Goal: Information Seeking & Learning: Check status

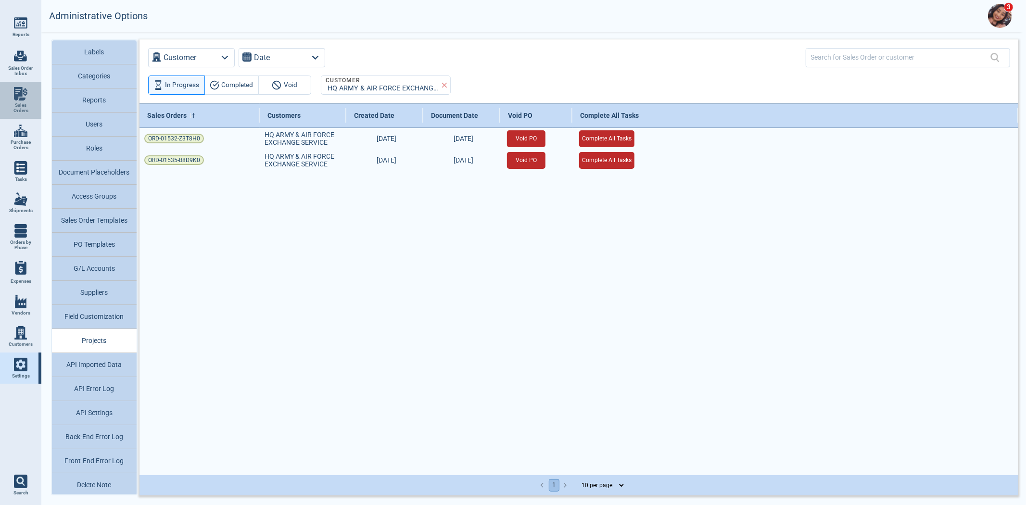
click at [22, 105] on span "Sales Orders" at bounding box center [21, 107] width 26 height 11
select select "50"
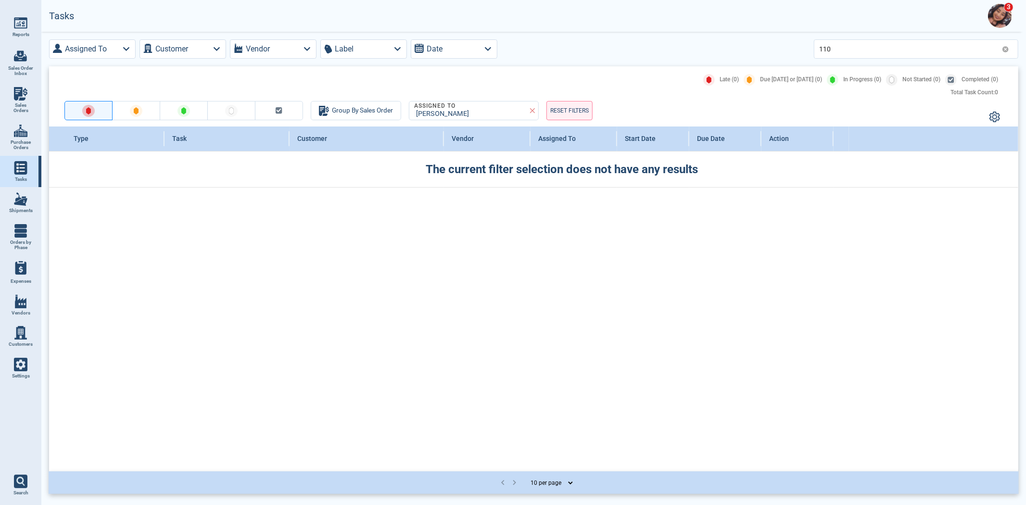
click at [1009, 46] on div "110" at bounding box center [916, 48] width 204 height 19
click at [1008, 49] on icon at bounding box center [1005, 49] width 7 height 7
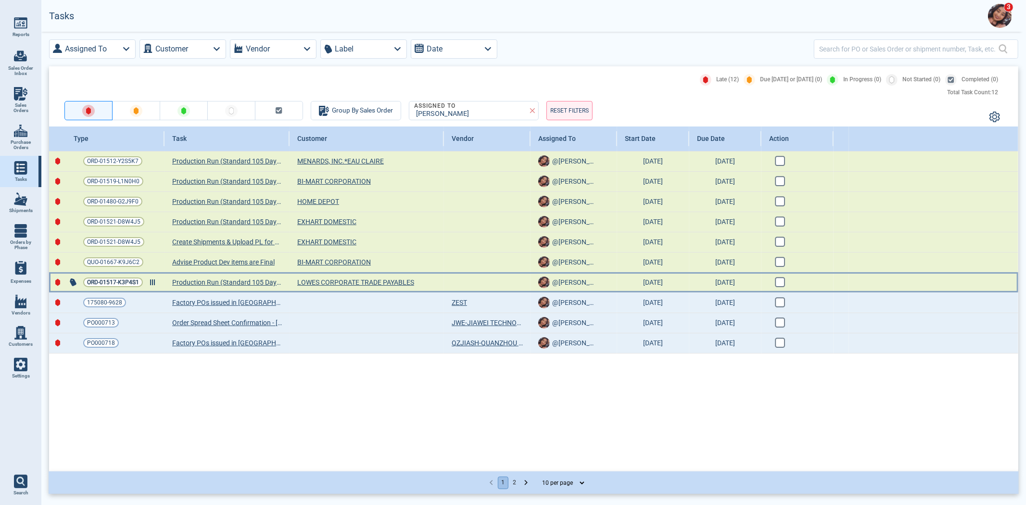
click at [99, 285] on span "ORD-01517-K3P4S1" at bounding box center [113, 282] width 52 height 10
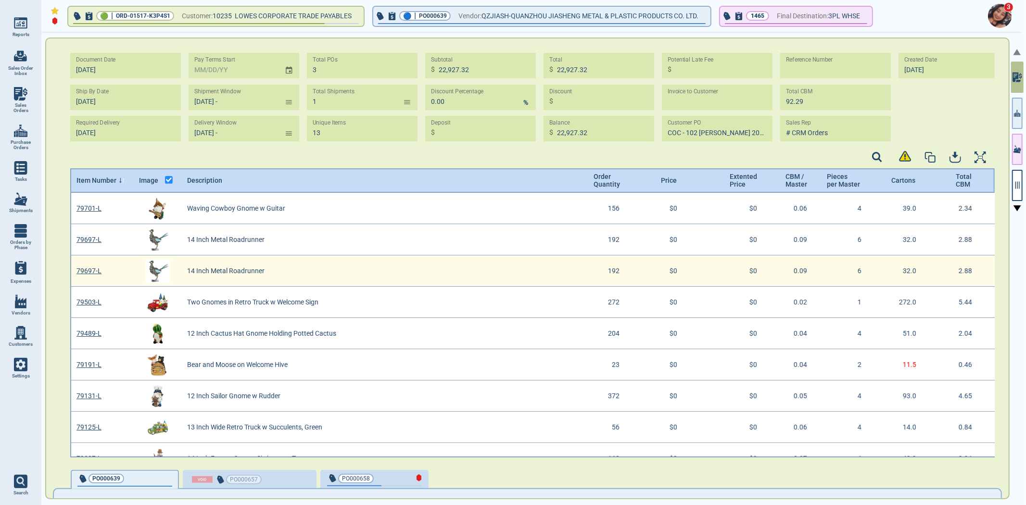
type input "[DATE] -"
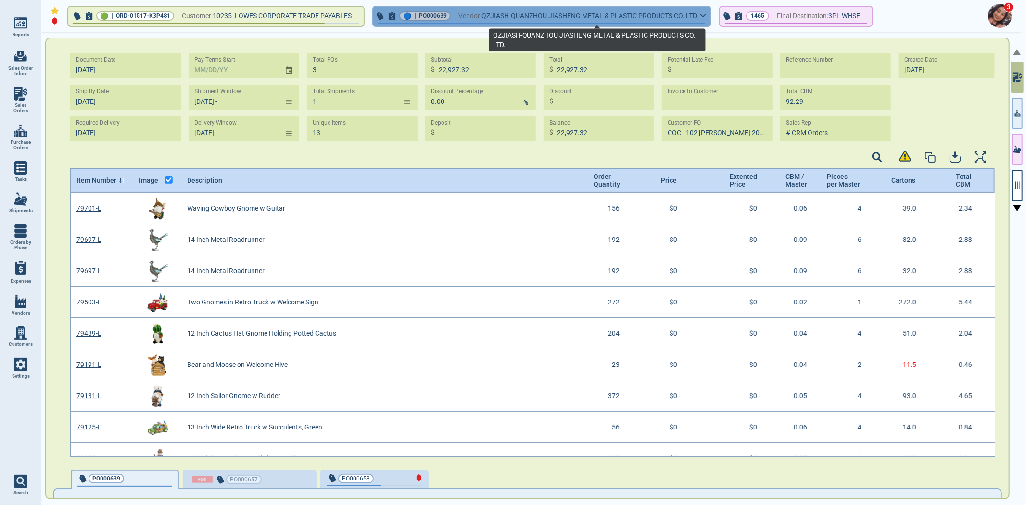
click at [577, 12] on span "QZJIASH-QUANZHOU JIASHENG METAL & PLASTIC PRODUCTS CO. LTD." at bounding box center [589, 16] width 217 height 12
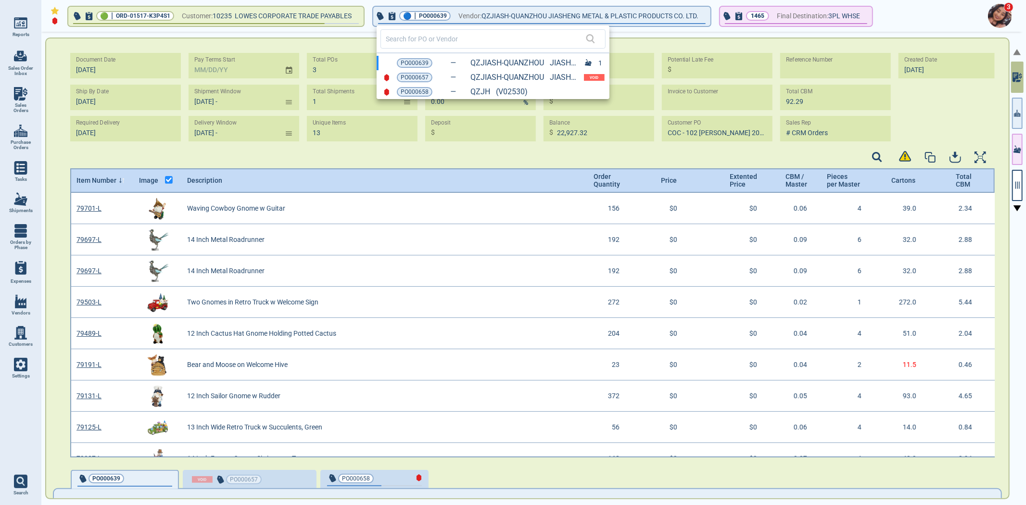
click at [576, 10] on div at bounding box center [513, 252] width 1026 height 505
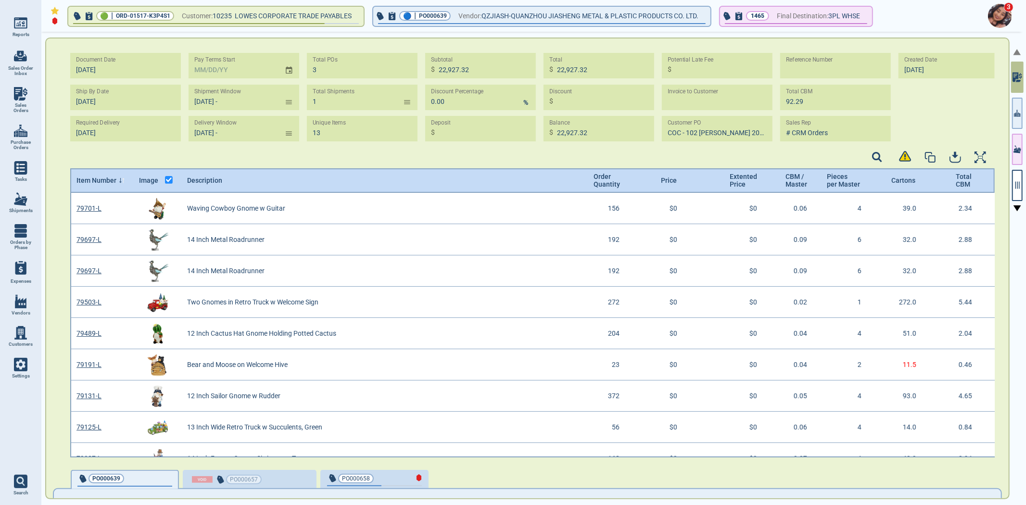
click at [2, 100] on link "Sales Orders" at bounding box center [20, 100] width 41 height 37
select select "50"
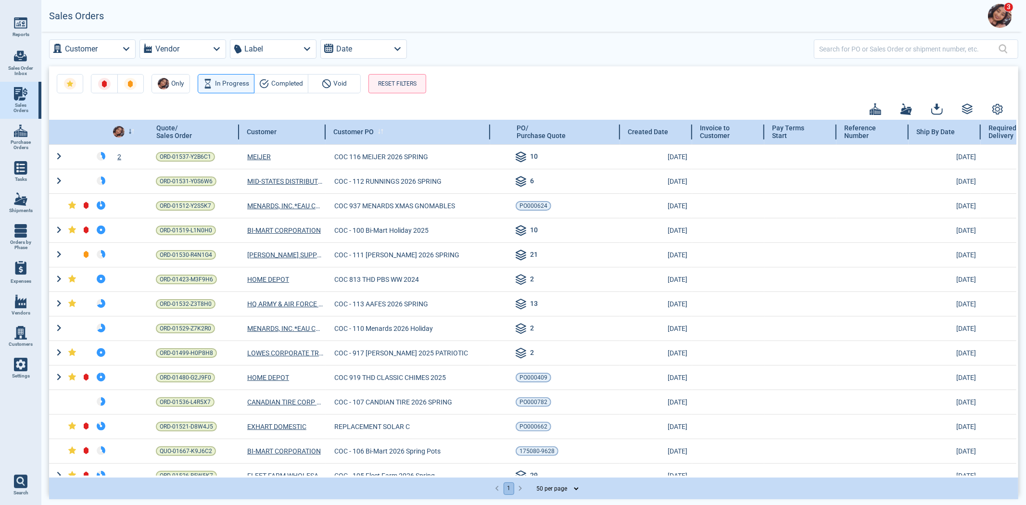
click at [382, 123] on div "Customer PO" at bounding box center [408, 132] width 164 height 25
click at [385, 126] on div "Customer PO" at bounding box center [408, 132] width 164 height 25
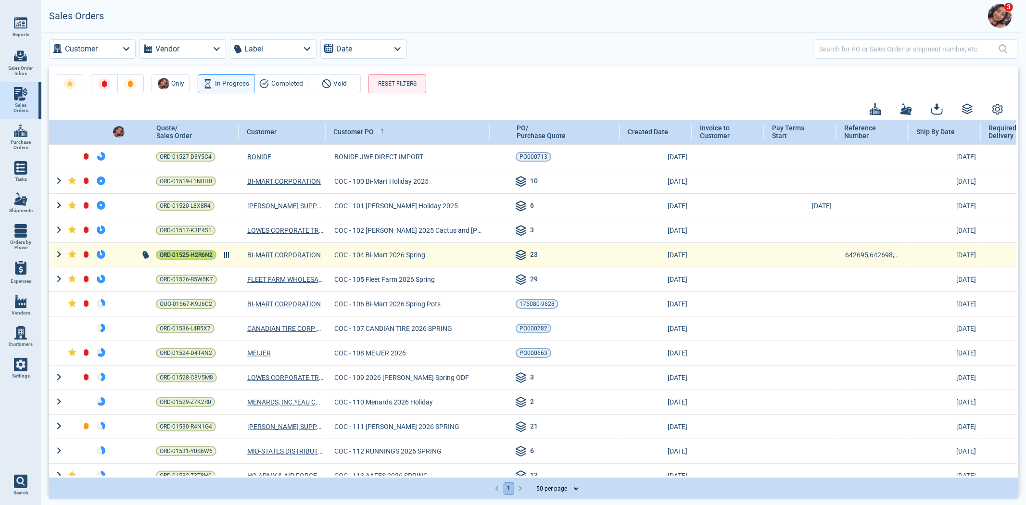
click at [196, 252] on span "ORD-01525-H2R6N2" at bounding box center [186, 255] width 53 height 10
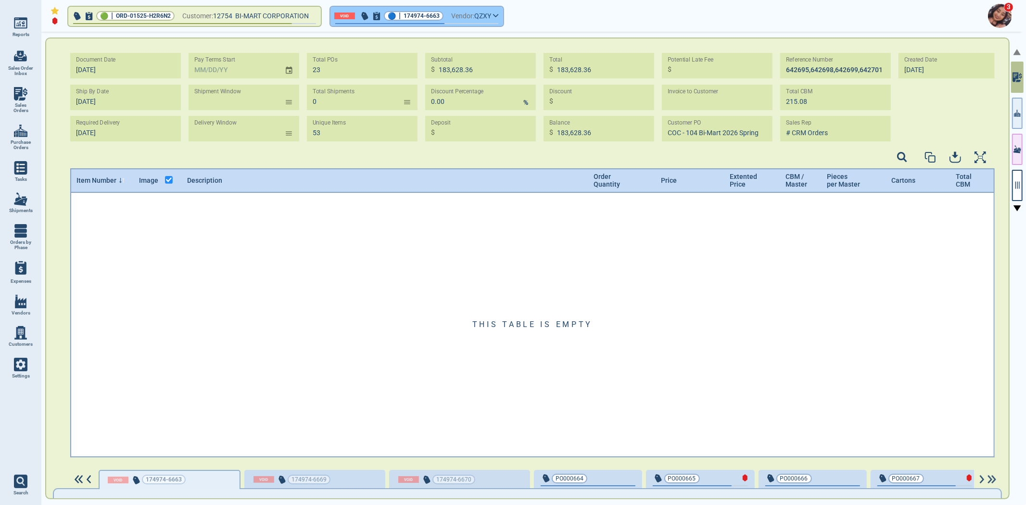
click at [481, 20] on span "QZXY" at bounding box center [482, 16] width 17 height 12
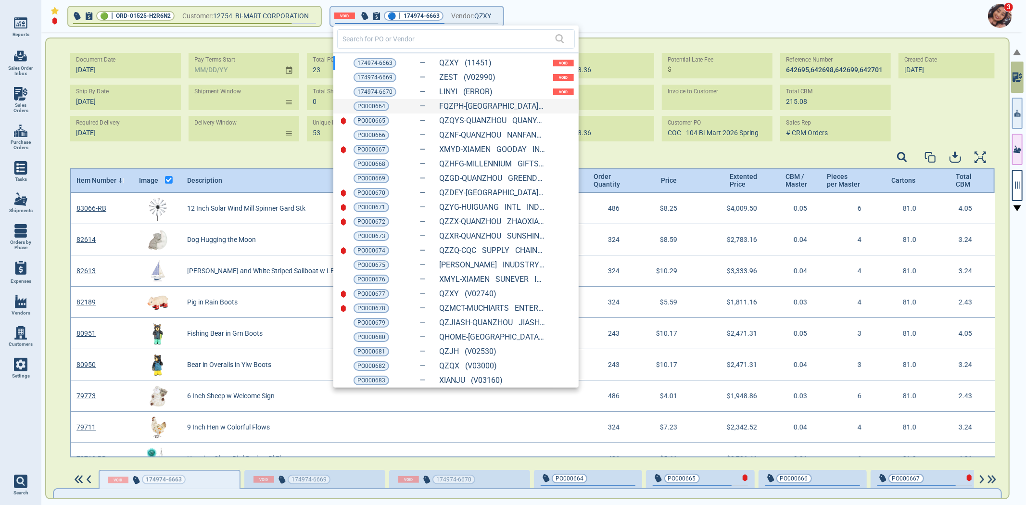
scroll to position [3, 3]
click at [409, 105] on div "PO000664 FQZPH-[GEOGRAPHIC_DATA] QUANZHOU PENGHONG (10904)" at bounding box center [455, 106] width 245 height 14
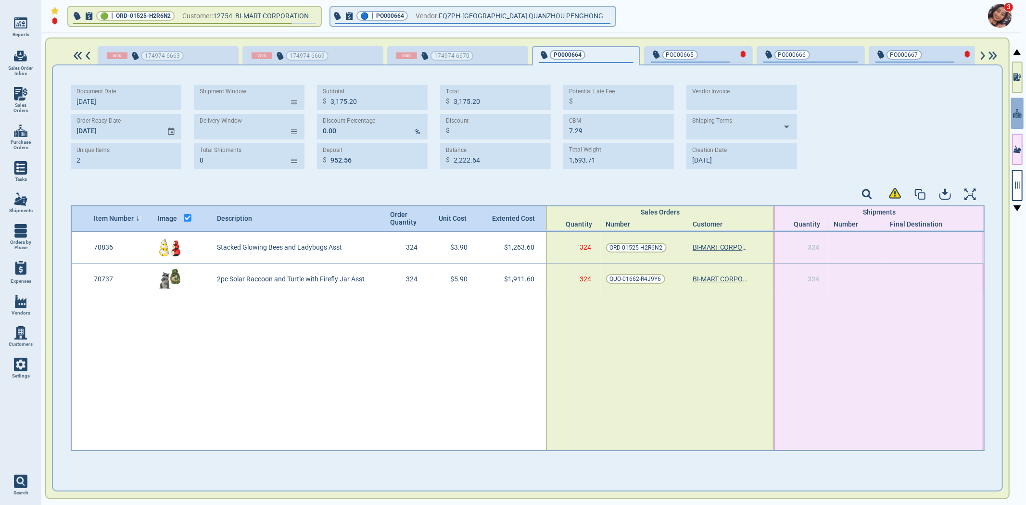
click at [697, 56] on span "PO000665" at bounding box center [682, 55] width 63 height 10
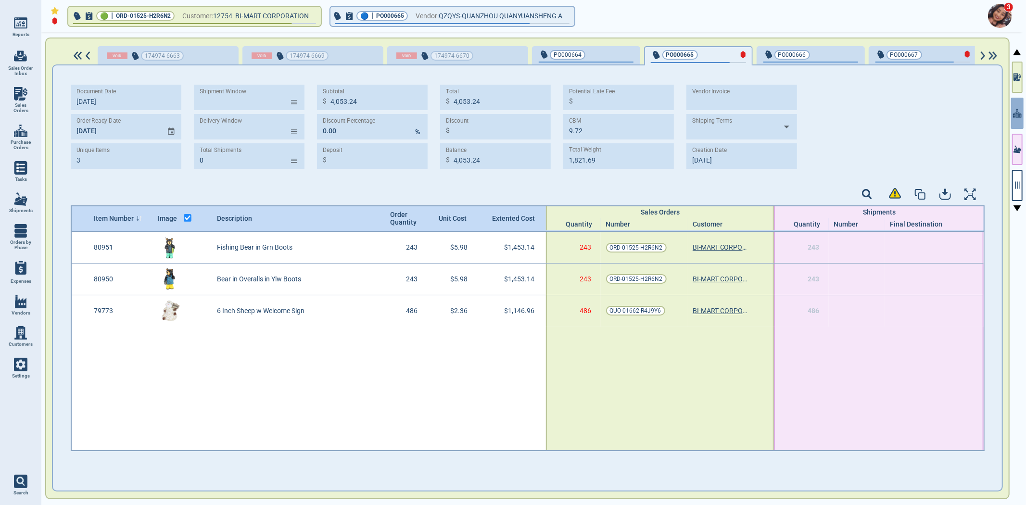
type input "3"
type input "4,053.24"
type input "9.72"
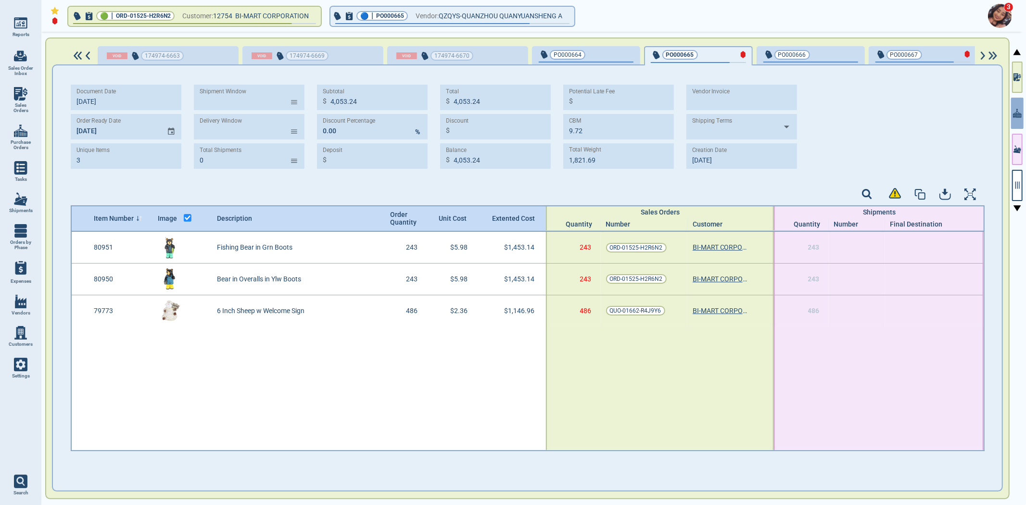
type input "1,821.69"
type input "[DATE]"
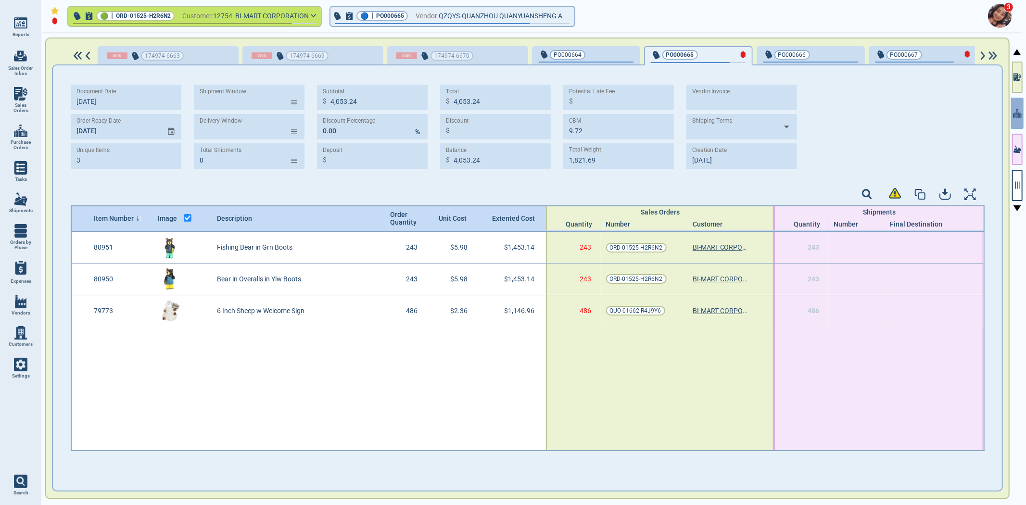
click at [190, 22] on button "🟢 | ORD-01525-H2R6N2 Customer: 12754 BI-MART CORPORATION" at bounding box center [194, 16] width 252 height 19
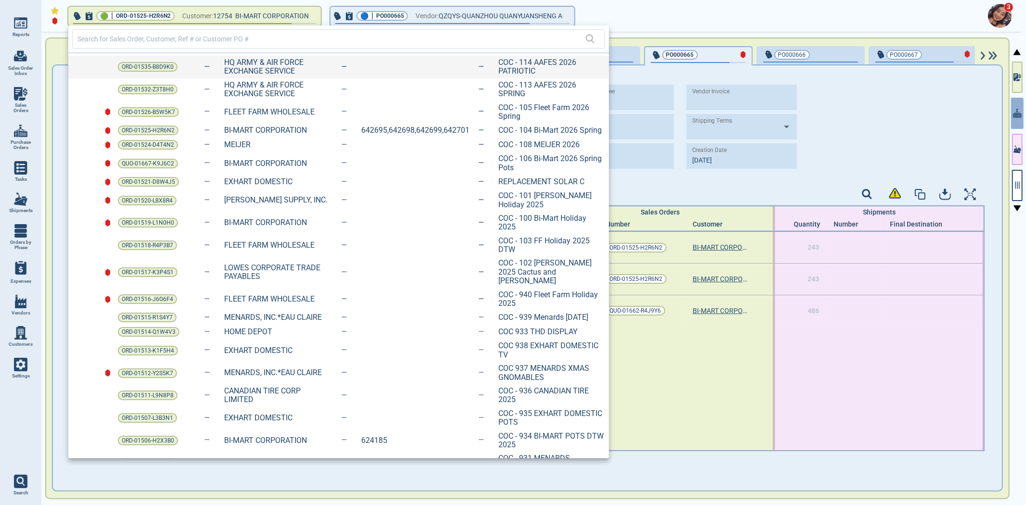
click at [548, 56] on div "ORD-01535-B8D9K0 HQ ARMY & AIR FORCE EXCHANGE SERVICE COC - 114 AAFES 2026 PATR…" at bounding box center [338, 67] width 540 height 23
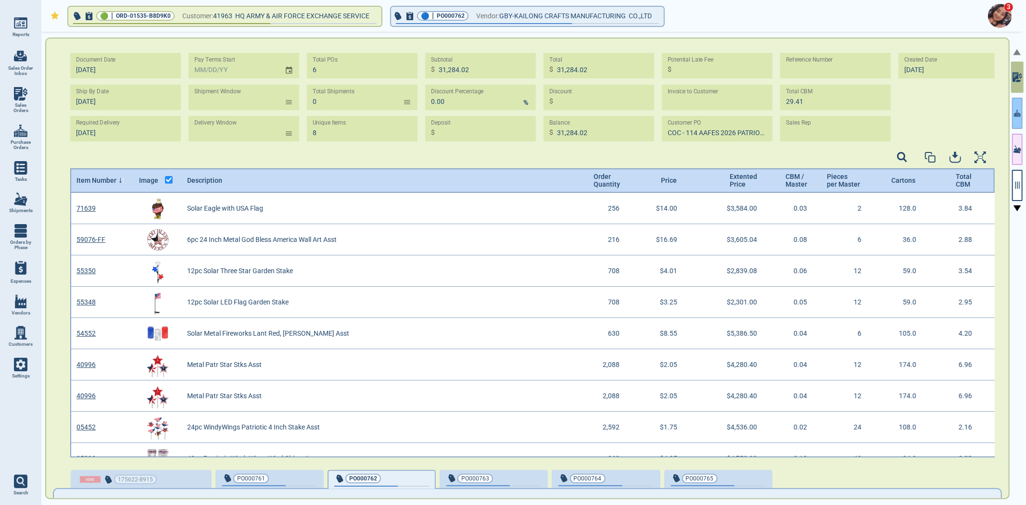
scroll to position [3, 3]
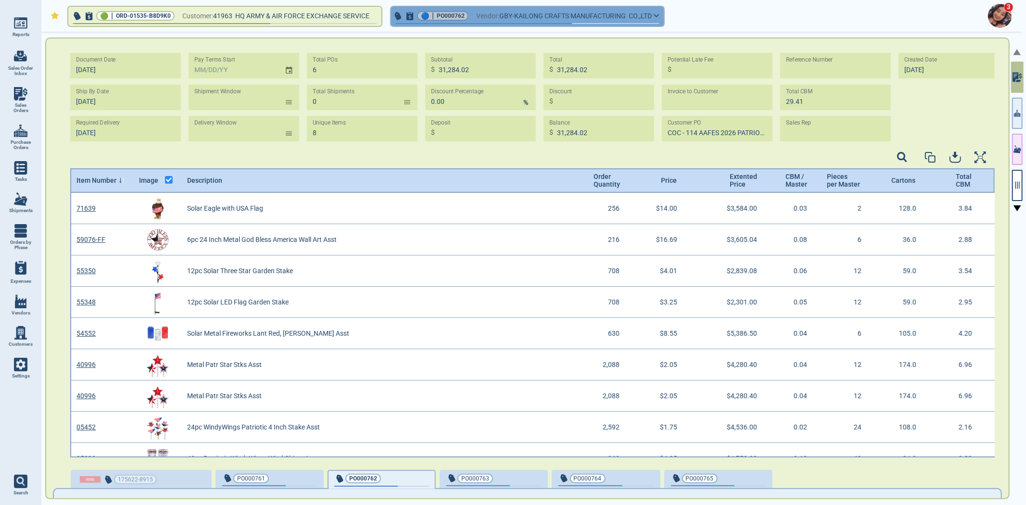
click at [588, 7] on button "🔵 | PO000762 Vendor: GBY-KAILONG CRAFTS MANUFACTURING CO.,LTD" at bounding box center [527, 16] width 273 height 19
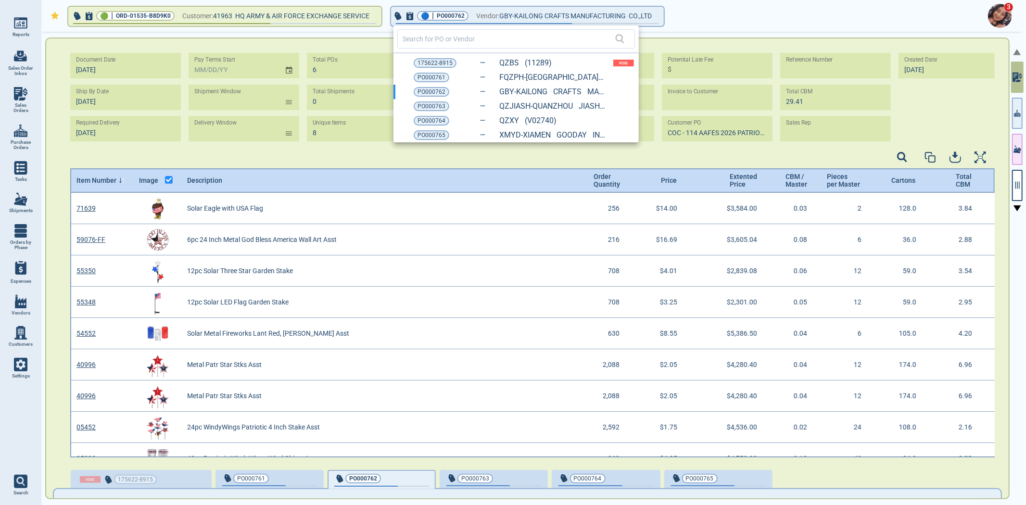
click at [436, 74] on span "PO000761" at bounding box center [431, 78] width 28 height 10
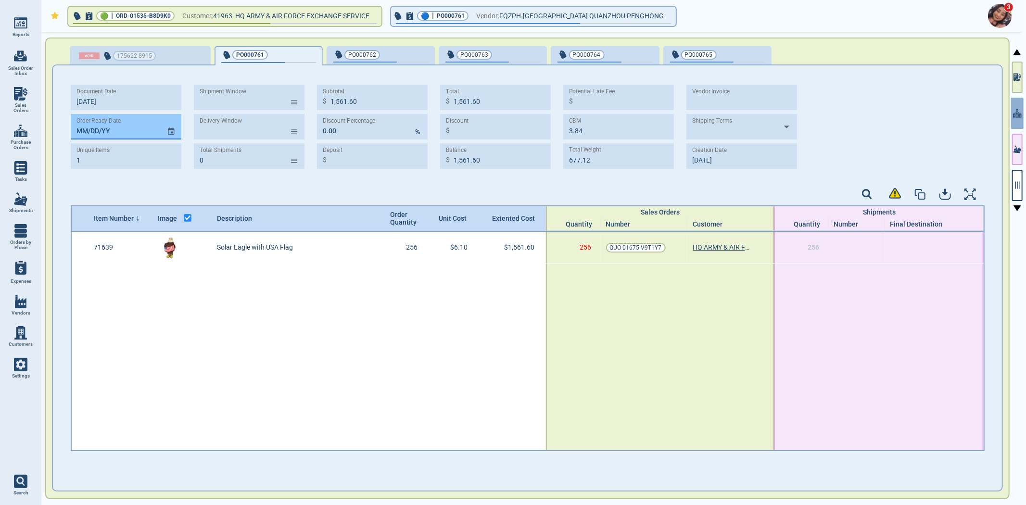
click at [77, 131] on input "MM/DD/YY" at bounding box center [115, 126] width 88 height 25
type input "[DATE]"
click at [376, 51] on span "PO000762" at bounding box center [364, 55] width 63 height 10
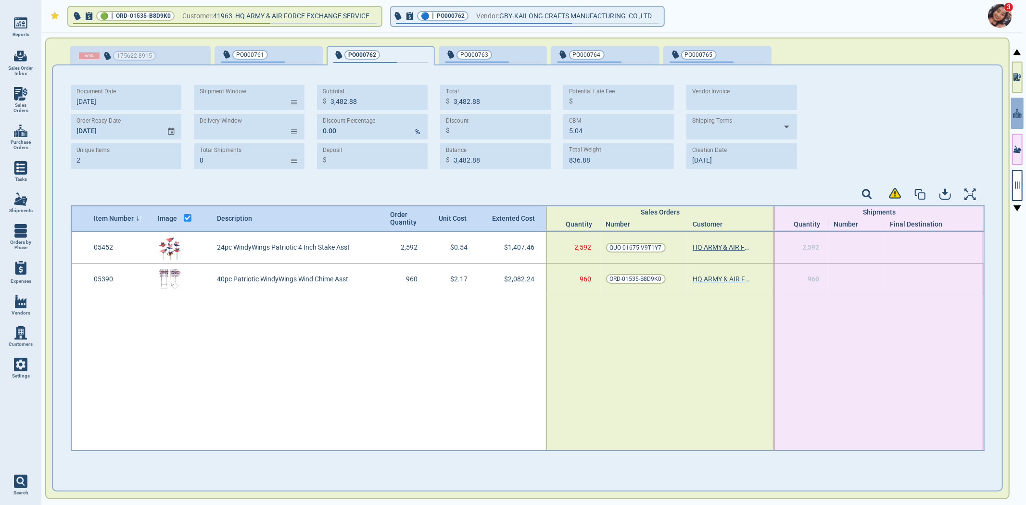
type input "2"
type input "3,482.88"
type input "5.04"
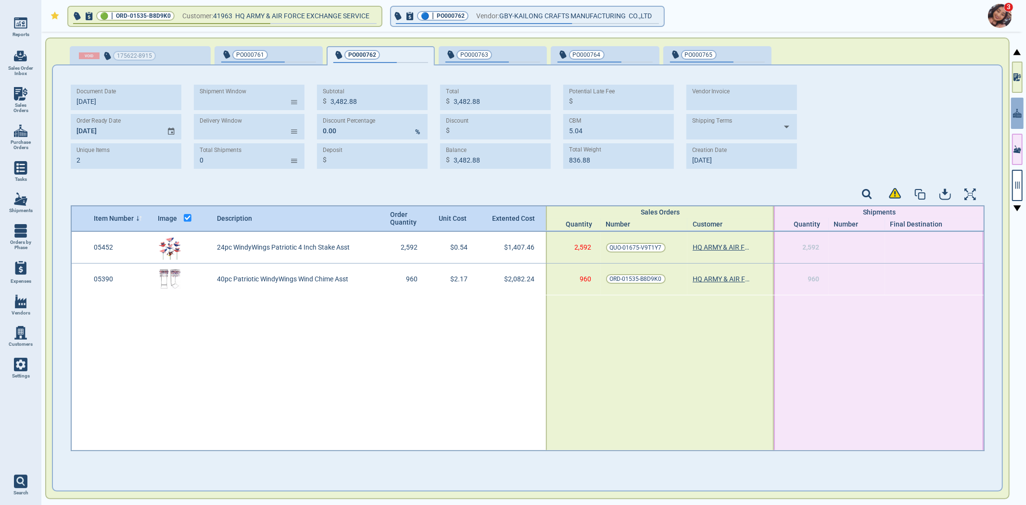
type input "836.88"
click at [508, 54] on div "button" at bounding box center [524, 54] width 32 height 10
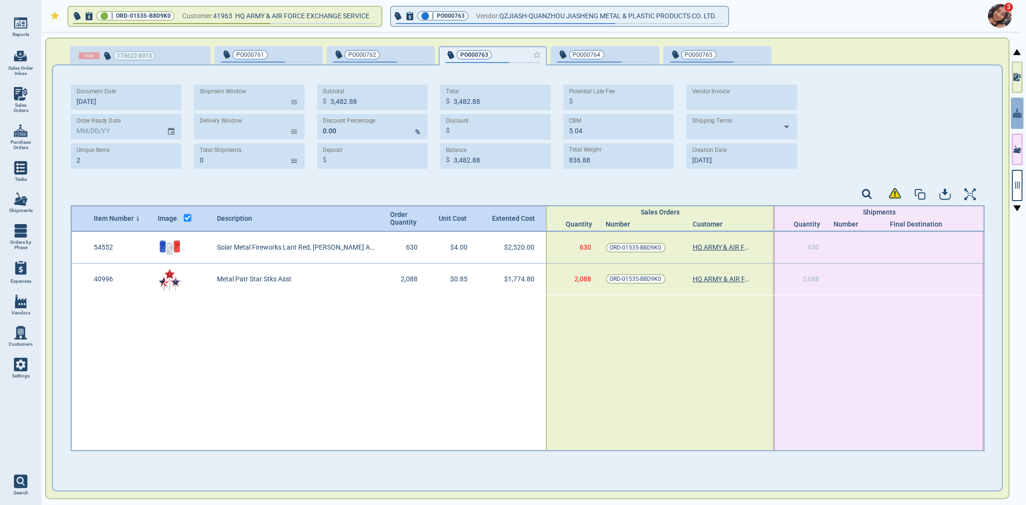
type input "4,294.80"
type input "11.16"
type input "675.12"
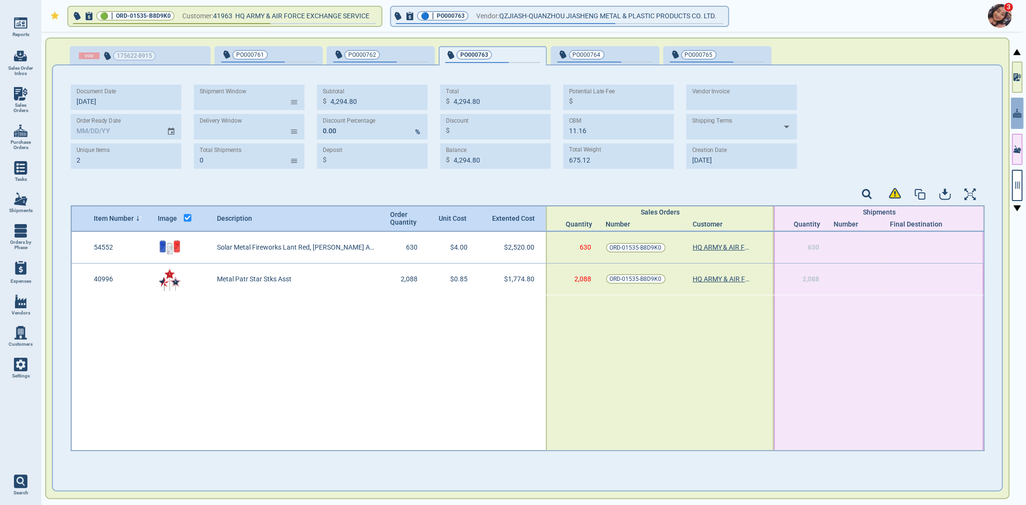
drag, startPoint x: 622, startPoint y: 47, endPoint x: 655, endPoint y: 59, distance: 35.7
click at [621, 47] on button "PO000764" at bounding box center [605, 55] width 108 height 19
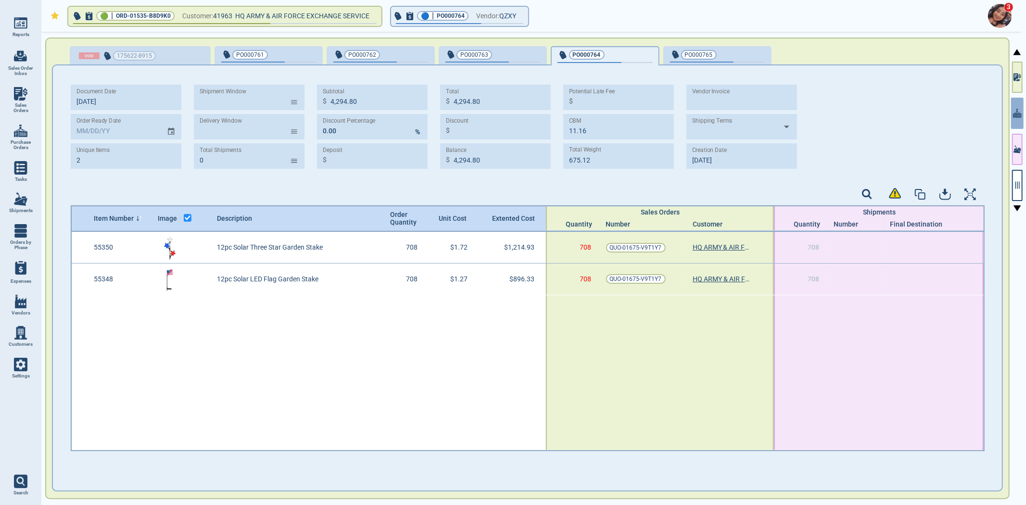
type input "2,116.92"
type input "6.49"
type input "741.63"
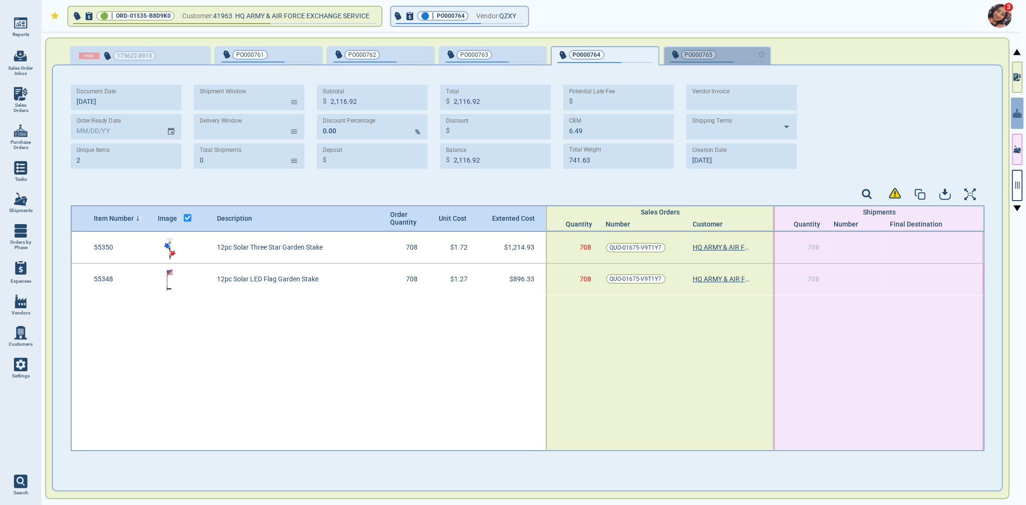
click at [722, 58] on div "PO000765" at bounding box center [717, 54] width 95 height 11
type input "1"
type input "1,671.84"
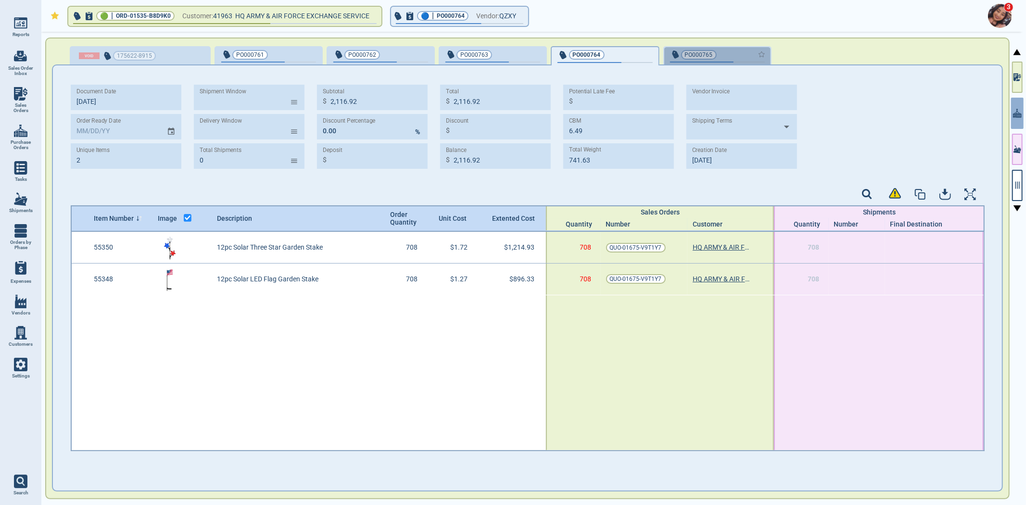
type input "2.88"
type input "555.84"
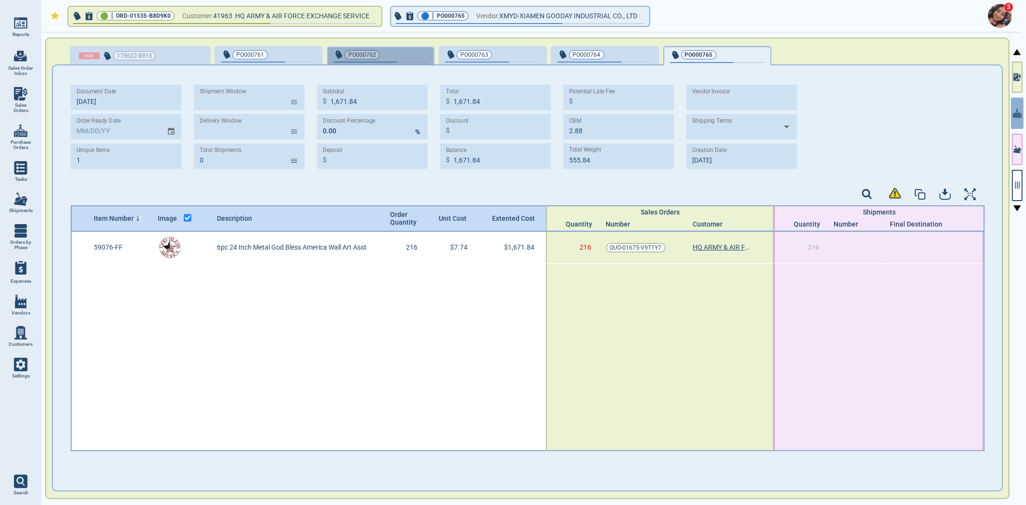
drag, startPoint x: 391, startPoint y: 47, endPoint x: 181, endPoint y: 75, distance: 212.5
click at [390, 46] on button "PO000762" at bounding box center [380, 55] width 108 height 19
type input "2"
type input "3,482.88"
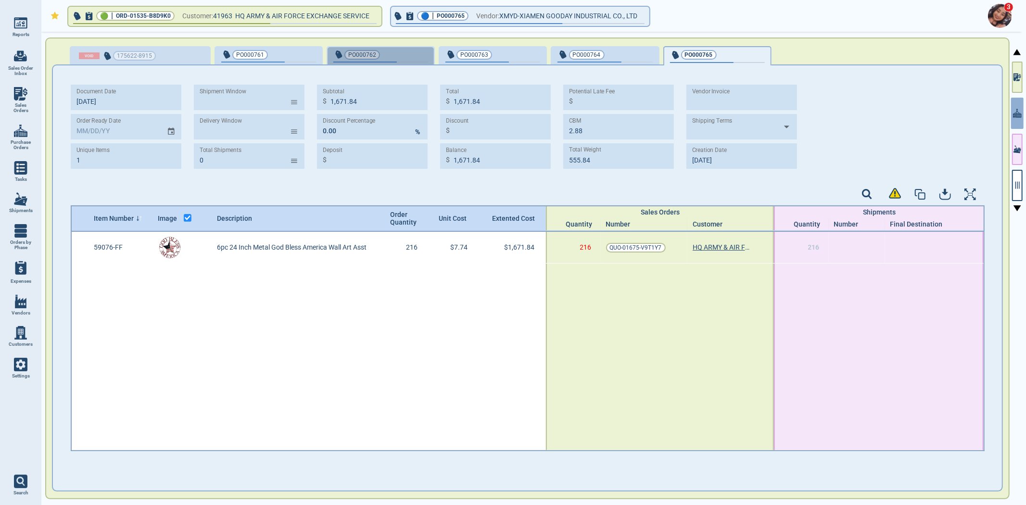
type input "3,482.88"
type input "5.04"
type input "836.88"
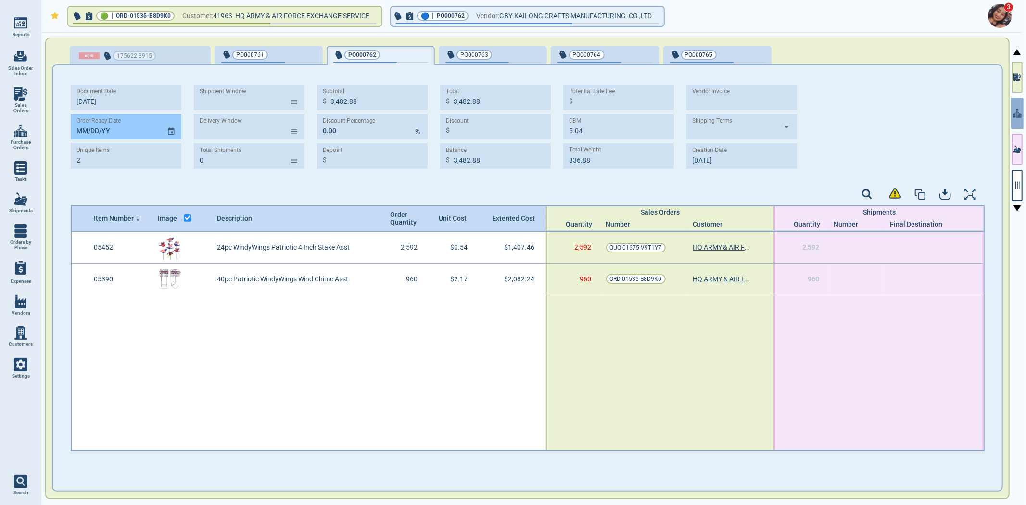
click at [74, 130] on input "MM/DD/YY" at bounding box center [115, 126] width 88 height 25
type input "[DATE]"
click at [487, 58] on span "PO000763" at bounding box center [476, 55] width 63 height 10
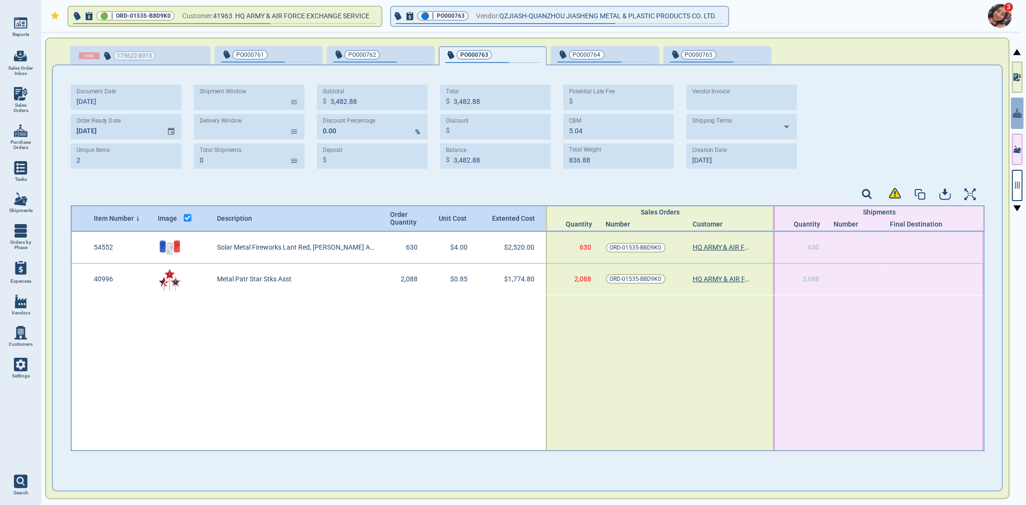
type input "4,294.80"
type input "11.16"
type input "675.12"
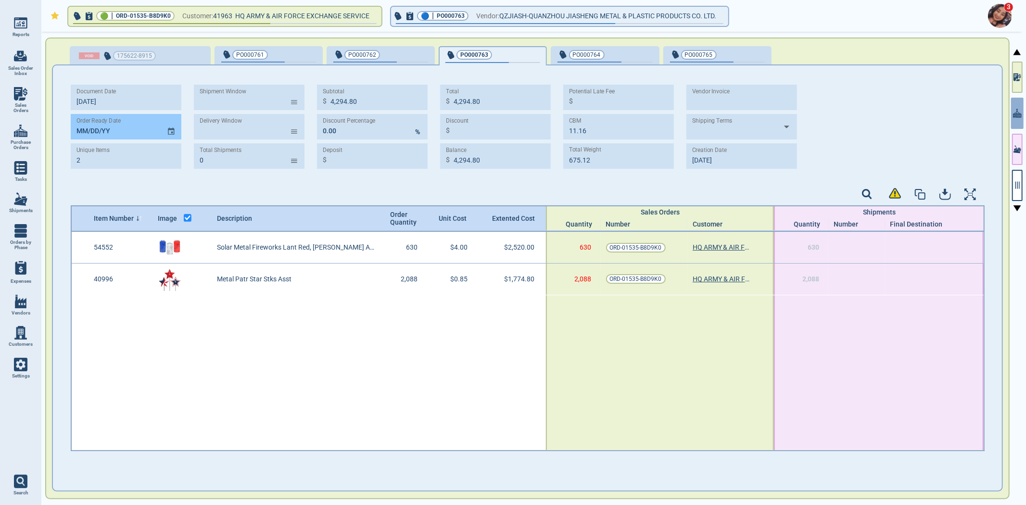
click at [80, 130] on input "MM/DD/YY" at bounding box center [115, 126] width 88 height 25
click at [69, 135] on div "Document Date [DATE] Order Ready Date [DATE] Unique Items 2 Shipment Window ​ D…" at bounding box center [527, 264] width 949 height 399
click at [86, 126] on input "[DATE]" at bounding box center [115, 126] width 88 height 25
click at [75, 128] on input "[DATE]" at bounding box center [115, 126] width 88 height 25
type input "[DATE]"
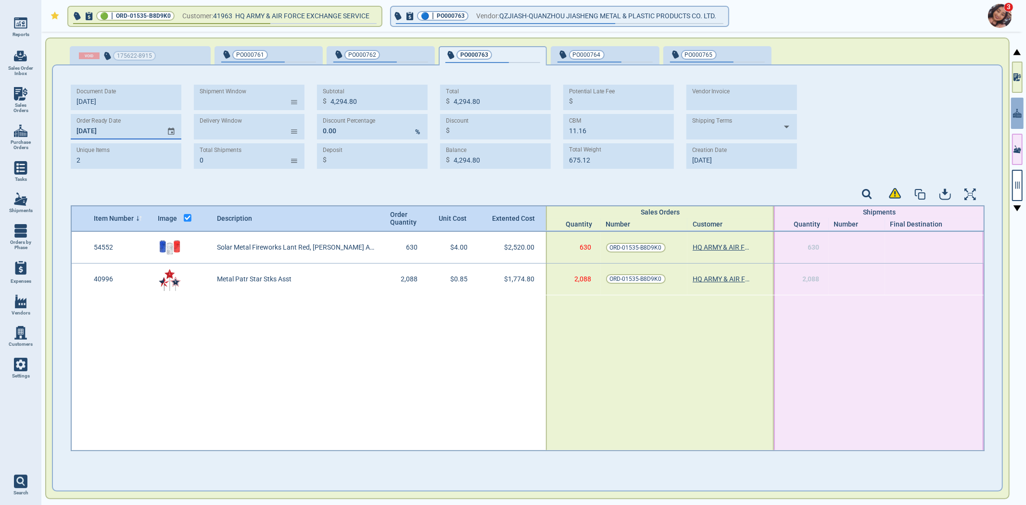
click at [600, 53] on span "PO000764" at bounding box center [588, 55] width 63 height 10
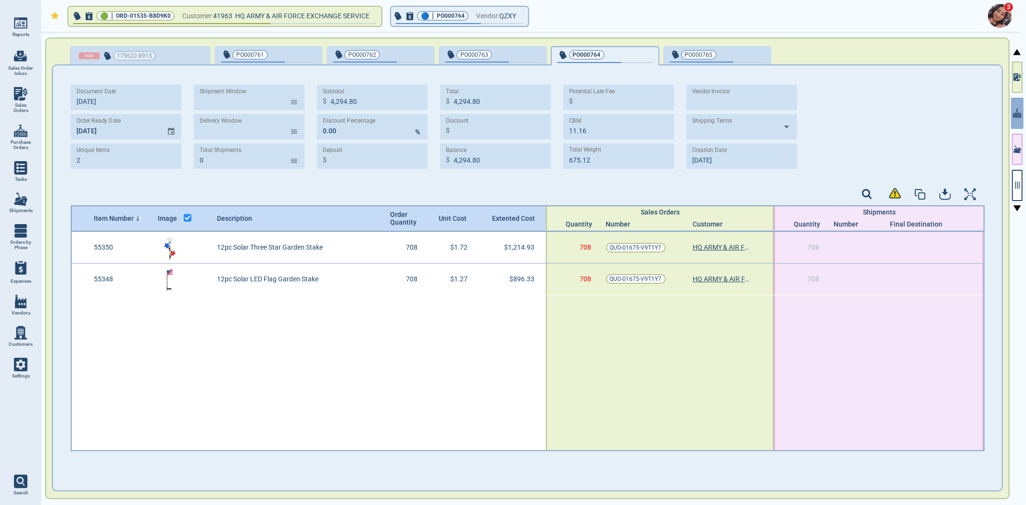
type input "2,116.92"
type input "6.49"
type input "741.63"
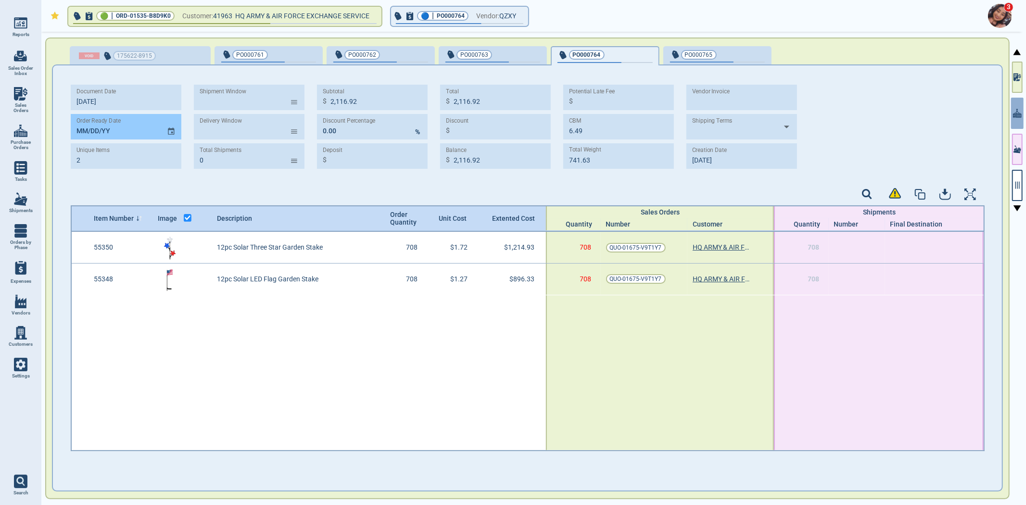
click at [77, 131] on input "MM/DD/YY" at bounding box center [115, 126] width 88 height 25
type input "[DATE]"
drag, startPoint x: 703, startPoint y: 54, endPoint x: 464, endPoint y: 134, distance: 252.4
click at [703, 54] on span "PO000765" at bounding box center [701, 55] width 63 height 10
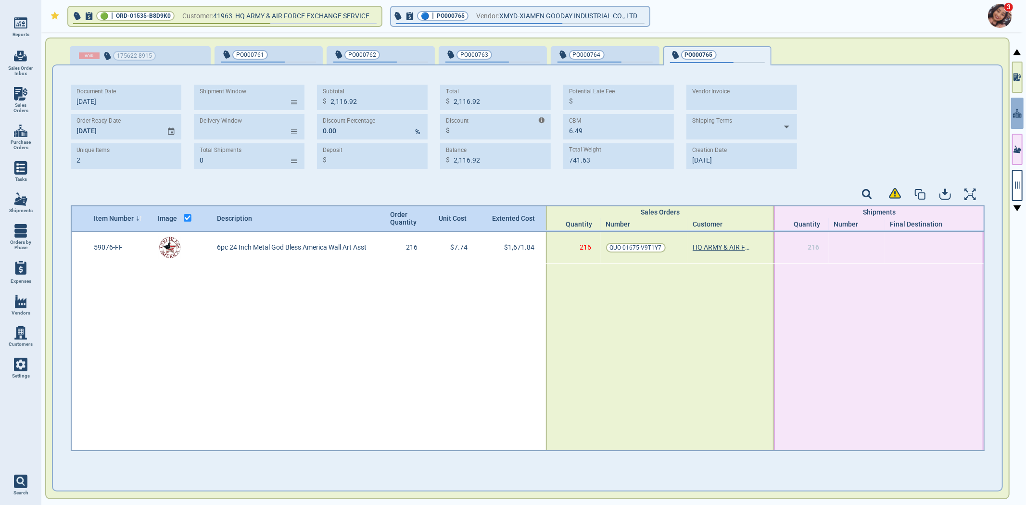
type input "1"
type input "1,671.84"
type input "2.88"
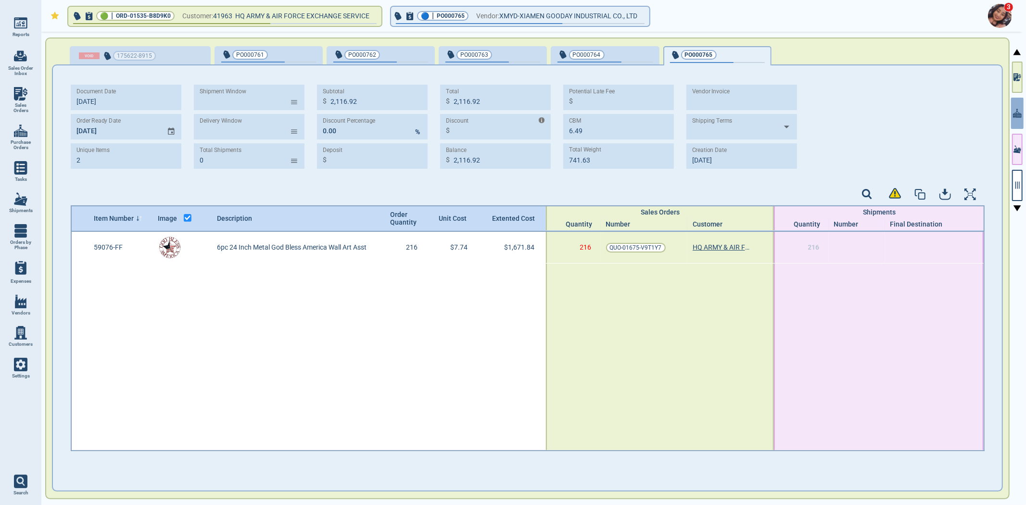
type input "555.84"
click at [75, 135] on input "MM/DD/YY" at bounding box center [115, 126] width 88 height 25
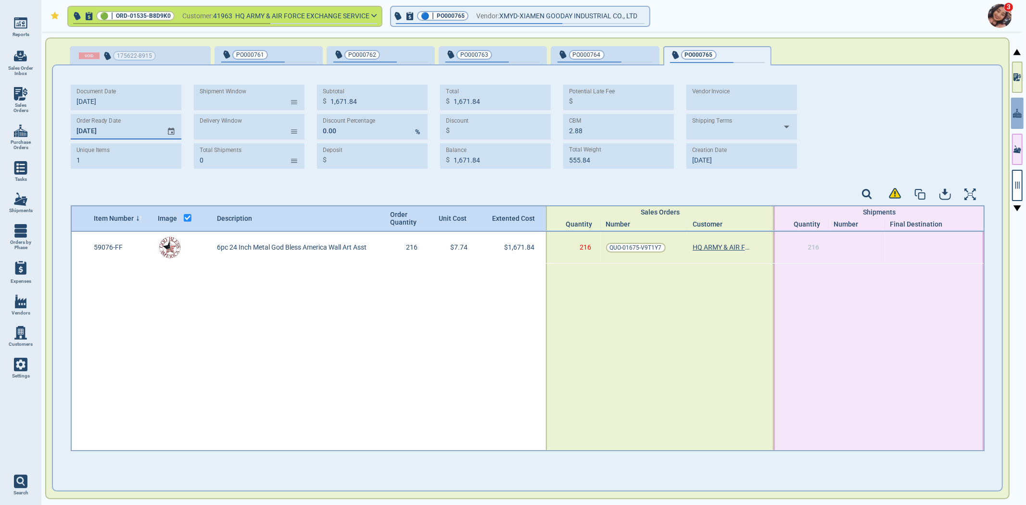
type input "[DATE]"
click at [201, 14] on span "Customer:" at bounding box center [197, 16] width 31 height 12
click at [219, 17] on span "41963" at bounding box center [224, 16] width 22 height 12
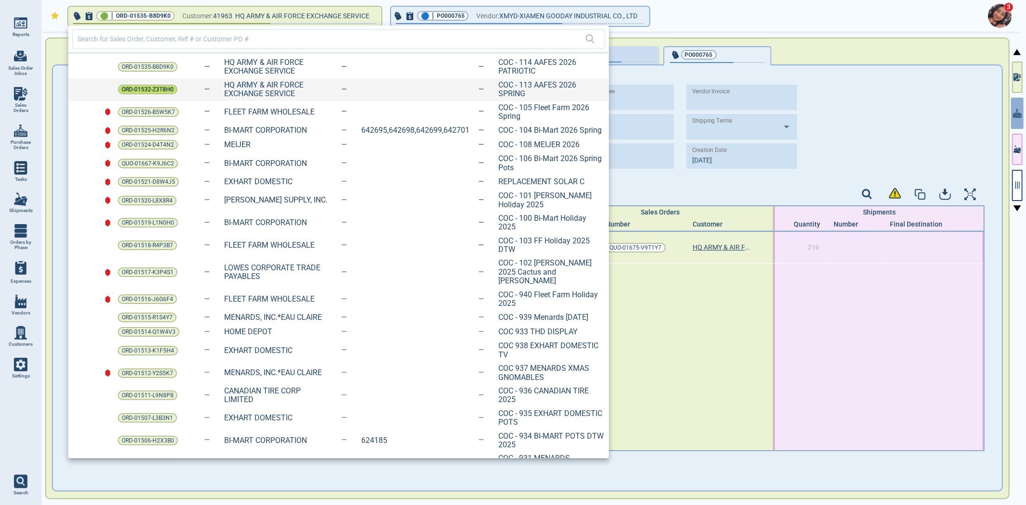
click at [150, 88] on span "ORD-01532-Z3T8H0" at bounding box center [148, 90] width 52 height 10
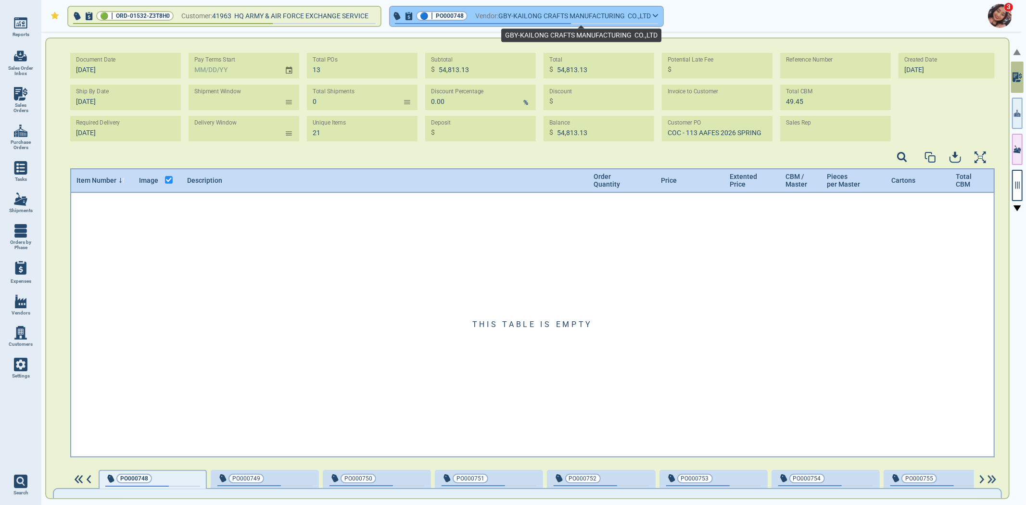
click at [539, 16] on span "GBY-KAILONG CRAFTS MANUFACTURING CO.,LTD" at bounding box center [574, 16] width 152 height 12
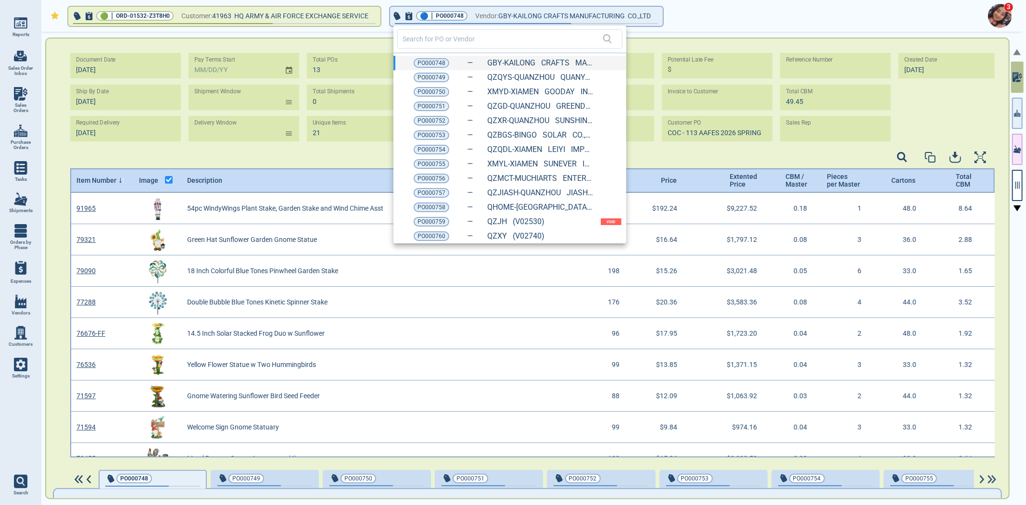
scroll to position [262, 922]
click at [1014, 118] on div at bounding box center [513, 252] width 1026 height 505
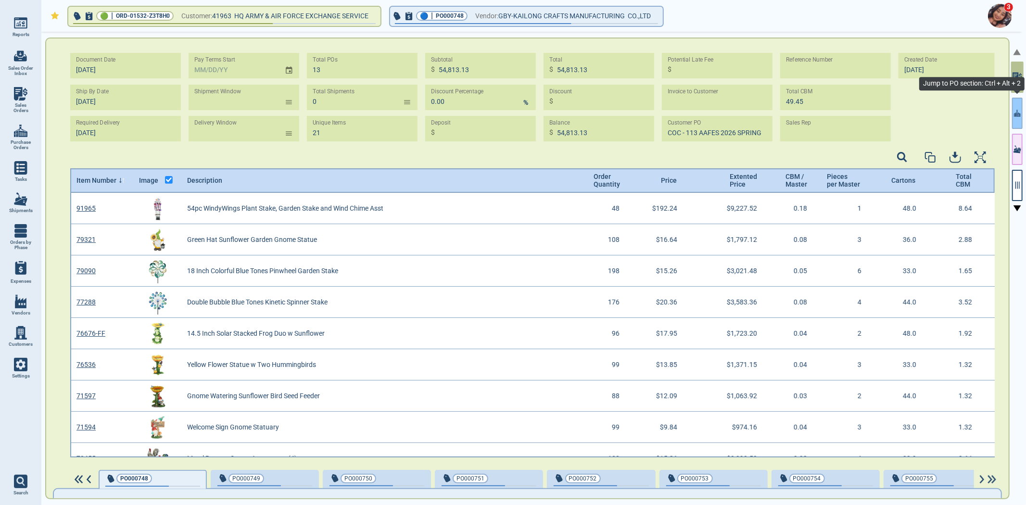
click at [1012, 119] on button "button" at bounding box center [1017, 113] width 11 height 31
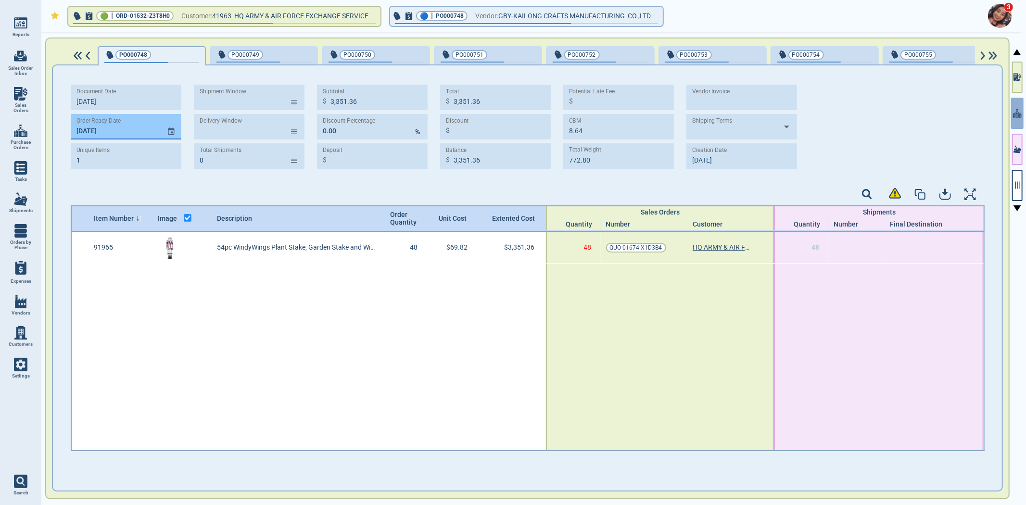
drag, startPoint x: 75, startPoint y: 126, endPoint x: 128, endPoint y: 130, distance: 54.0
click at [128, 130] on input "[DATE]" at bounding box center [115, 126] width 88 height 25
click at [106, 130] on input "[DATE]" at bounding box center [115, 126] width 88 height 25
click at [104, 133] on input "[DATE]" at bounding box center [115, 126] width 88 height 25
drag, startPoint x: 106, startPoint y: 132, endPoint x: 68, endPoint y: 134, distance: 38.0
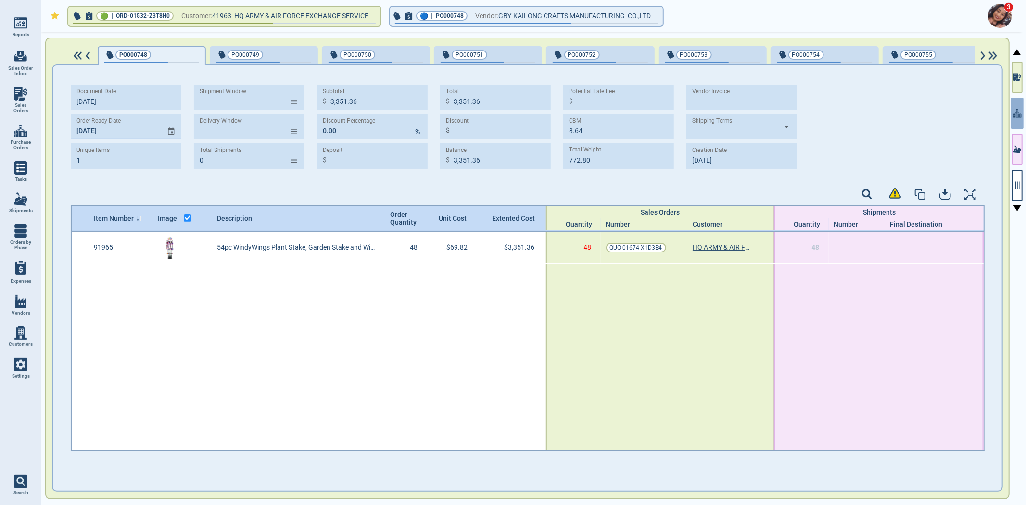
click at [71, 133] on input "[DATE]" at bounding box center [115, 126] width 88 height 25
type input "[DATE]"
click at [266, 55] on span "PO000749" at bounding box center [247, 55] width 63 height 10
type input "975.36"
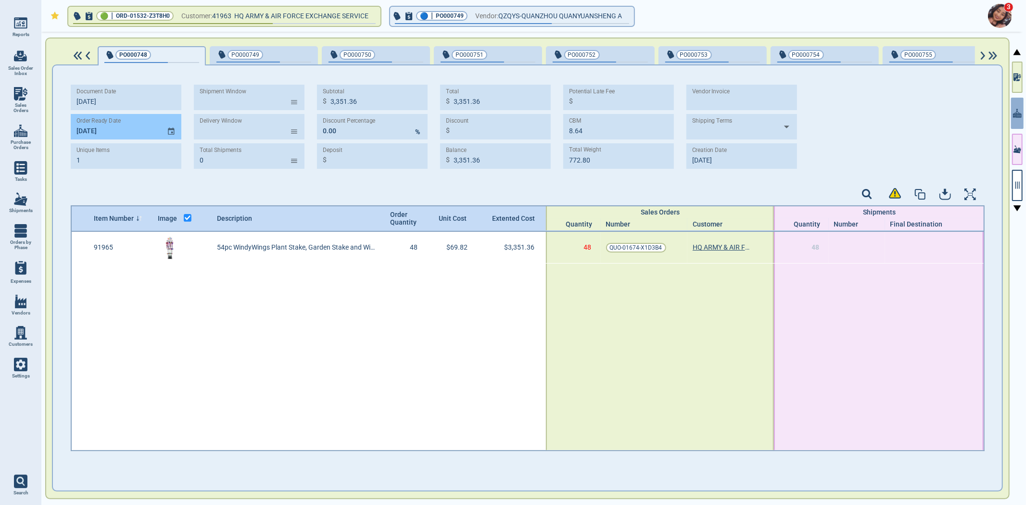
type input "975.36"
type input "2.40"
type input "518.40"
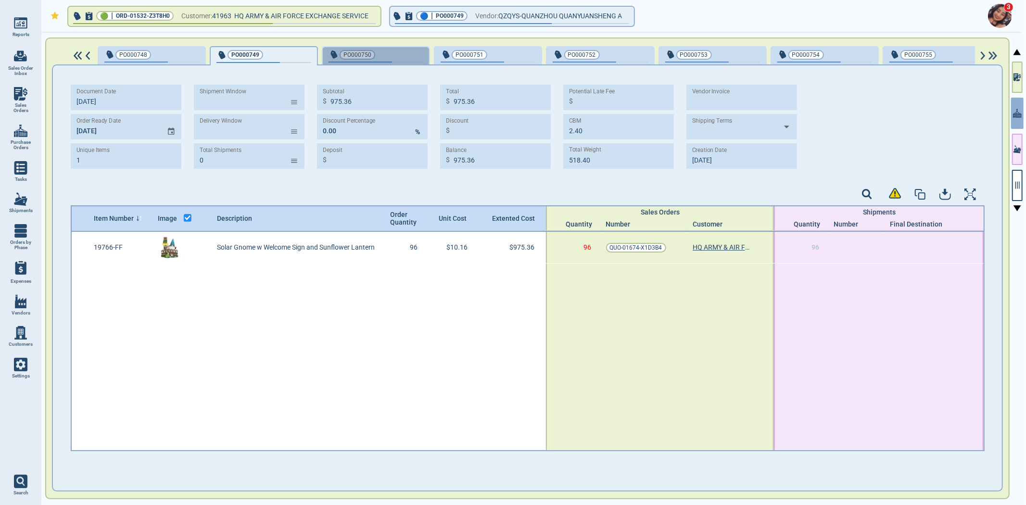
click at [372, 56] on span "PO000750" at bounding box center [359, 55] width 63 height 10
type input "898.92"
type input "2.64"
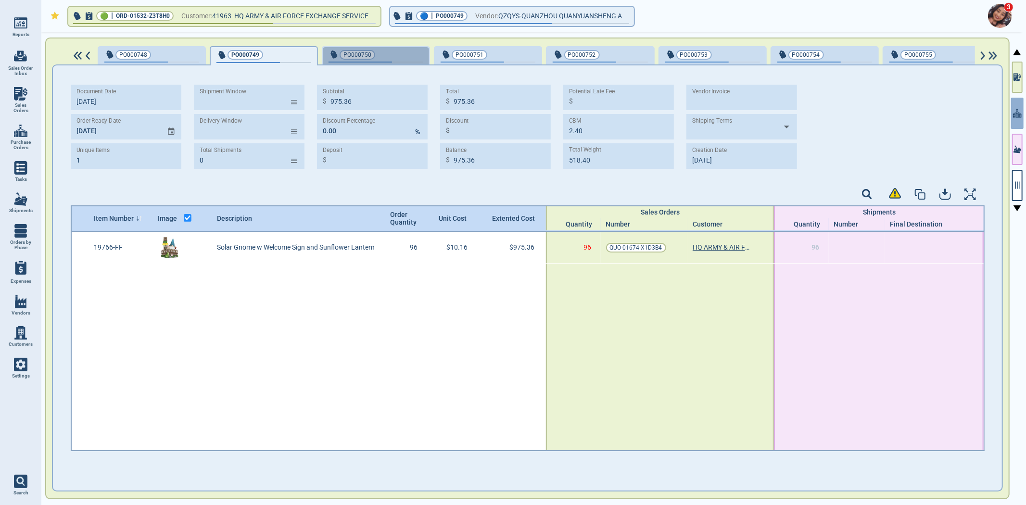
type input "262.02"
type input "[DATE]"
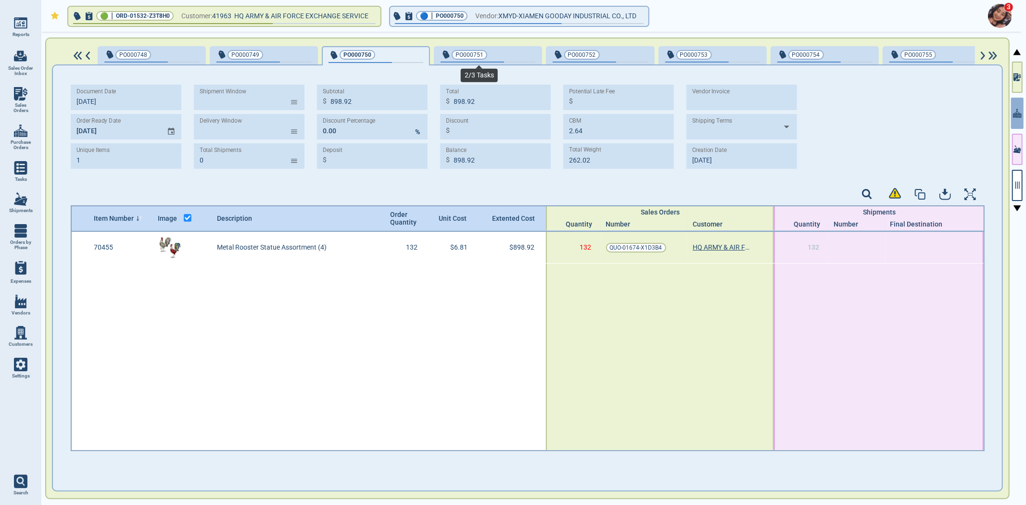
click at [505, 62] on span "button" at bounding box center [487, 62] width 95 height 1
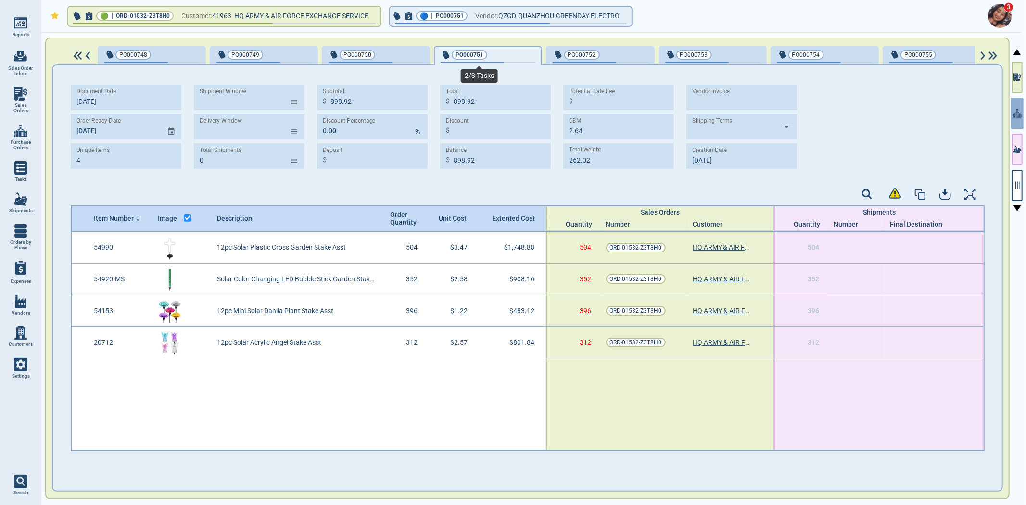
type input "4"
type input "3,942.00"
type input "2.81"
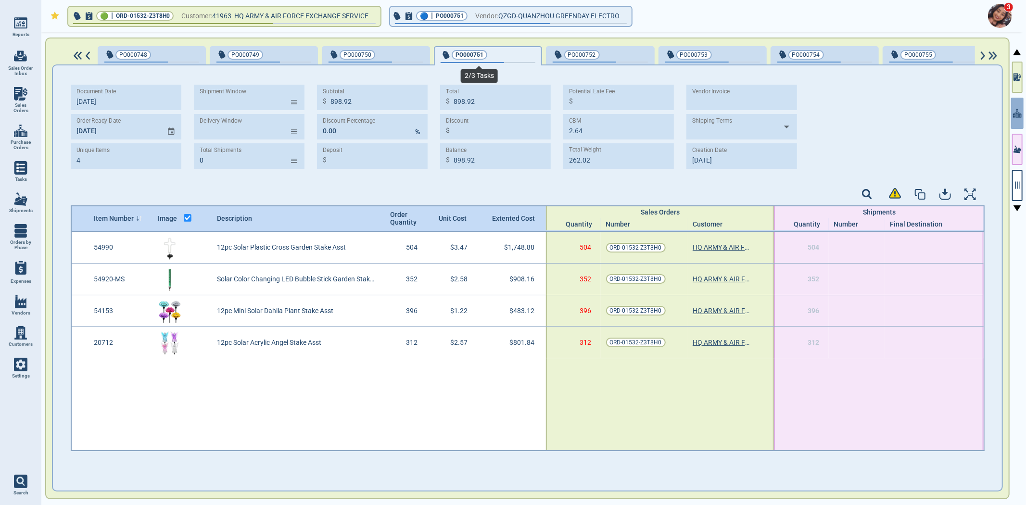
type input "789.47"
type input "[DATE]"
click at [615, 58] on div "button" at bounding box center [631, 54] width 32 height 10
type input "1"
type input "1,732.40"
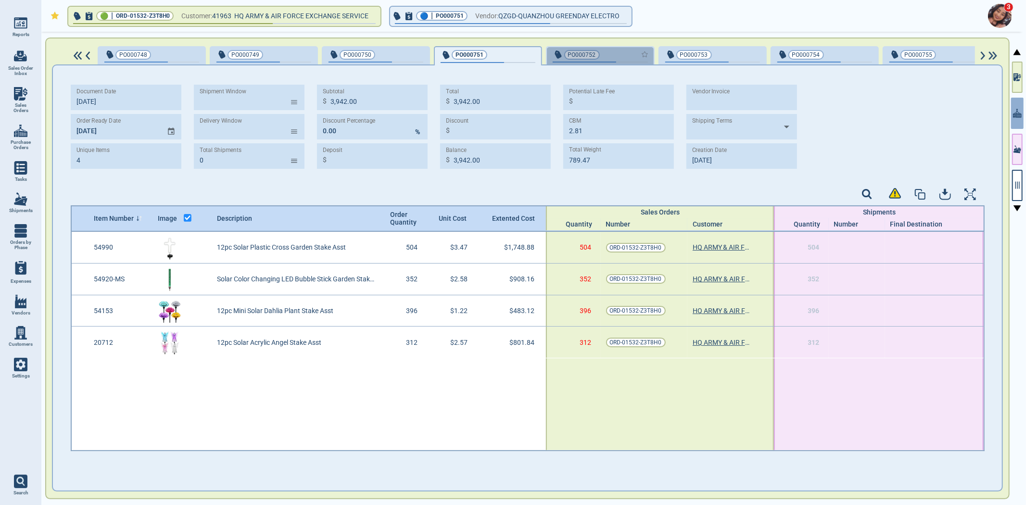
type input "1,732.40"
type input "5.68"
type input "845.61"
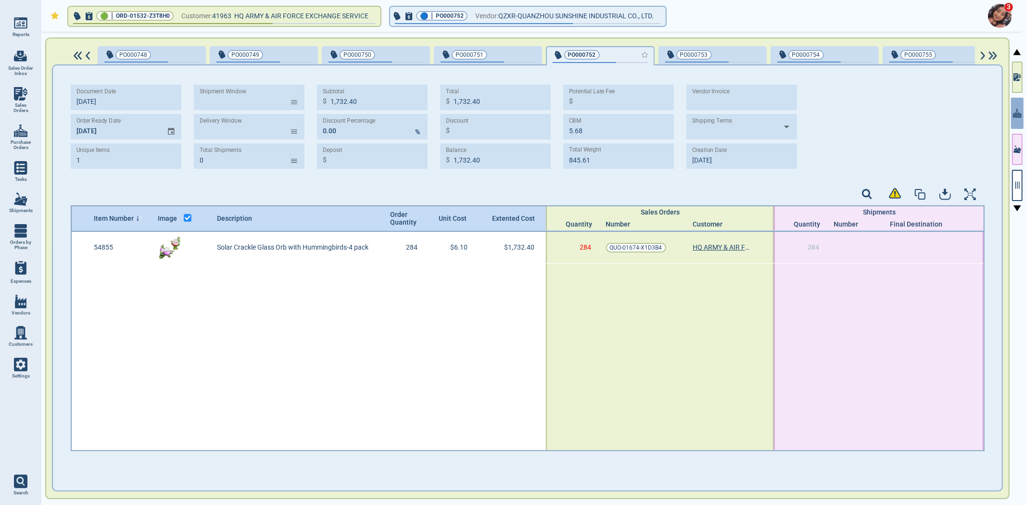
type input "[DATE]"
click at [718, 60] on div "PO000753" at bounding box center [712, 55] width 95 height 13
type input "902.88"
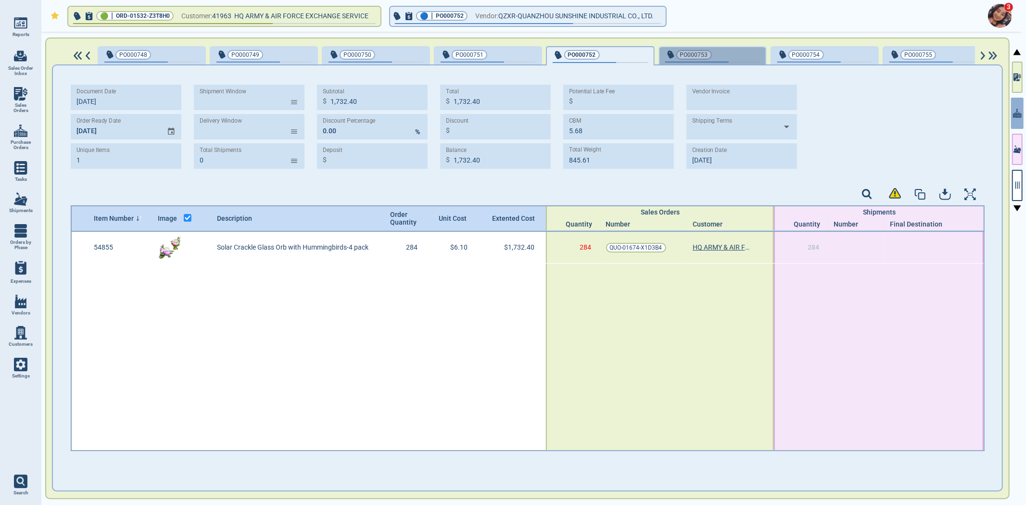
type input "1.76"
type input "344.52"
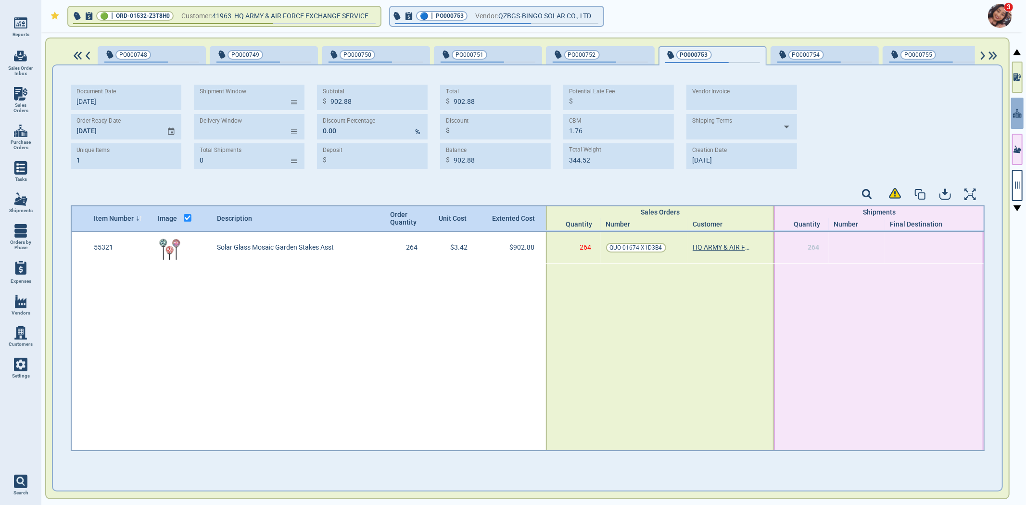
type input "[DATE]"
click at [826, 60] on div "PO000754" at bounding box center [824, 55] width 95 height 13
type input "1,197.00"
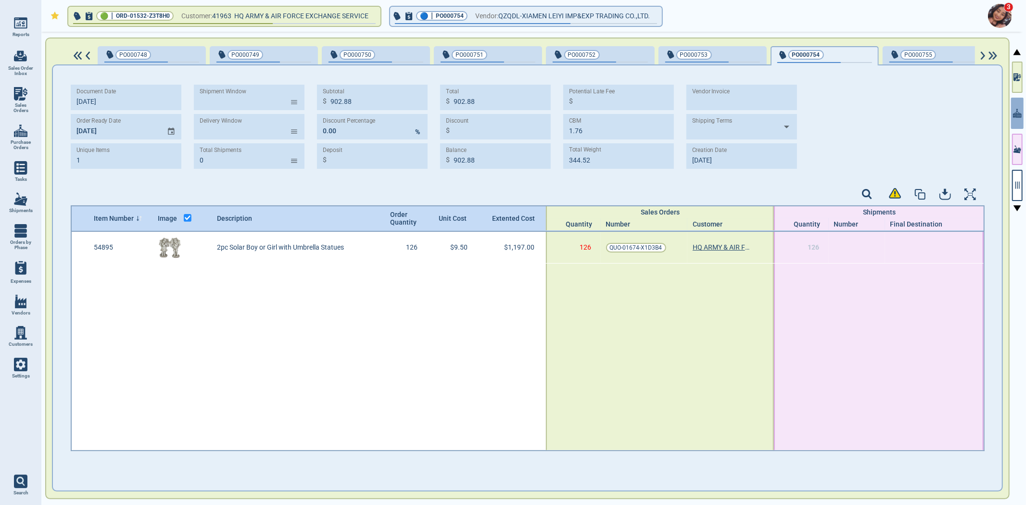
type input "6.30"
type input "624.96"
click at [952, 57] on div "button" at bounding box center [968, 54] width 32 height 10
type input "726.72"
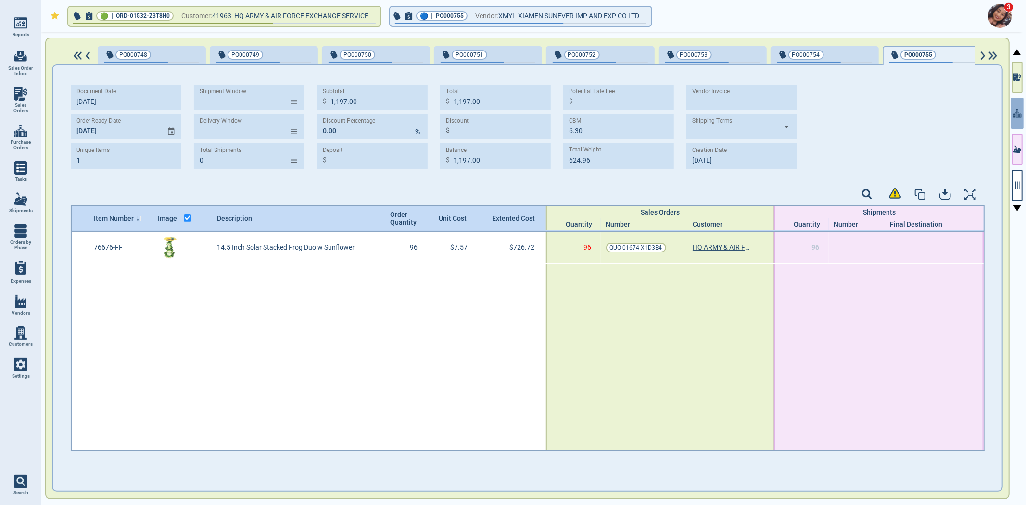
type input "726.72"
type input "1.92"
type input "328.32"
type input "[DATE]"
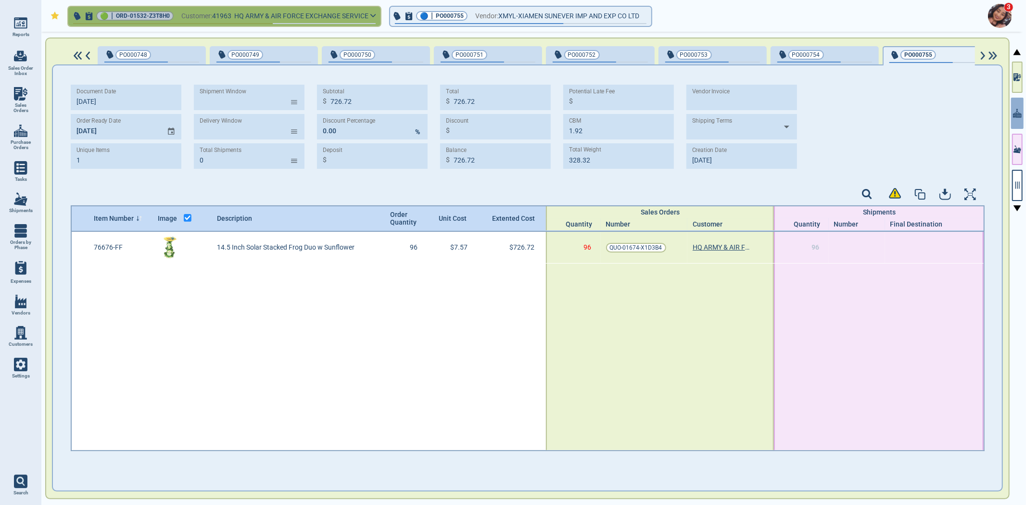
click at [183, 18] on span "Customer:" at bounding box center [196, 16] width 31 height 12
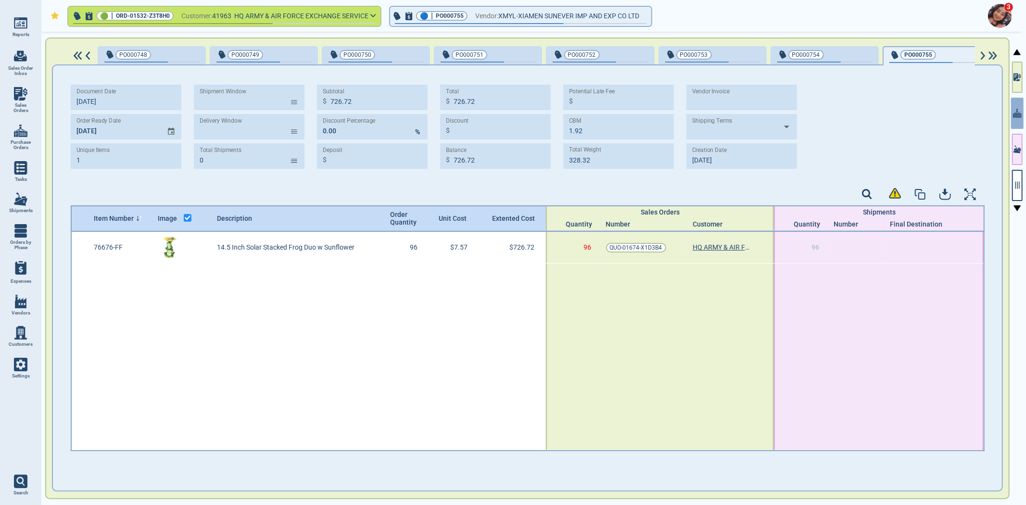
click at [325, 21] on span "HQ ARMY & AIR FORCE EXCHANGE SERVICE" at bounding box center [301, 16] width 134 height 12
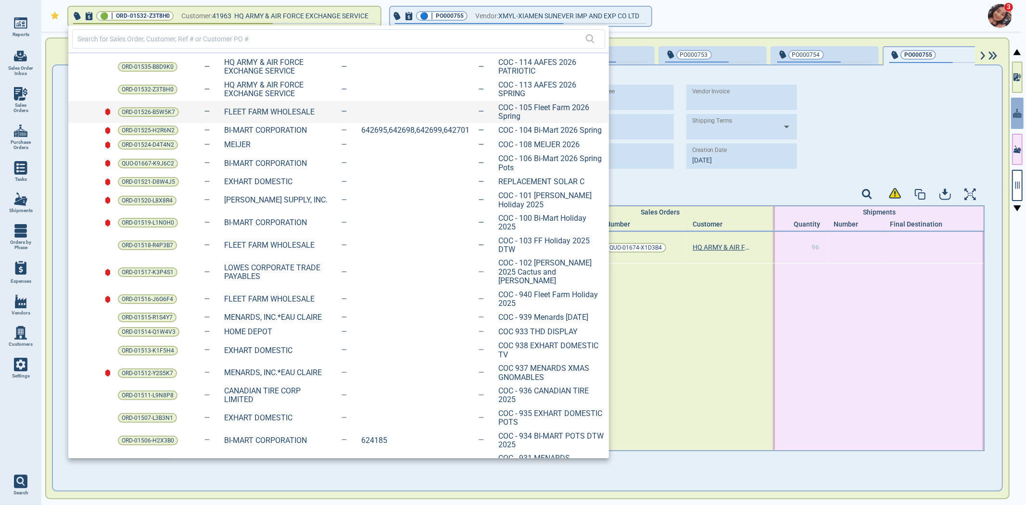
click at [467, 106] on div "ORD-01526-B5W5K7 FLEET FARM WHOLESALE COC - 105 Fleet Farm 2026 Spring" at bounding box center [338, 112] width 540 height 23
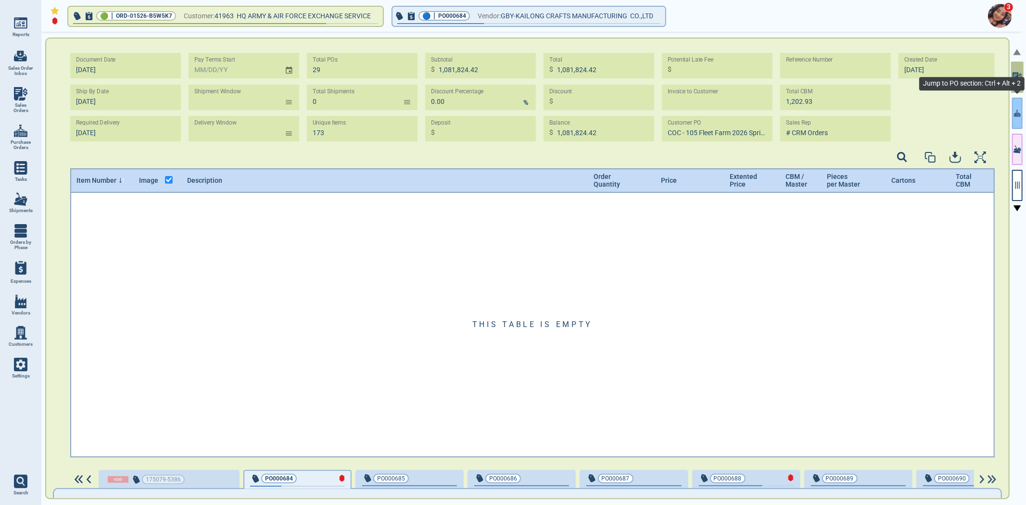
click at [1017, 115] on icon "button" at bounding box center [1017, 113] width 7 height 7
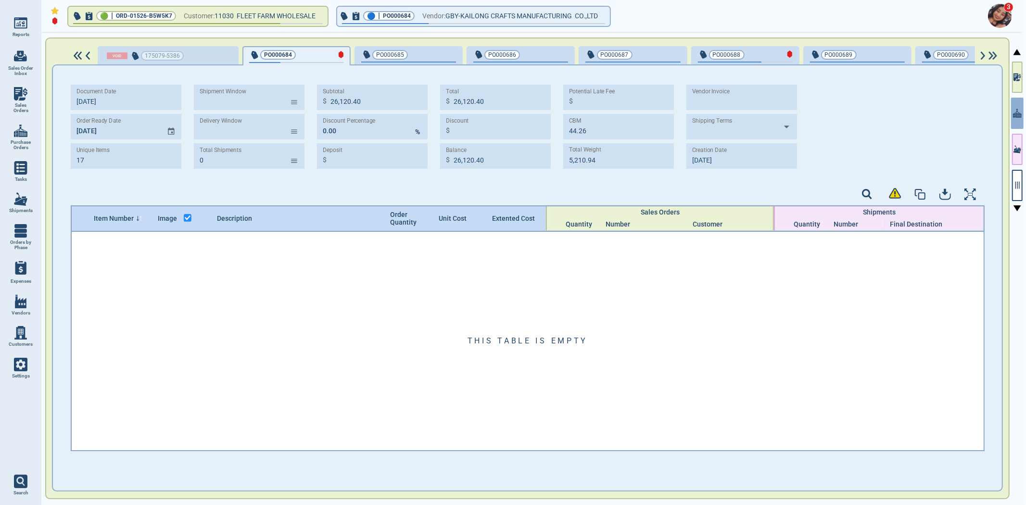
click at [414, 57] on span "PO000685" at bounding box center [392, 55] width 63 height 10
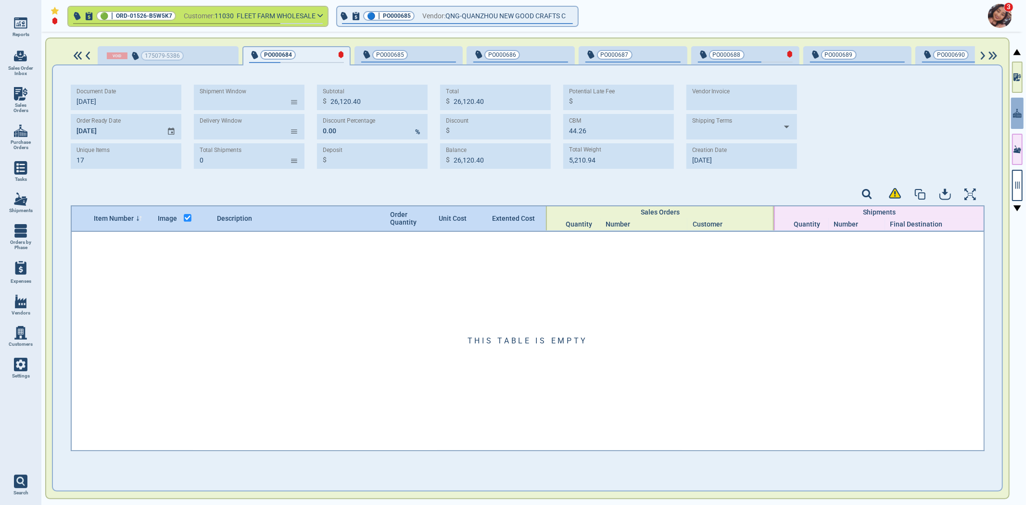
type input "2"
type input "10,203.00"
type input "3,060.90"
type input "10,203.00"
type input "7,142.10"
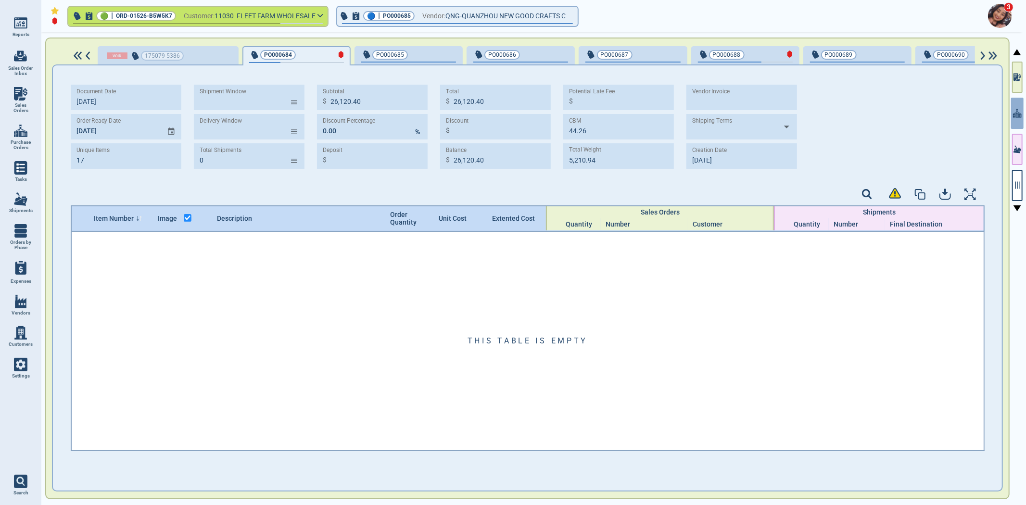
type input "13.80"
type input "2,639.50"
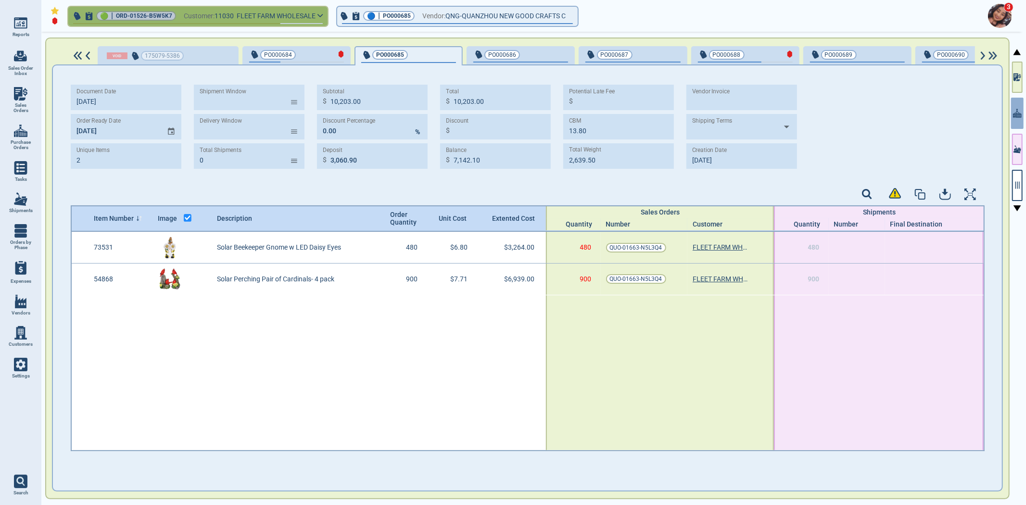
type input "[DATE]"
click at [253, 15] on span "FLEET FARM WHOLESALE" at bounding box center [276, 16] width 79 height 8
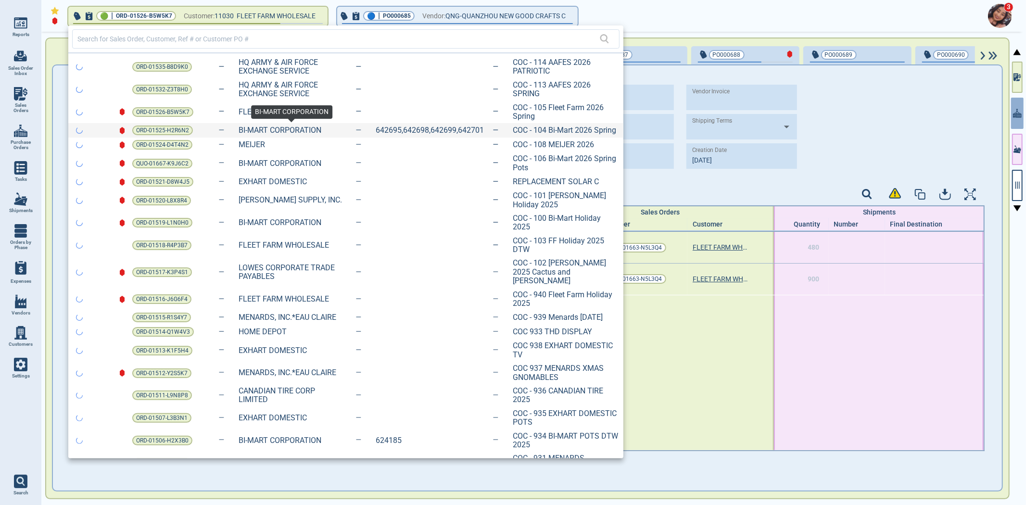
click at [325, 129] on span "BI-MART CORPORATION" at bounding box center [291, 130] width 106 height 9
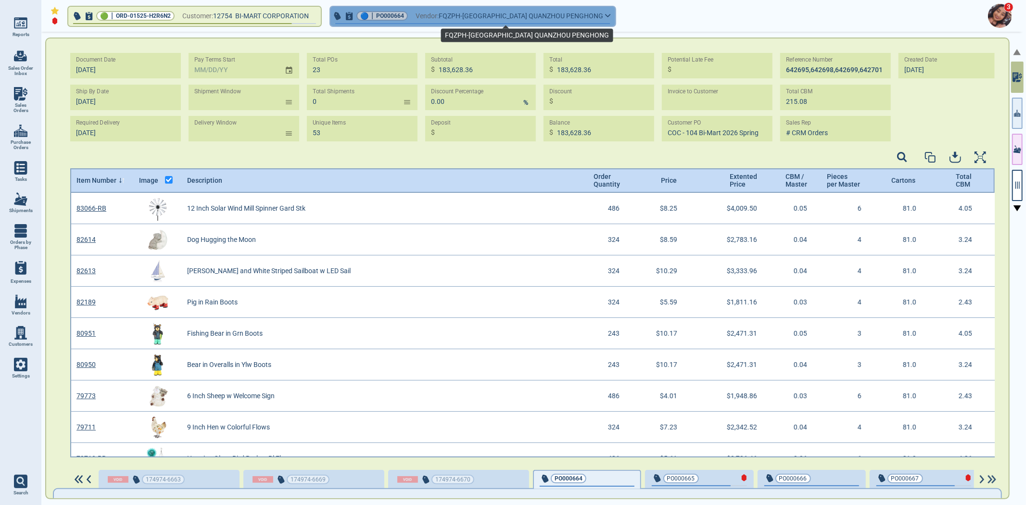
click at [478, 16] on span "FQZPH-[GEOGRAPHIC_DATA] QUANZHOU PENGHONG" at bounding box center [521, 16] width 164 height 12
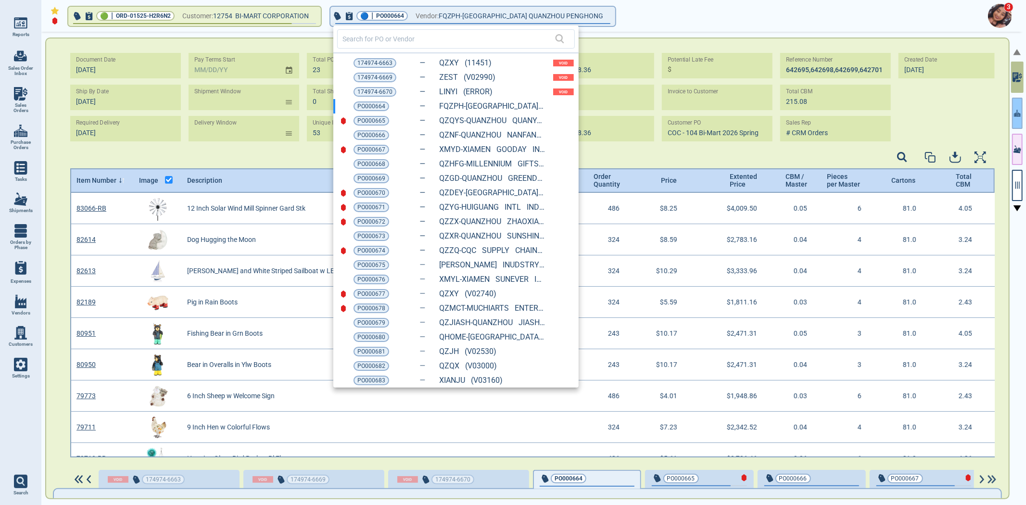
click at [1017, 122] on div at bounding box center [513, 252] width 1026 height 505
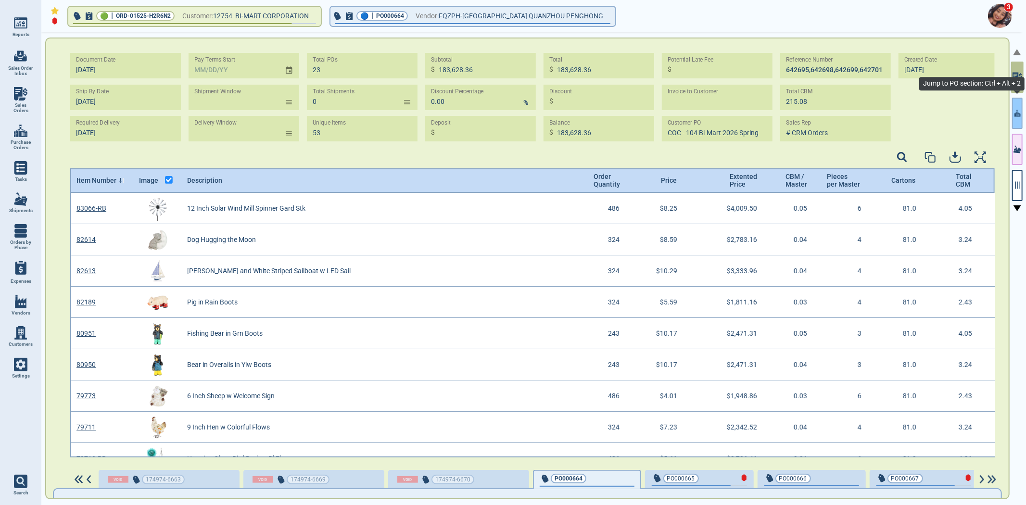
click at [1016, 114] on icon "button" at bounding box center [1017, 113] width 7 height 10
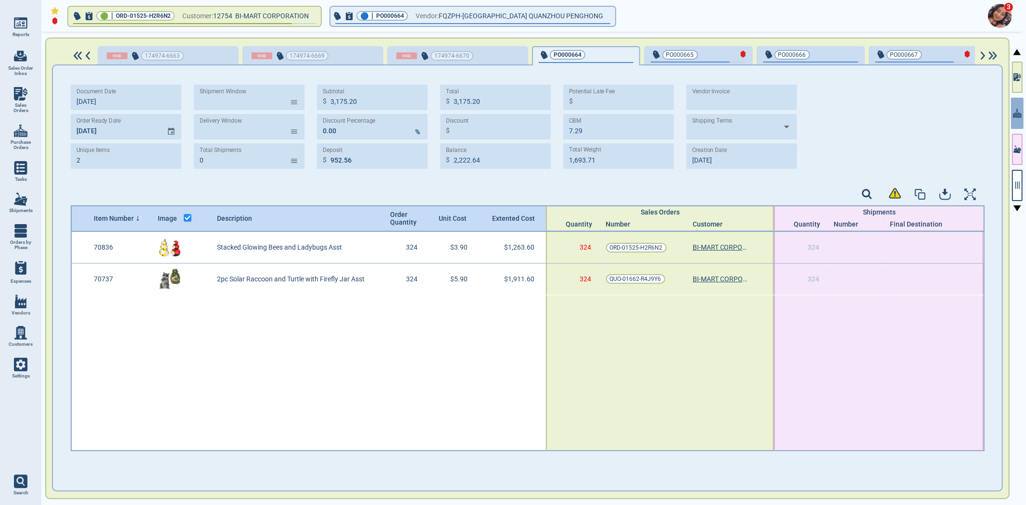
click at [695, 51] on span "PO000665" at bounding box center [682, 55] width 63 height 10
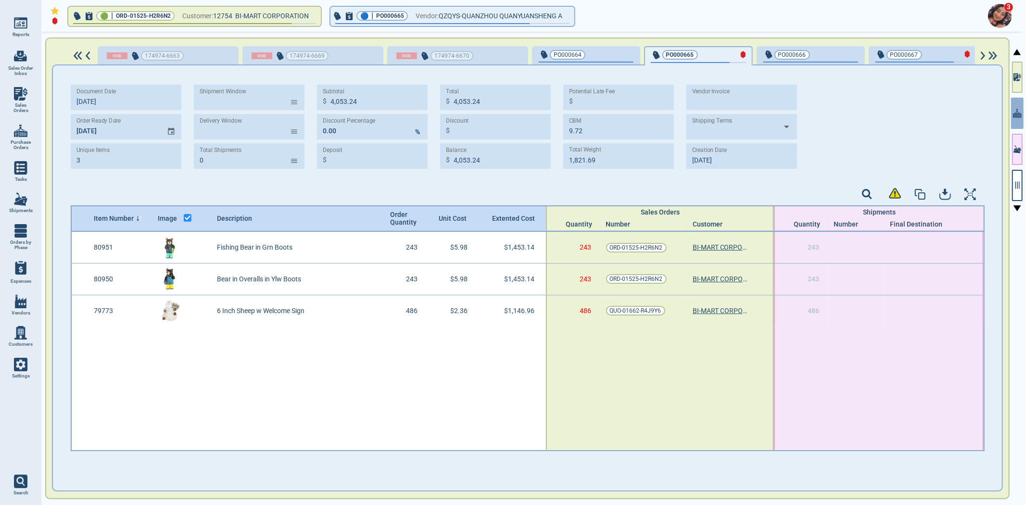
type input "3"
type input "4,053.24"
type input "9.72"
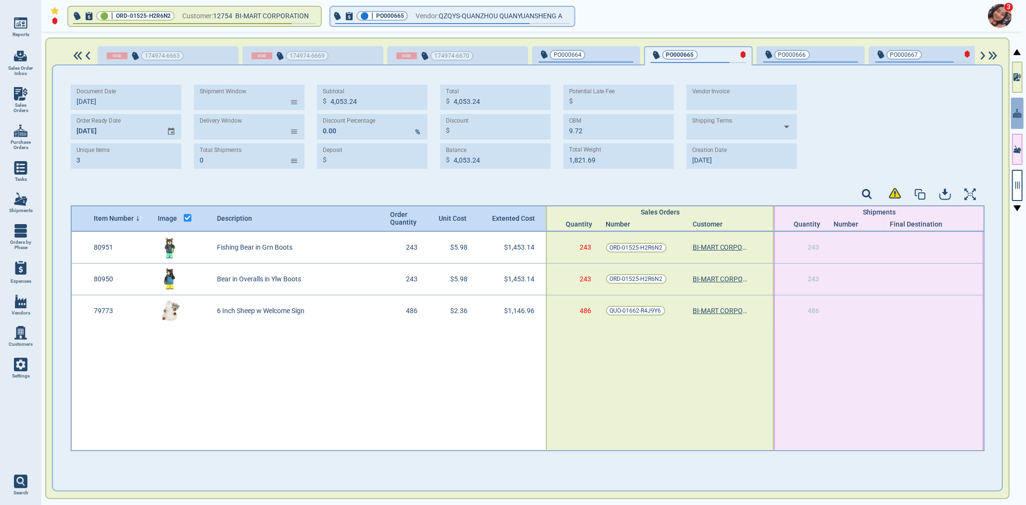
type input "1,821.69"
type input "[DATE]"
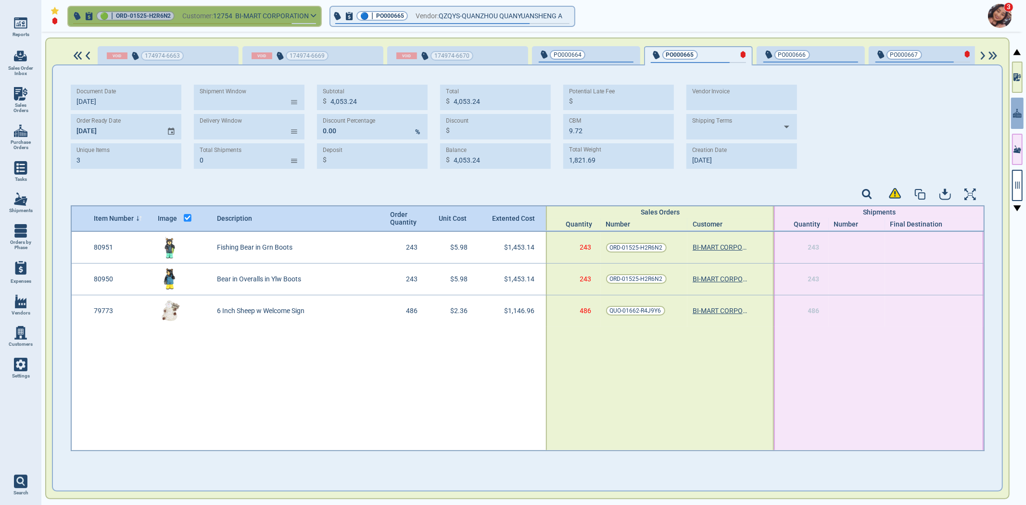
click at [213, 13] on span "Customer:" at bounding box center [197, 16] width 31 height 12
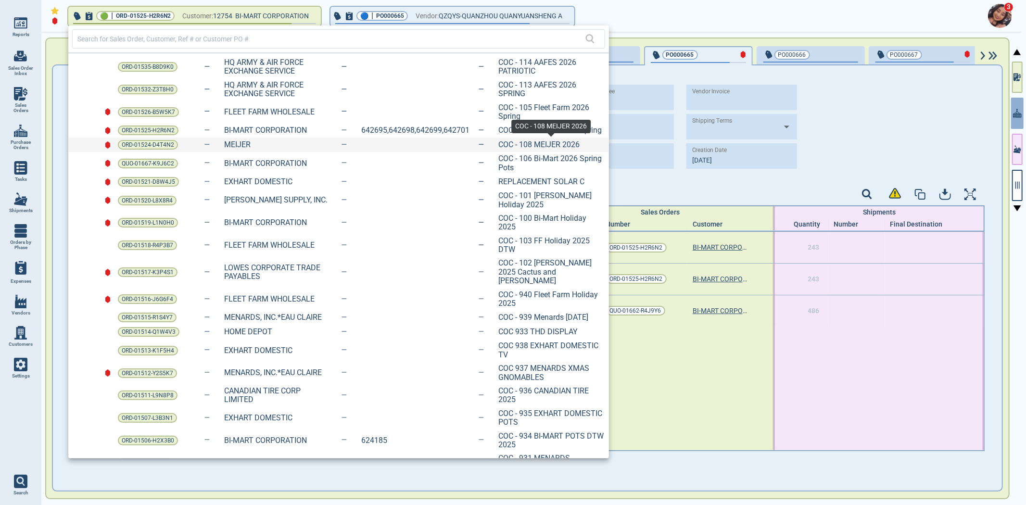
click at [547, 143] on span "COC - 108 MEIJER 2026" at bounding box center [551, 144] width 106 height 9
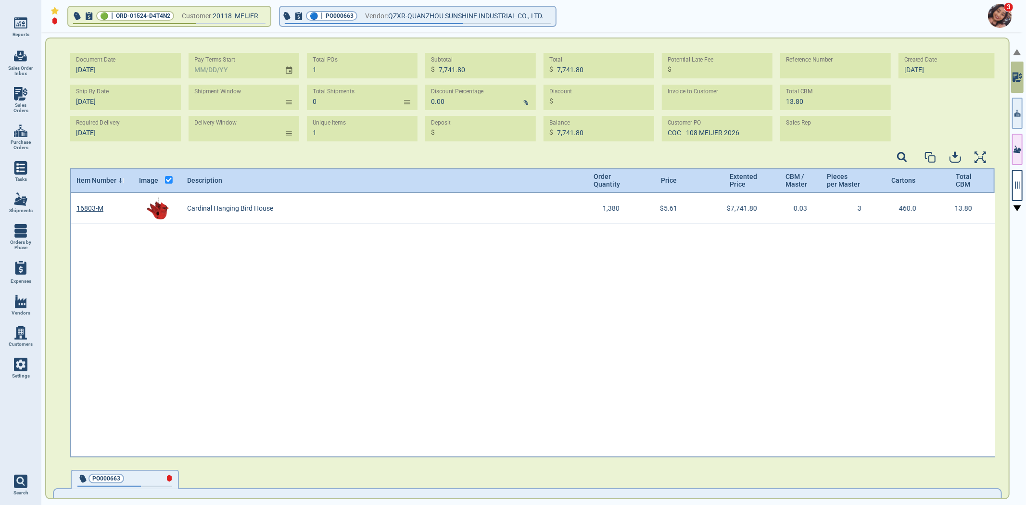
scroll to position [262, 922]
click at [1025, 113] on div "🟢 | ORD-01524-D4T4N2 Customer: 20118 MEIJER 🔵 | PO000663 Vendor: QZXR-QUANZHOU …" at bounding box center [533, 269] width 984 height 474
click at [1016, 113] on icon "button" at bounding box center [1017, 113] width 7 height 10
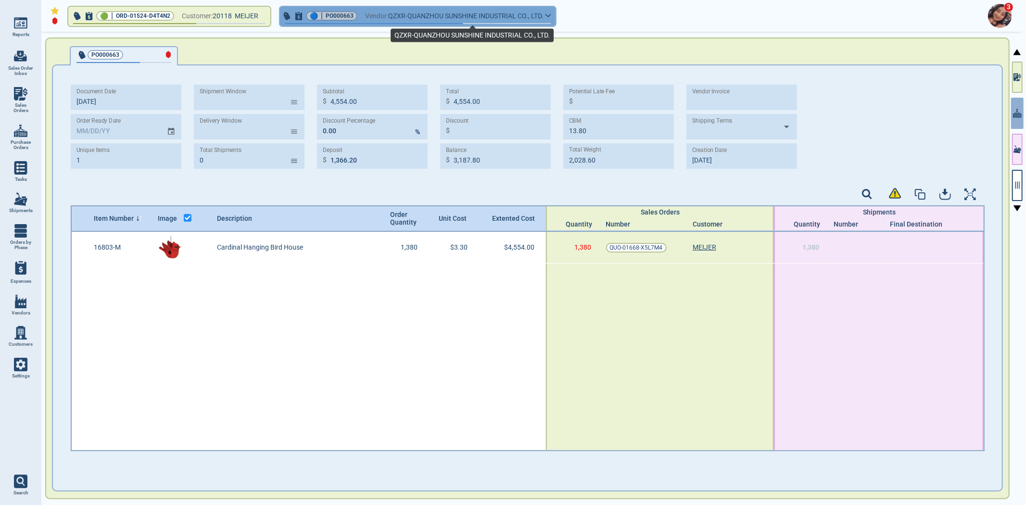
click at [491, 11] on span "QZXR-QUANZHOU SUNSHINE INDUSTRIAL CO., LTD." at bounding box center [465, 16] width 155 height 12
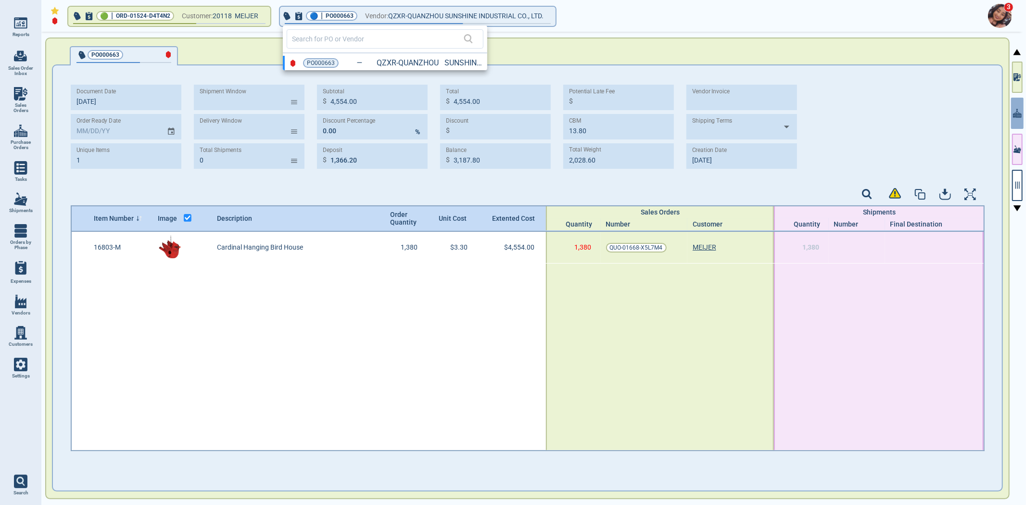
click at [78, 128] on div at bounding box center [513, 252] width 1026 height 505
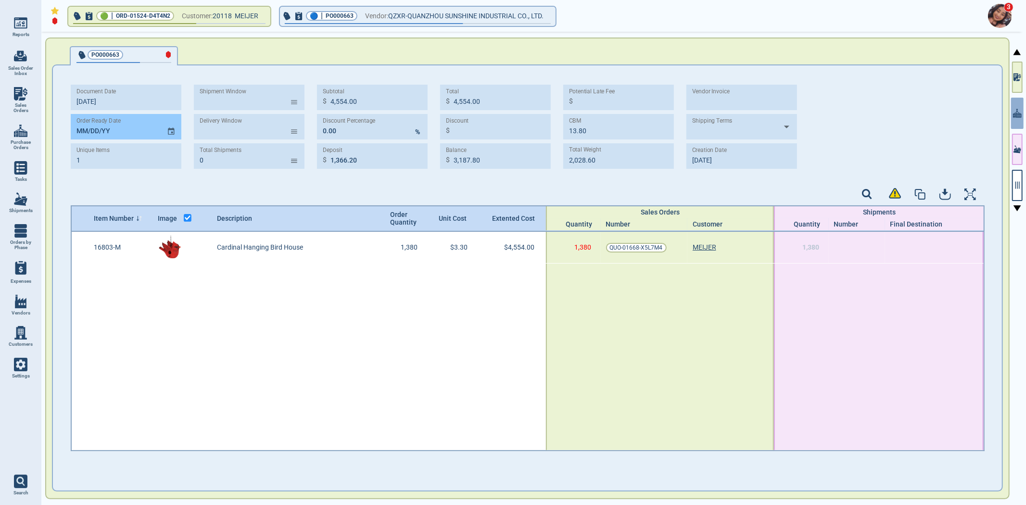
click at [77, 132] on input "MM/DD/YY" at bounding box center [115, 126] width 88 height 25
click at [80, 125] on input "[DATE]" at bounding box center [115, 126] width 88 height 25
type input "[DATE]"
click at [228, 6] on div "3" at bounding box center [531, 16] width 984 height 32
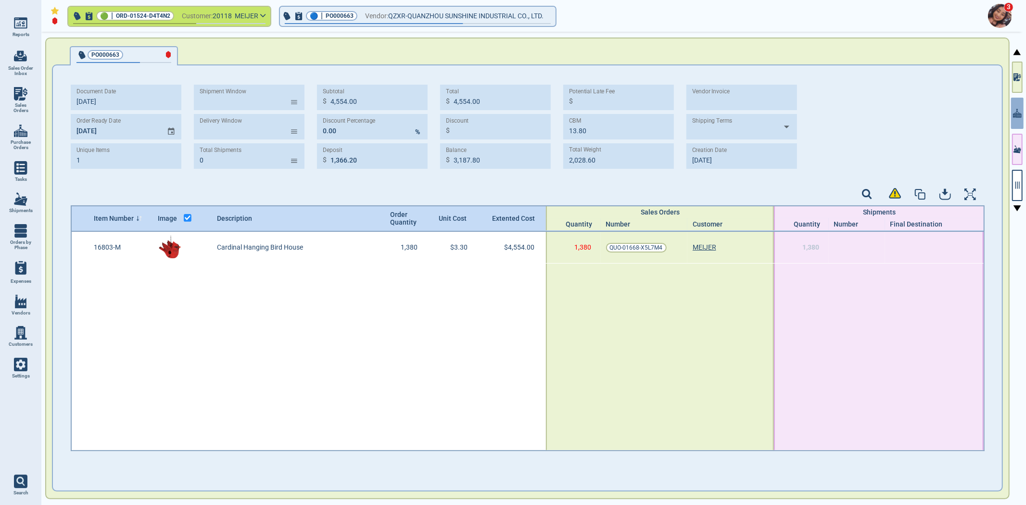
click at [228, 12] on span "20118" at bounding box center [224, 16] width 22 height 12
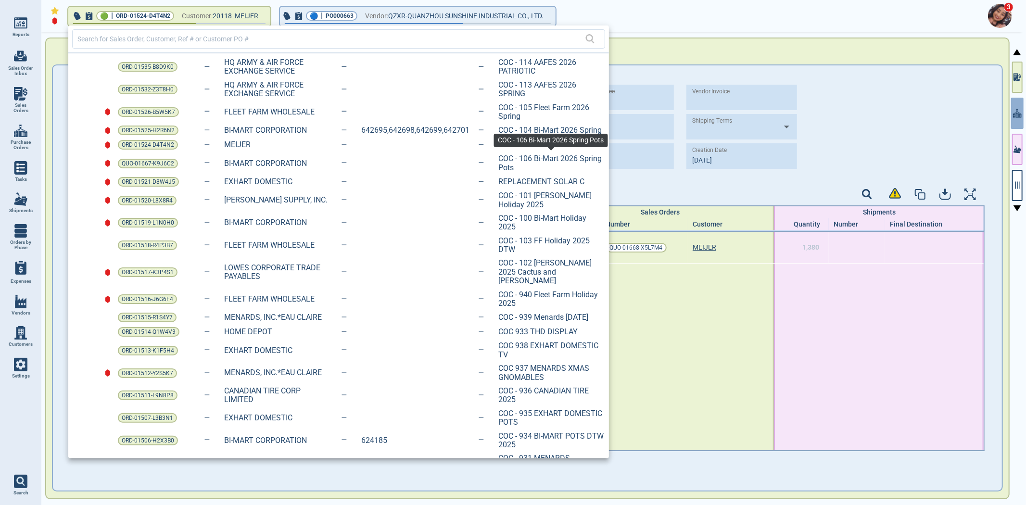
click at [555, 157] on span "COC - 106 Bi-Mart 2026 Spring Pots" at bounding box center [551, 163] width 106 height 18
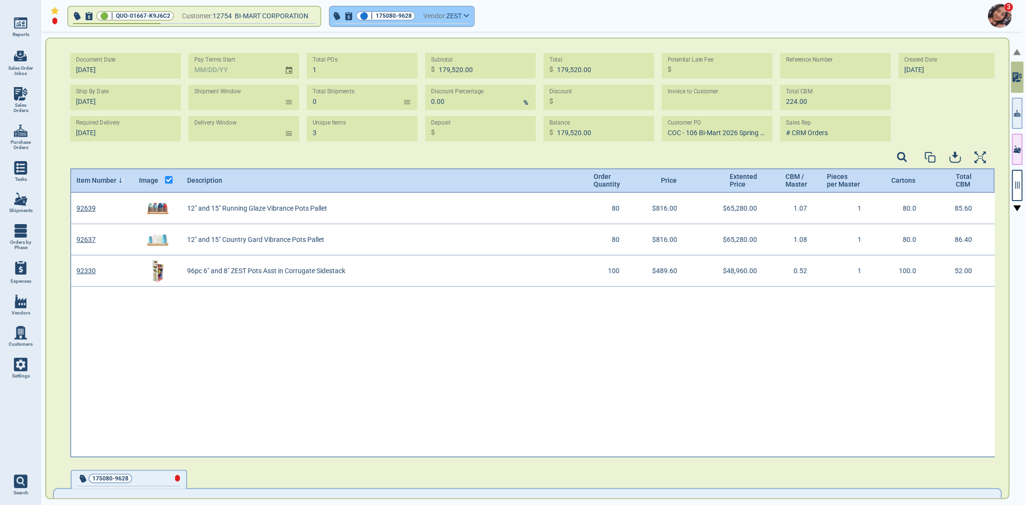
scroll to position [262, 922]
click at [429, 19] on span "Vendor:" at bounding box center [434, 16] width 23 height 12
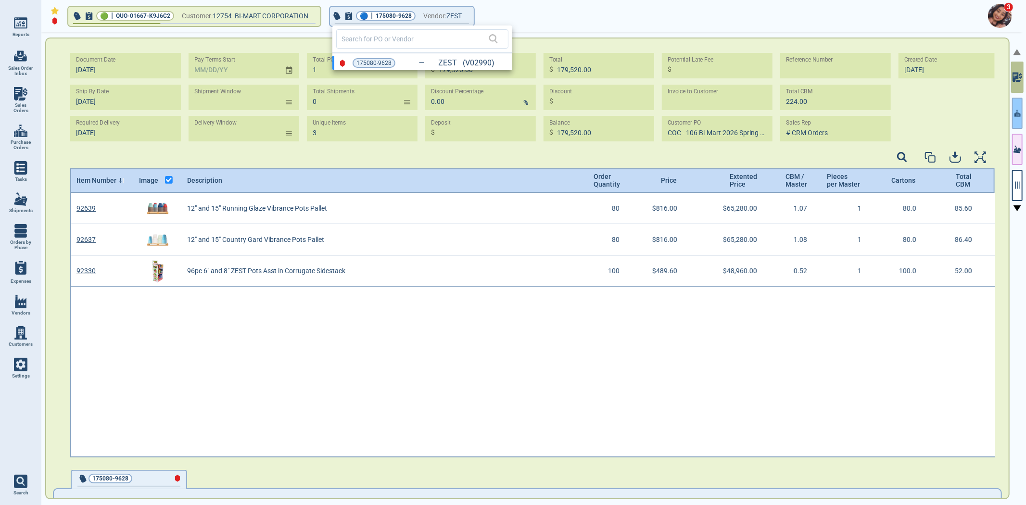
click at [1018, 117] on div at bounding box center [513, 252] width 1026 height 505
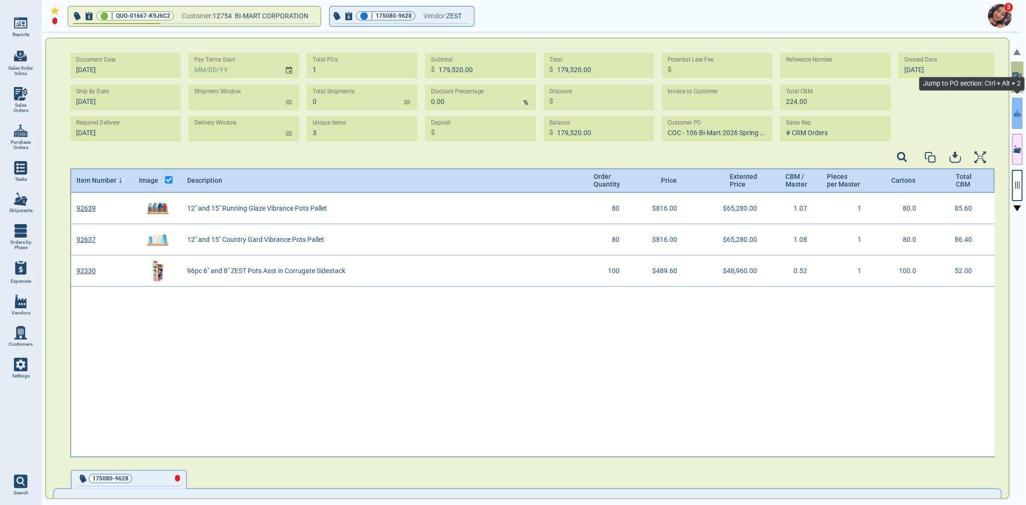
click at [1018, 116] on icon "button" at bounding box center [1017, 113] width 7 height 7
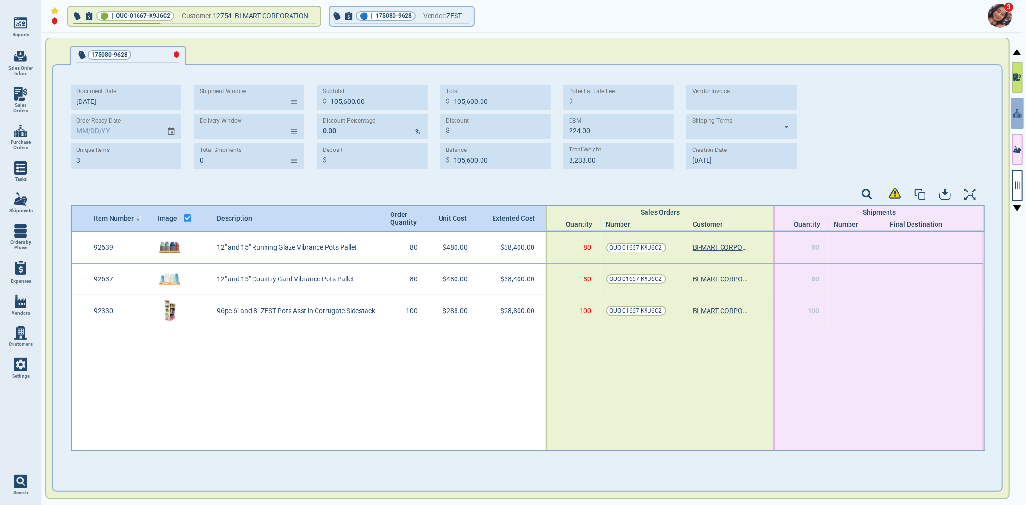
click at [1020, 75] on icon "button" at bounding box center [1019, 76] width 2 height 4
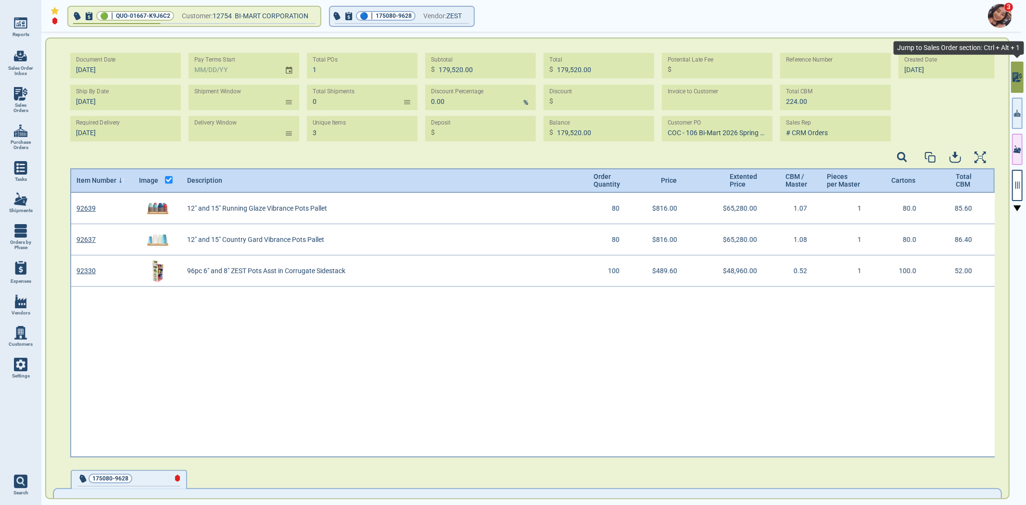
scroll to position [262, 922]
type input "[DATE]"
type input "COC - 106 BI-MART 2026 SPRING POTS"
type input "[DATE]"
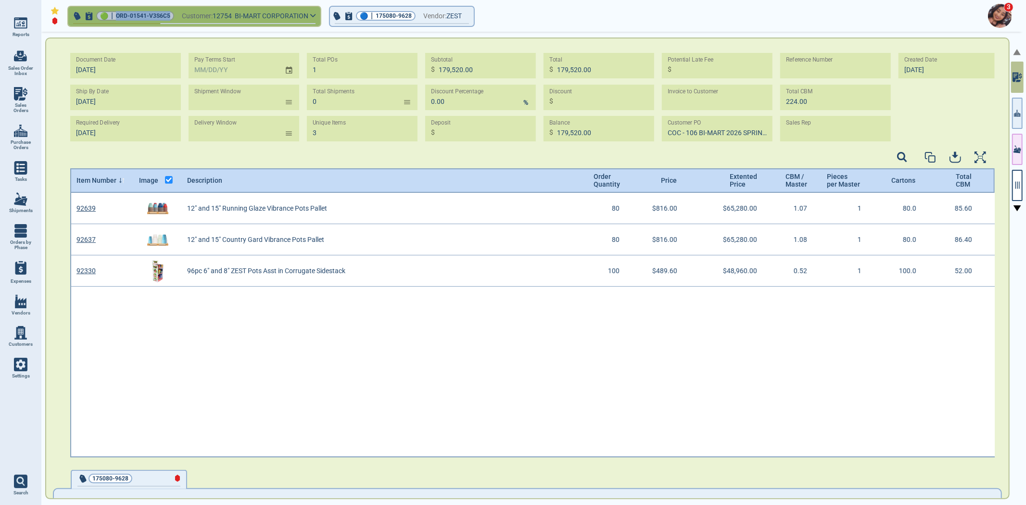
drag, startPoint x: 116, startPoint y: 15, endPoint x: 170, endPoint y: 10, distance: 54.1
click at [170, 11] on button "🟢 | ORD-01541-V3S6C5 Customer: 12754 BI-MART CORPORATION" at bounding box center [194, 16] width 252 height 19
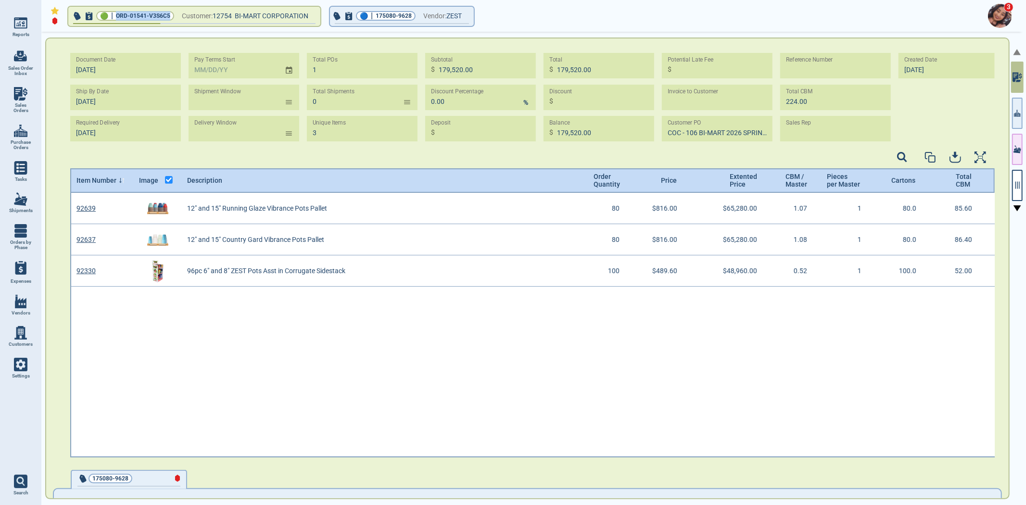
copy span "ORD-01541-V3S6C5"
click at [1020, 124] on button "button" at bounding box center [1017, 113] width 11 height 31
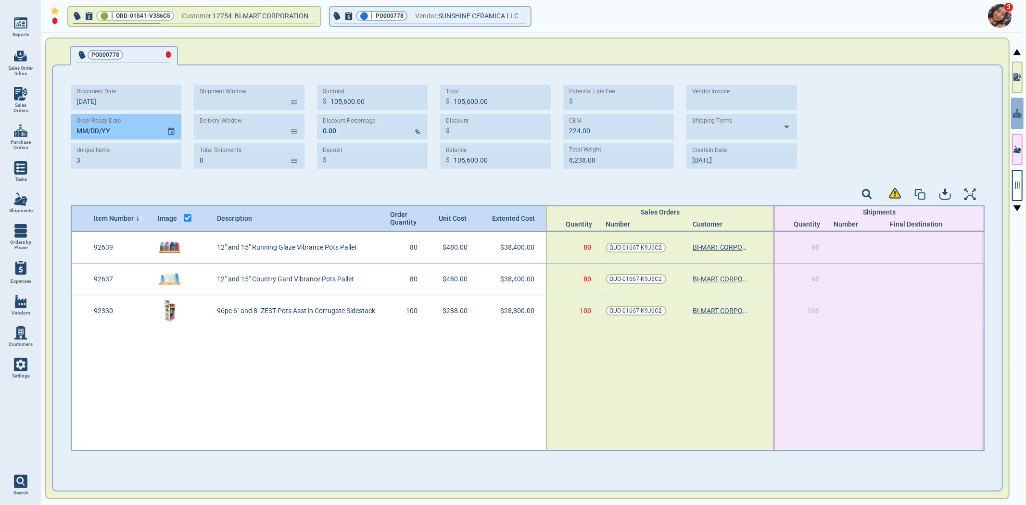
click at [80, 128] on input "MM/DD/YY" at bounding box center [115, 126] width 88 height 25
type input "[DATE]"
click at [114, 172] on div "Document Date [DATE] Order Ready Date [DATE] Unique Items 3 Shipment Window ​ D…" at bounding box center [528, 130] width 914 height 91
select select "50"
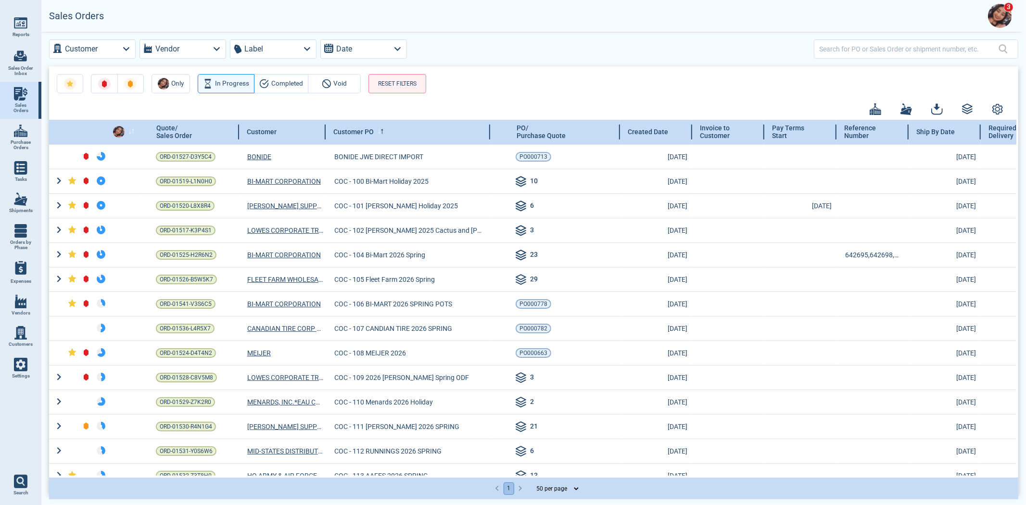
click at [133, 129] on icon at bounding box center [133, 129] width 2 height 1
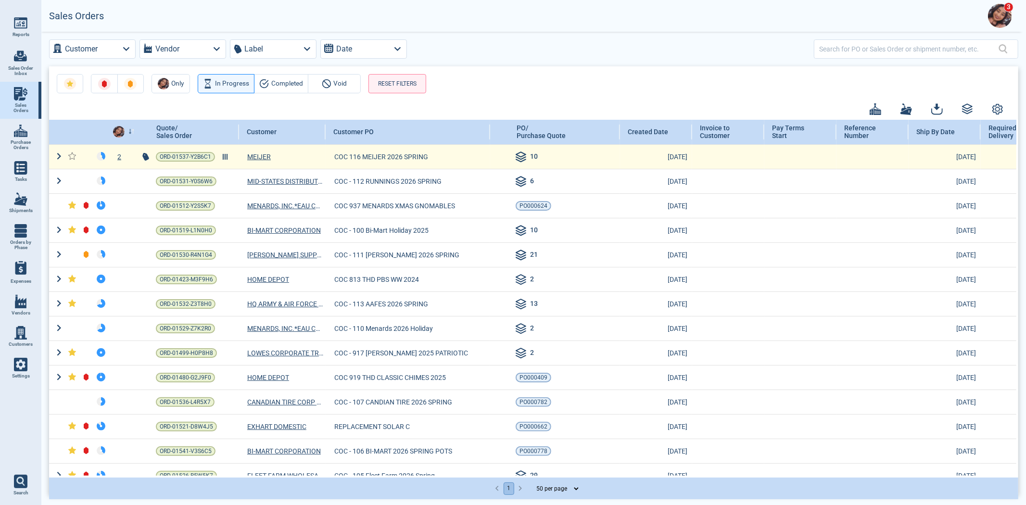
click at [174, 150] on td "ORD-01537-Y2B6C1" at bounding box center [189, 156] width 99 height 25
click at [167, 152] on span "ORD-01537-Y2B6C1" at bounding box center [185, 157] width 51 height 10
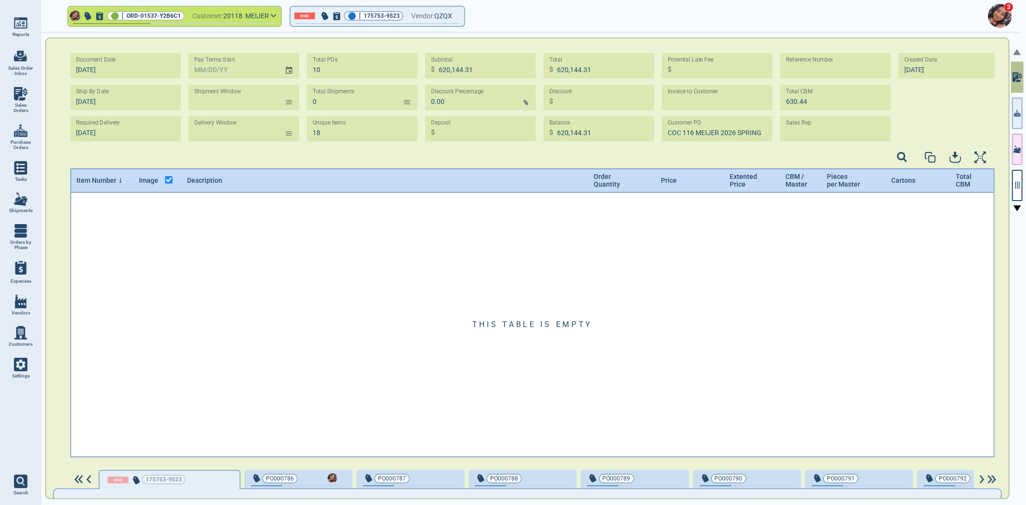
click at [252, 17] on span "MEIJER" at bounding box center [257, 16] width 24 height 8
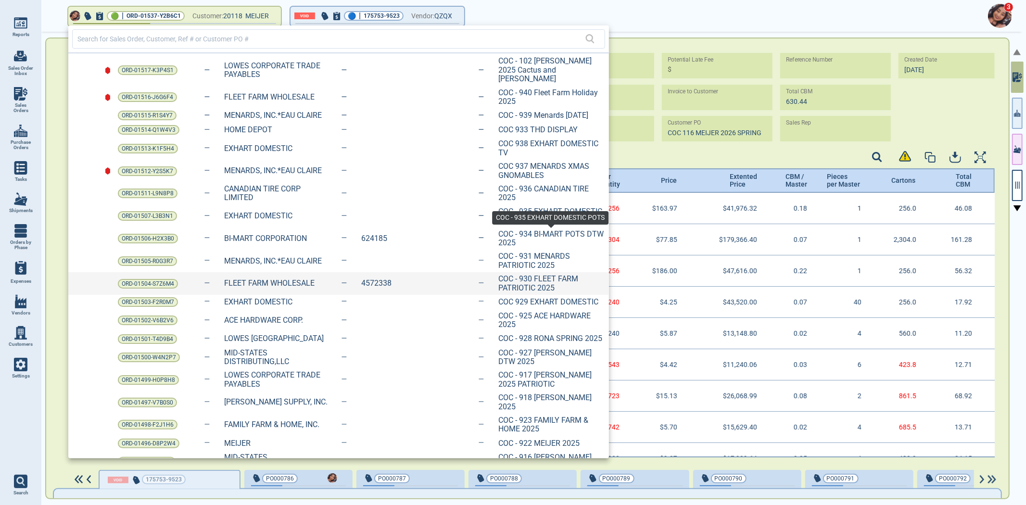
scroll to position [213, 0]
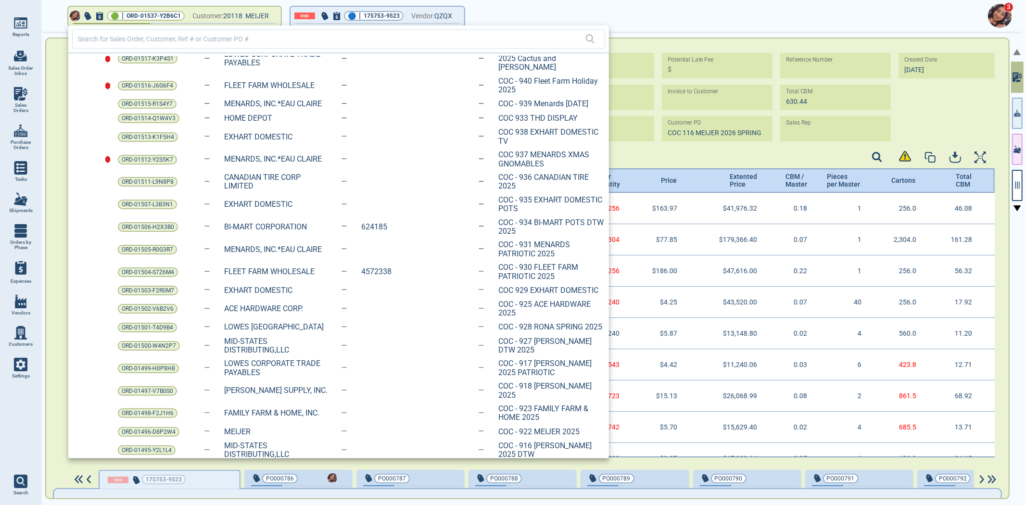
click at [8, 101] on div at bounding box center [513, 252] width 1026 height 505
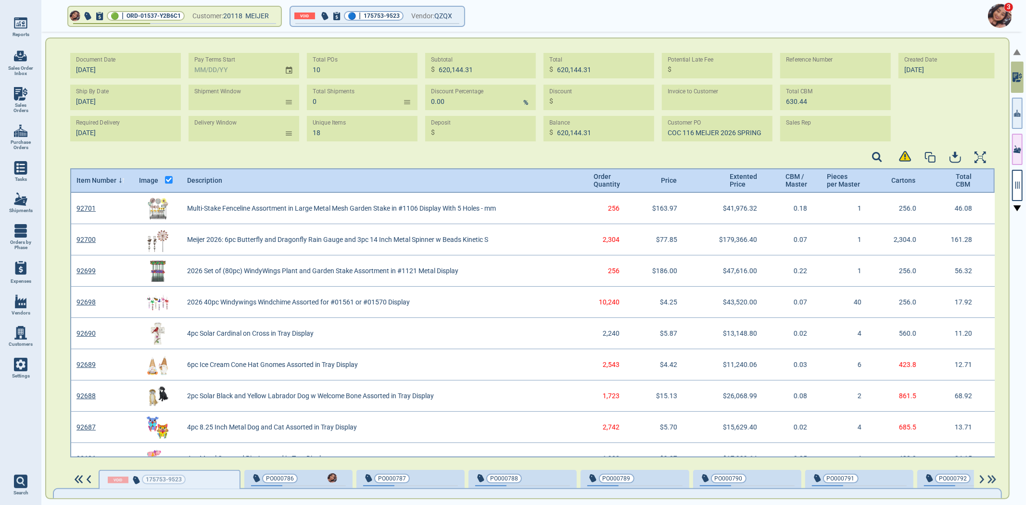
click at [16, 100] on link "Sales Orders" at bounding box center [20, 100] width 41 height 37
select select "50"
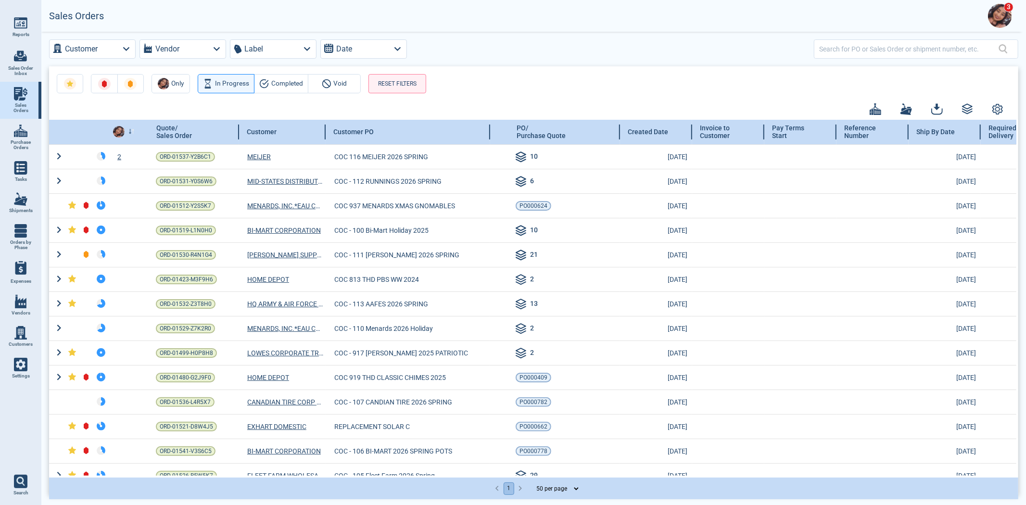
click at [69, 140] on div at bounding box center [104, 132] width 72 height 25
click at [73, 126] on div at bounding box center [104, 132] width 72 height 25
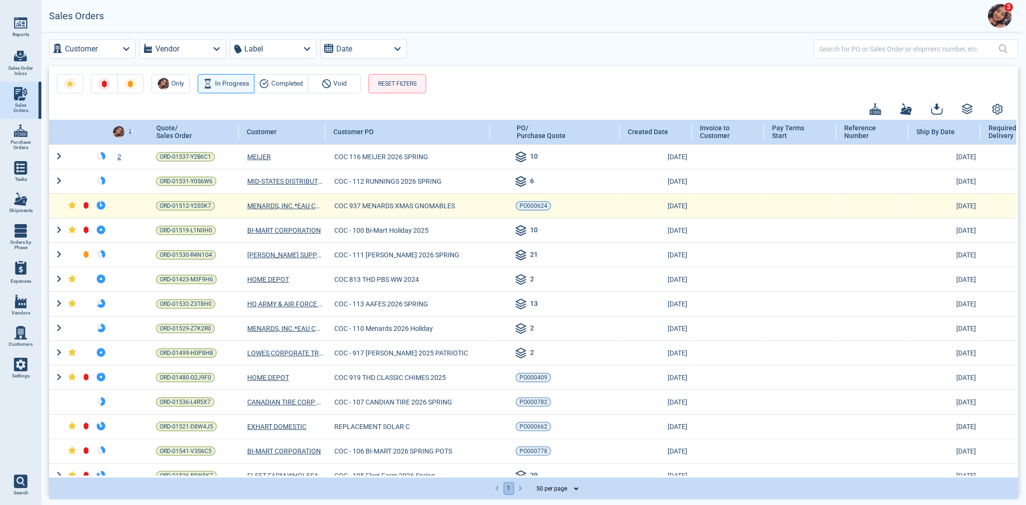
click at [73, 201] on div at bounding box center [80, 205] width 24 height 9
click at [71, 202] on icon at bounding box center [72, 205] width 8 height 8
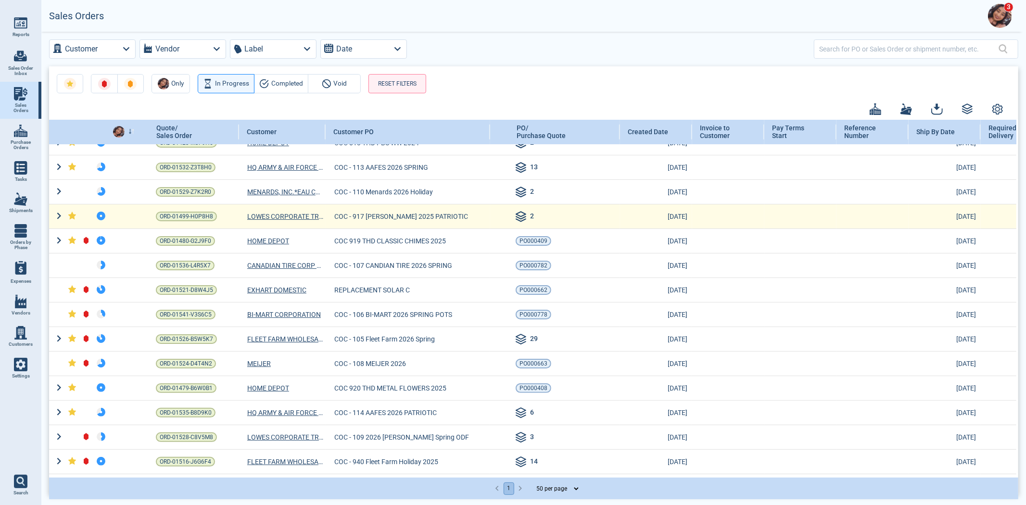
scroll to position [160, 0]
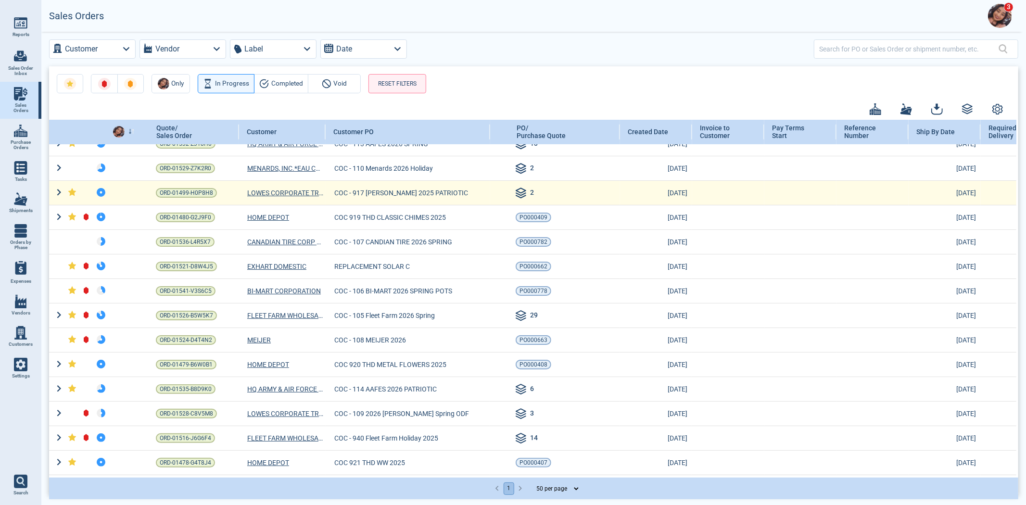
click at [73, 193] on icon at bounding box center [71, 191] width 7 height 7
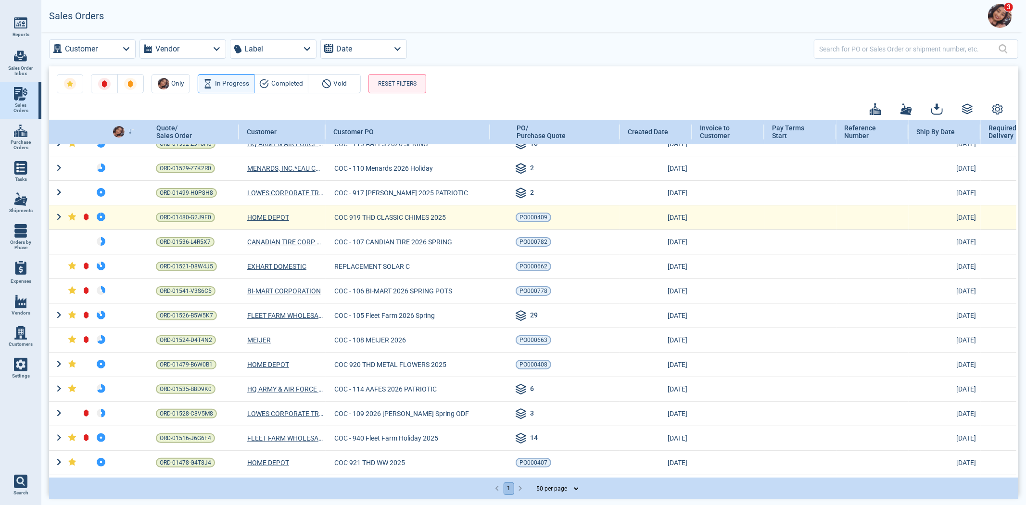
click at [73, 217] on icon at bounding box center [71, 216] width 7 height 7
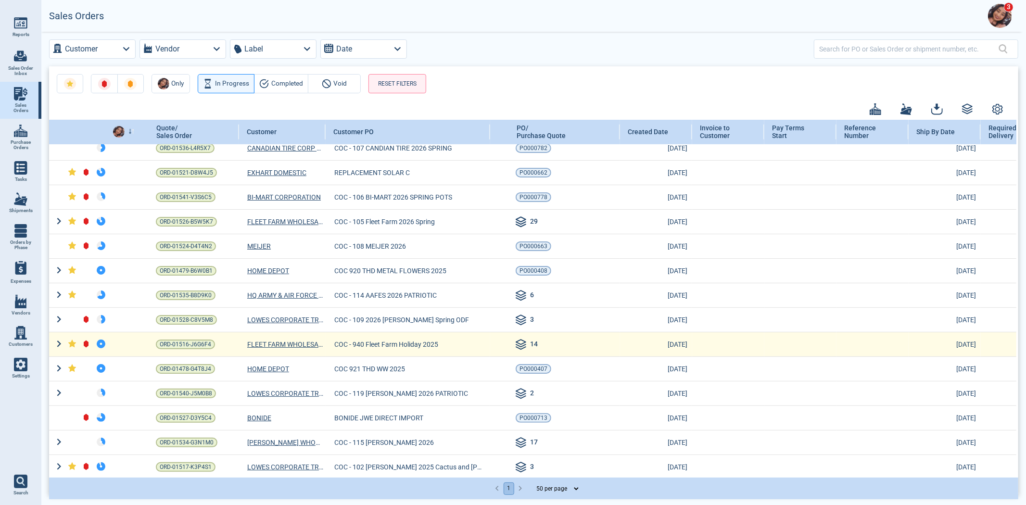
scroll to position [267, 0]
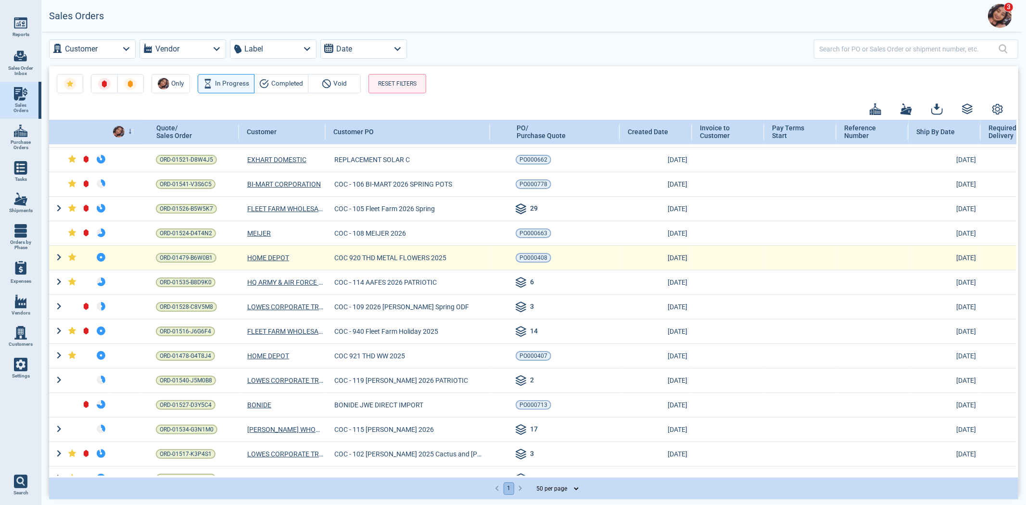
click at [66, 258] on td at bounding box center [58, 257] width 19 height 25
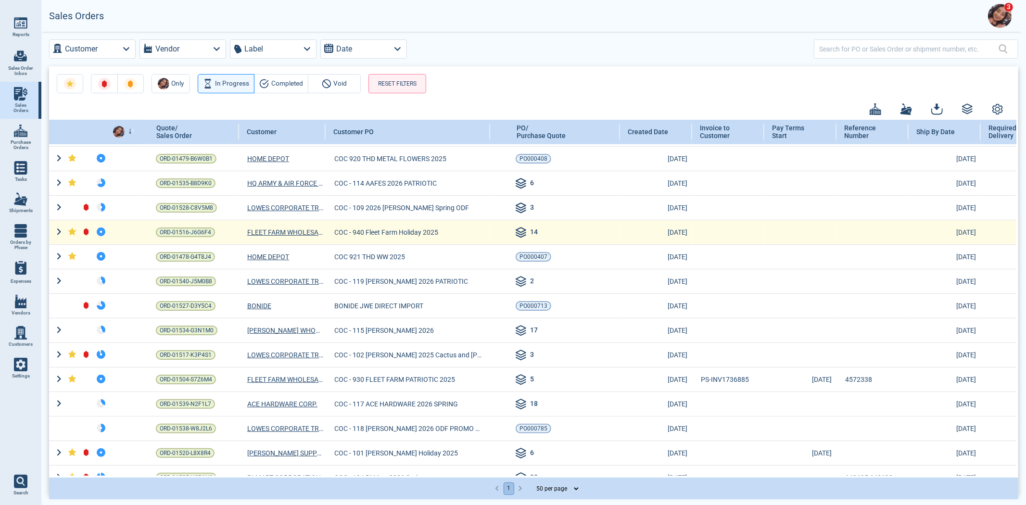
scroll to position [374, 0]
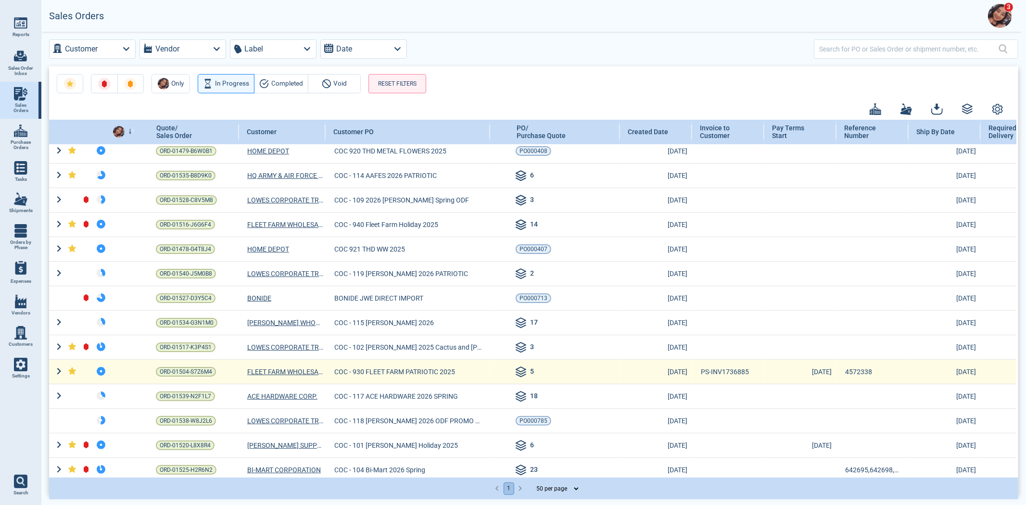
drag, startPoint x: 69, startPoint y: 371, endPoint x: 79, endPoint y: 368, distance: 10.2
click at [71, 369] on icon at bounding box center [71, 370] width 7 height 7
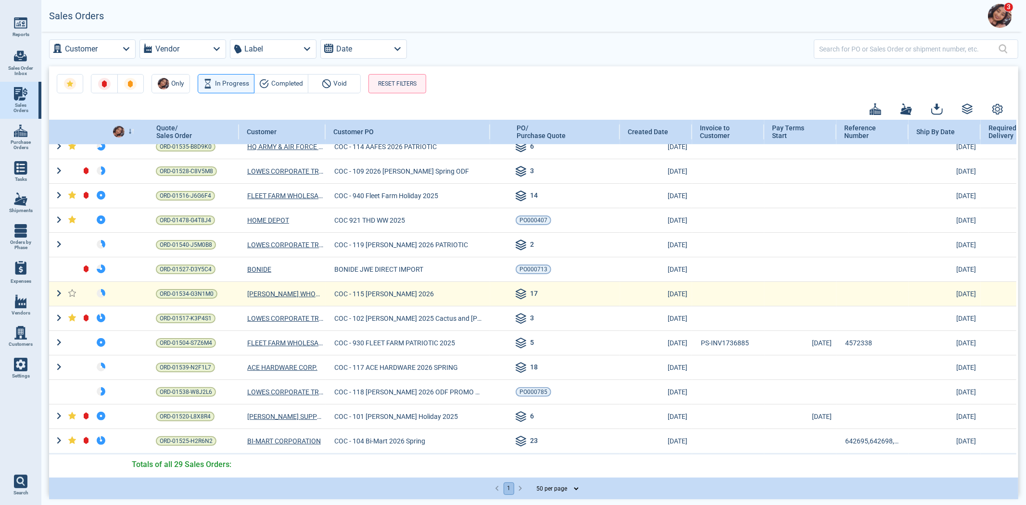
scroll to position [407, 0]
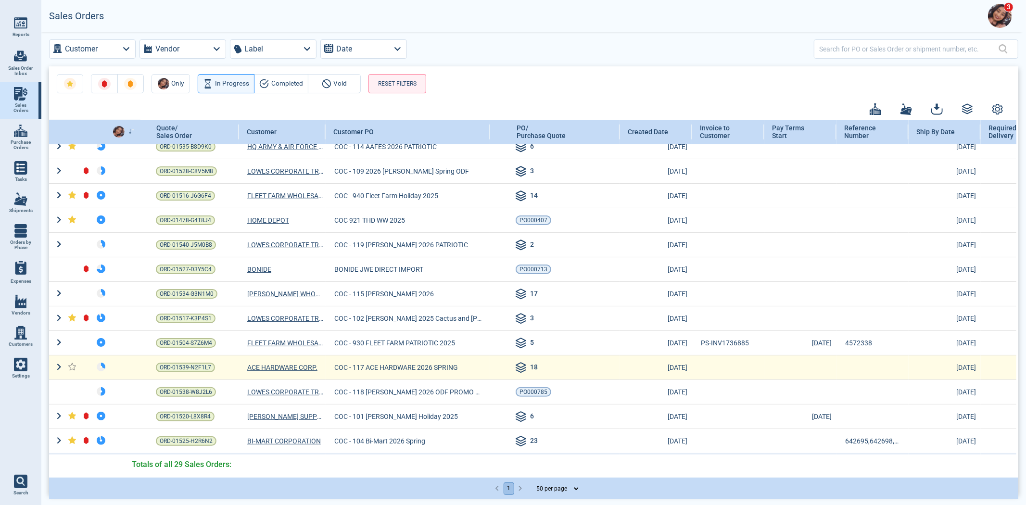
click at [74, 387] on icon at bounding box center [72, 391] width 8 height 8
click at [74, 363] on icon at bounding box center [72, 367] width 8 height 8
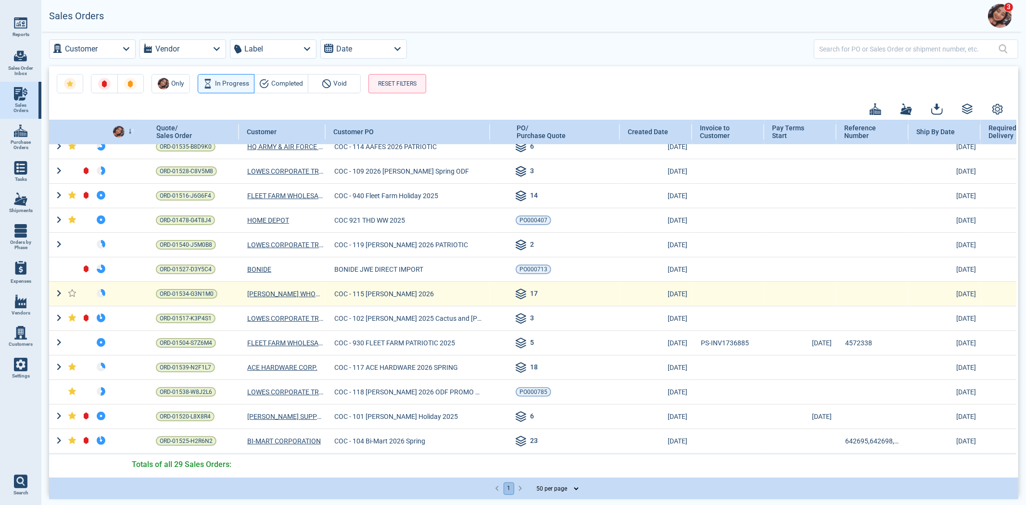
click at [70, 289] on icon at bounding box center [71, 292] width 7 height 7
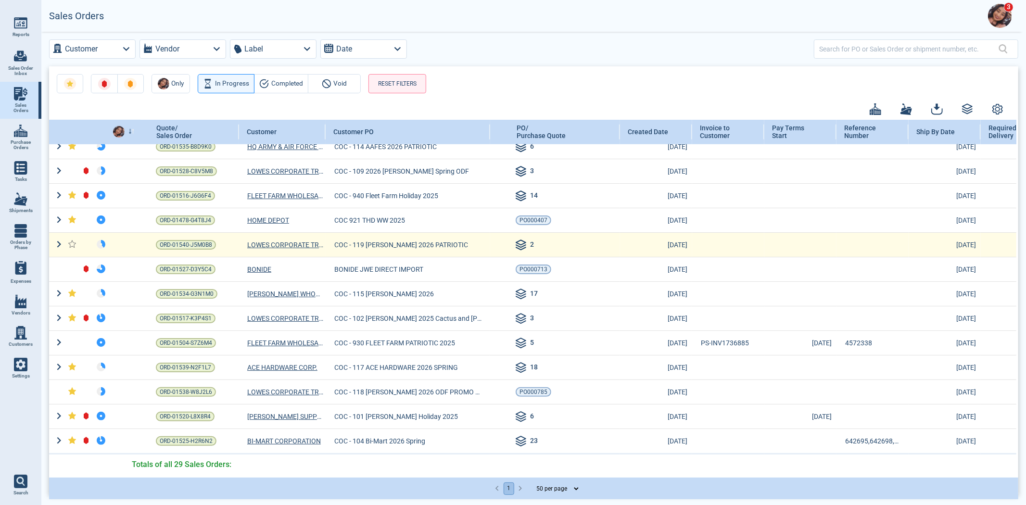
click at [70, 241] on icon at bounding box center [72, 244] width 8 height 8
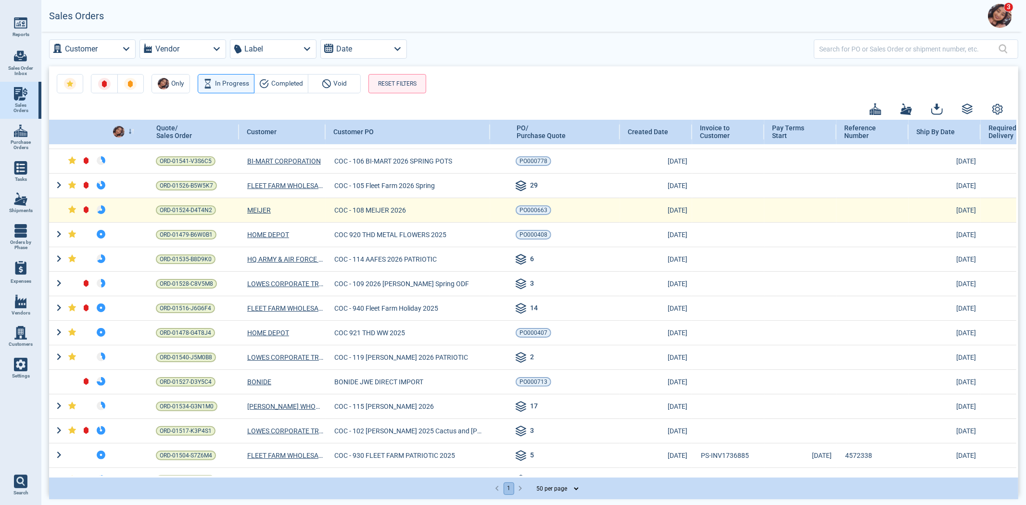
scroll to position [247, 0]
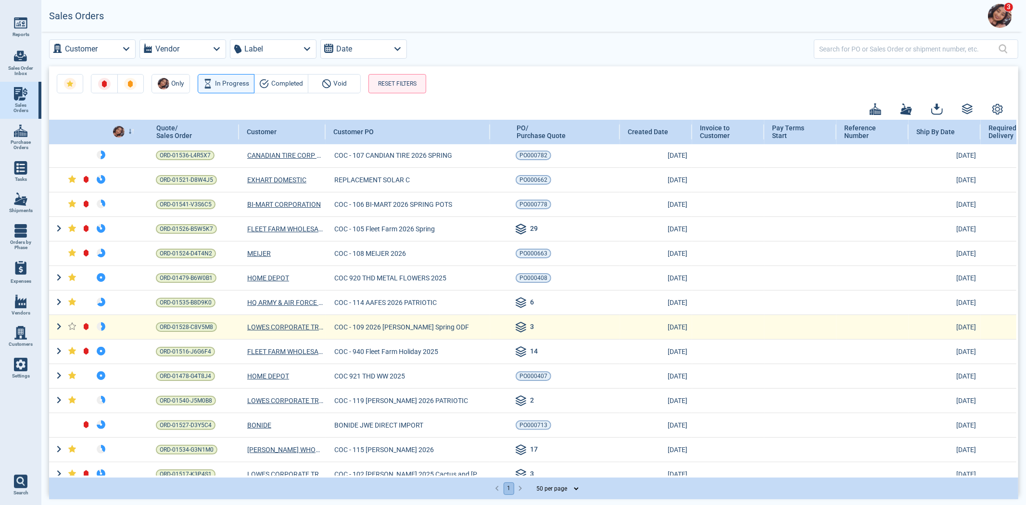
click at [68, 326] on icon at bounding box center [72, 326] width 8 height 8
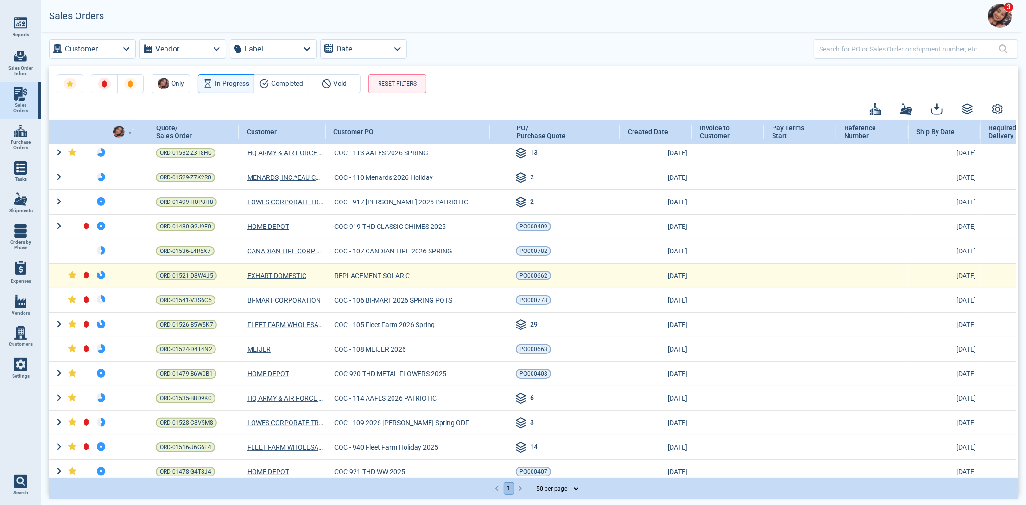
scroll to position [140, 0]
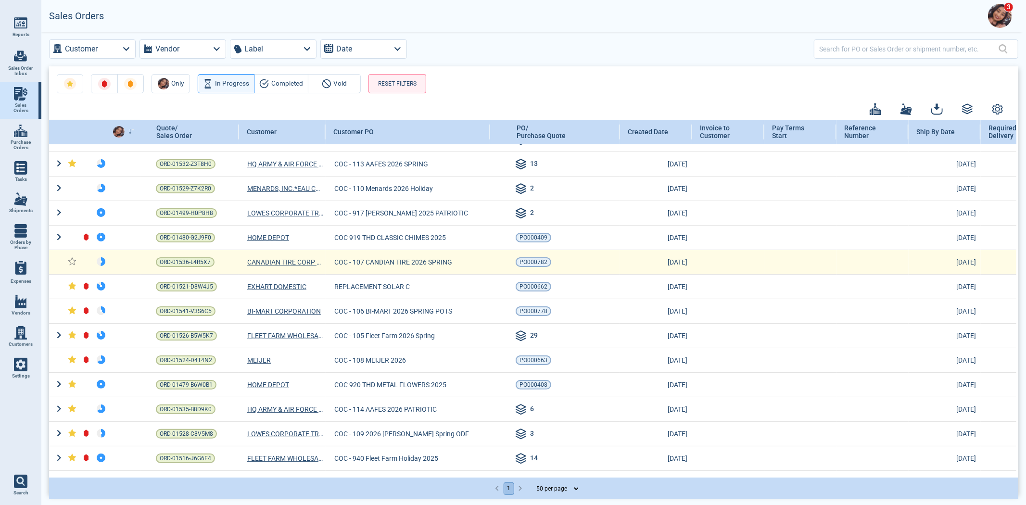
click at [68, 257] on icon at bounding box center [72, 261] width 8 height 8
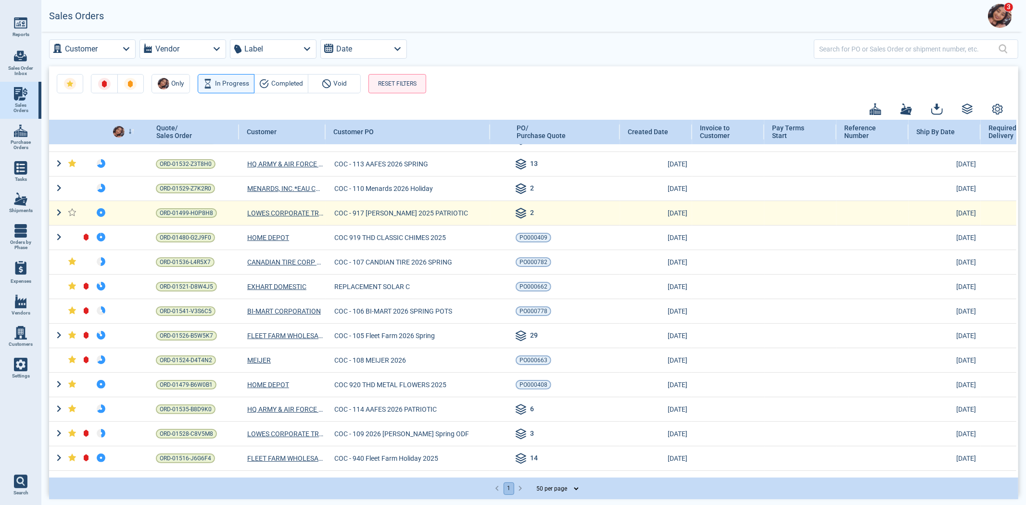
drag, startPoint x: 69, startPoint y: 189, endPoint x: 88, endPoint y: 202, distance: 23.2
click at [69, 188] on icon at bounding box center [72, 188] width 8 height 8
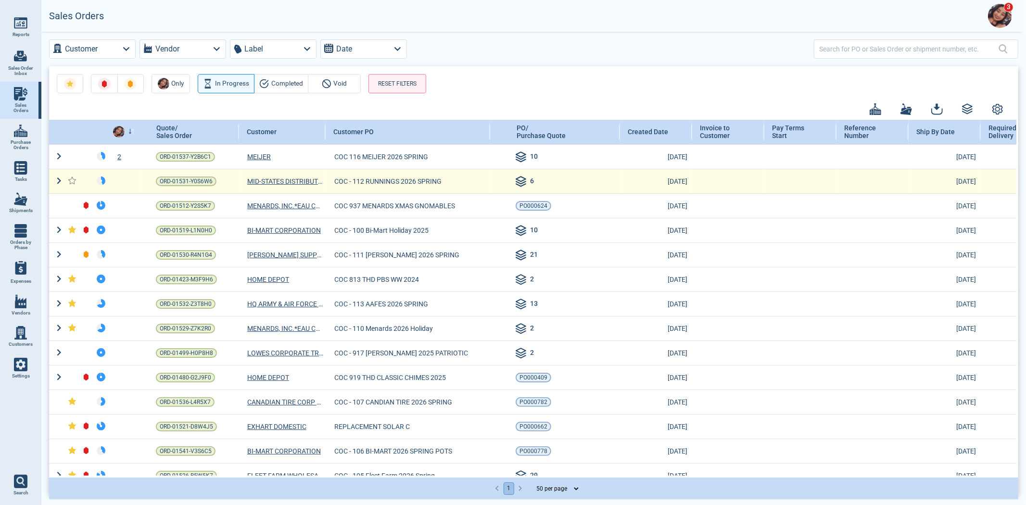
click at [71, 180] on icon at bounding box center [71, 180] width 7 height 7
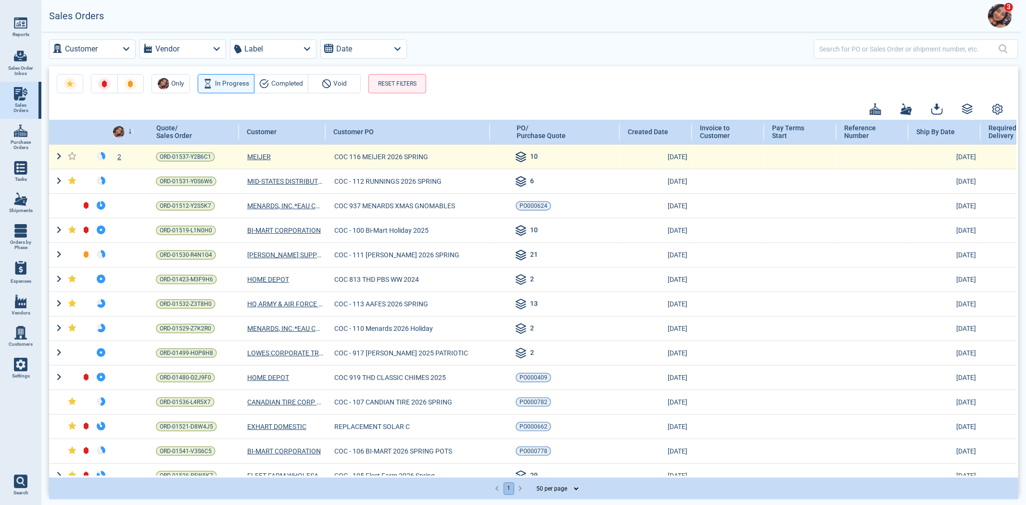
click at [71, 153] on icon at bounding box center [71, 155] width 7 height 7
click at [164, 155] on span "ORD-01537-Y2B6C1" at bounding box center [185, 157] width 51 height 10
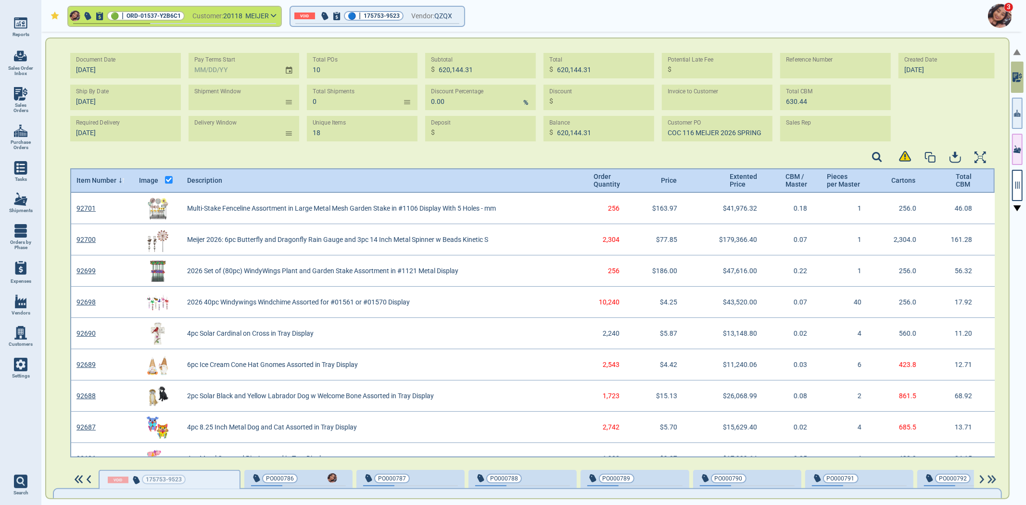
scroll to position [262, 922]
click at [245, 13] on span "20118" at bounding box center [234, 16] width 22 height 12
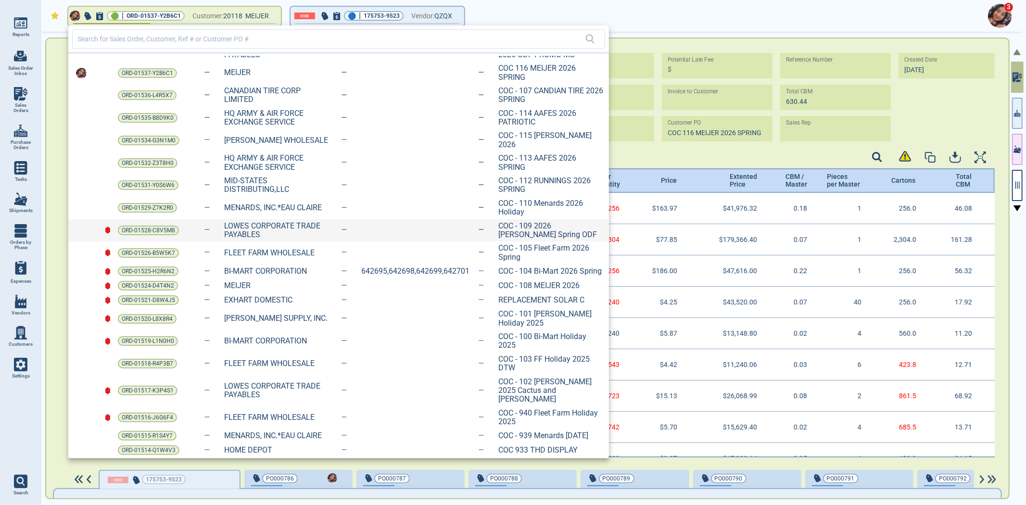
scroll to position [0, 0]
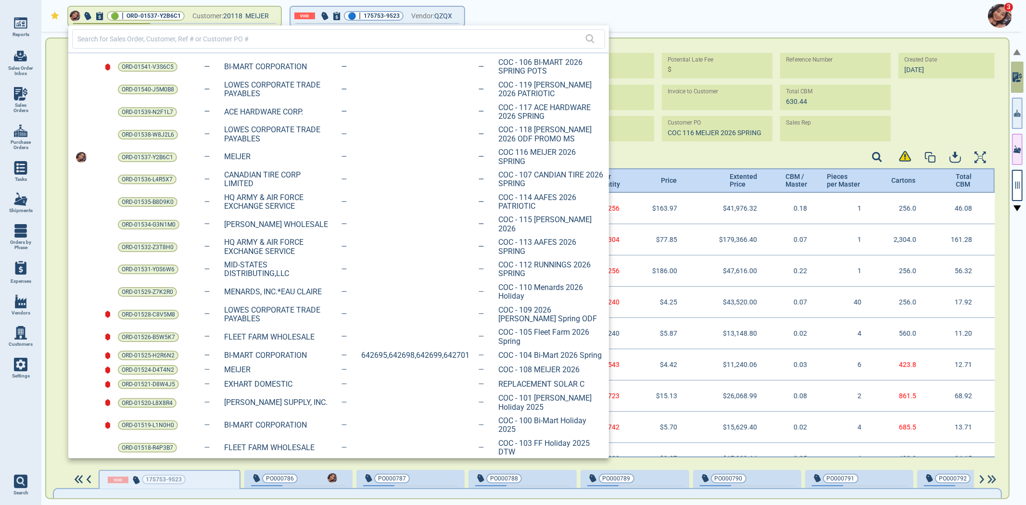
click at [122, 109] on span "ORD-01539-N2F1L7" at bounding box center [147, 112] width 51 height 10
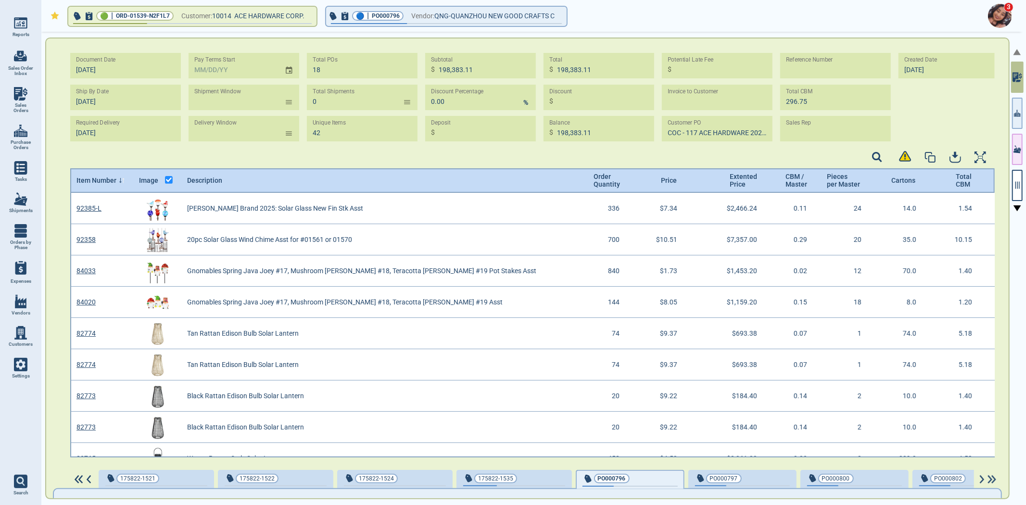
scroll to position [262, 922]
click at [1014, 117] on icon "button" at bounding box center [1017, 113] width 7 height 10
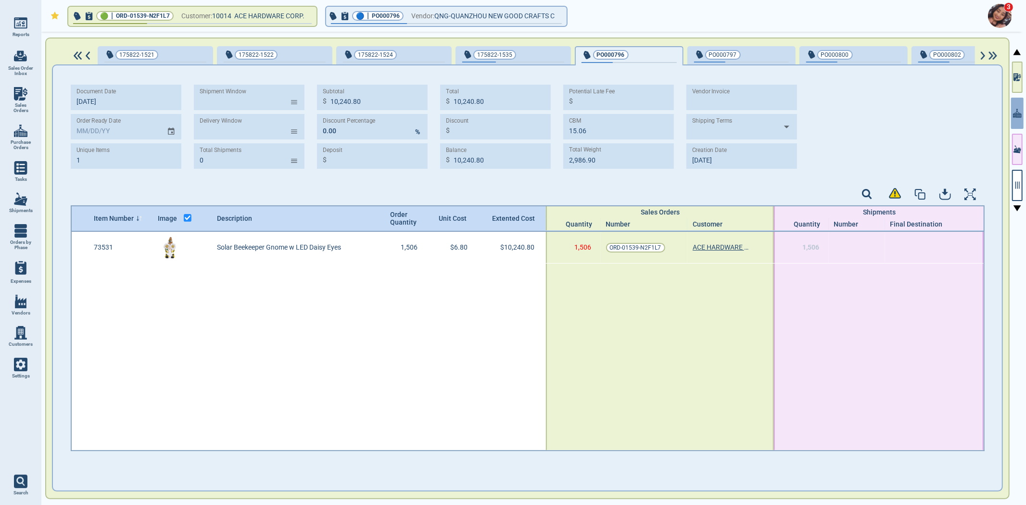
click at [74, 56] on img at bounding box center [78, 55] width 12 height 9
click at [75, 55] on img at bounding box center [78, 55] width 12 height 9
click at [77, 55] on img at bounding box center [78, 55] width 12 height 9
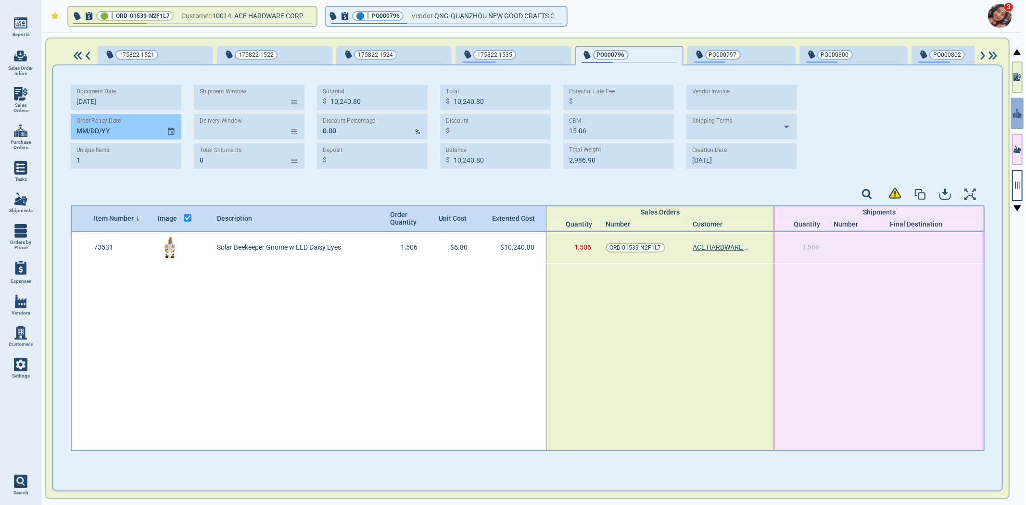
click at [73, 127] on input "MM/DD/YY" at bounding box center [115, 126] width 88 height 25
drag, startPoint x: 74, startPoint y: 127, endPoint x: 130, endPoint y: 131, distance: 56.9
click at [129, 131] on input "[DATE]" at bounding box center [115, 126] width 88 height 25
click at [90, 132] on input "MM/31/25" at bounding box center [115, 126] width 88 height 25
click at [117, 131] on input "MM/31/25" at bounding box center [115, 126] width 88 height 25
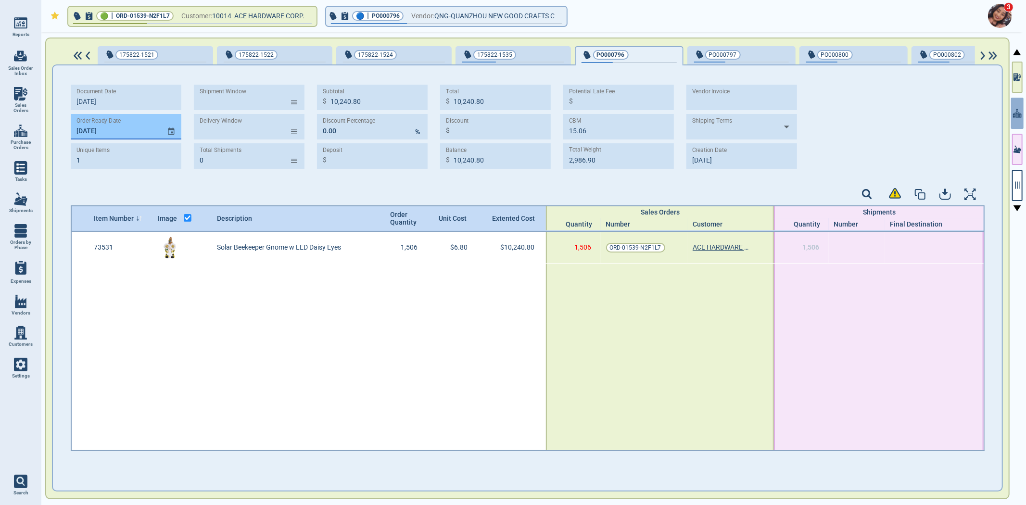
drag, startPoint x: 77, startPoint y: 131, endPoint x: 106, endPoint y: 131, distance: 29.3
click at [108, 132] on input "[DATE]" at bounding box center [115, 126] width 88 height 25
click at [80, 132] on input "[DATE]" at bounding box center [115, 126] width 88 height 25
drag, startPoint x: 77, startPoint y: 130, endPoint x: 109, endPoint y: 129, distance: 31.7
click at [106, 128] on input "[DATE]" at bounding box center [115, 126] width 88 height 25
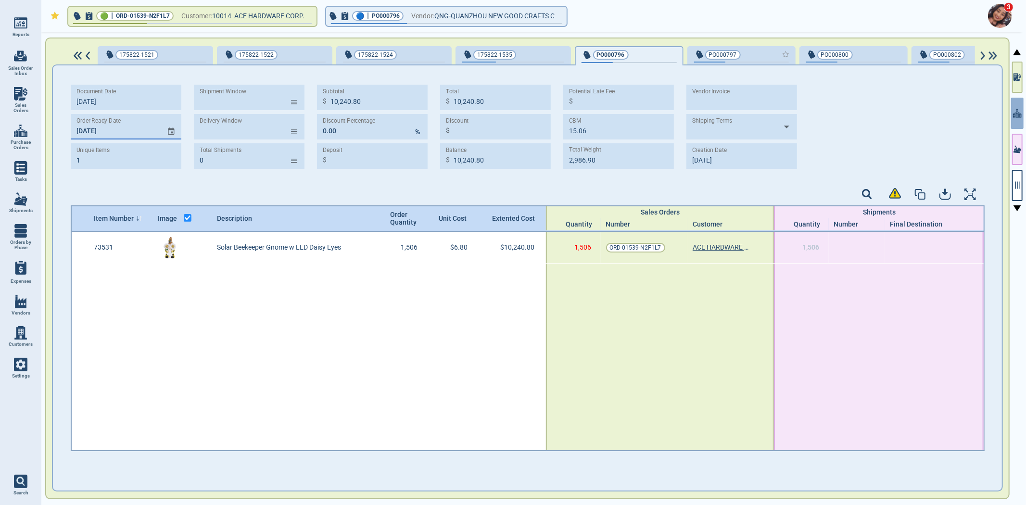
type input "[DATE]"
click at [756, 50] on div "button" at bounding box center [772, 54] width 32 height 10
type input "8,007.30"
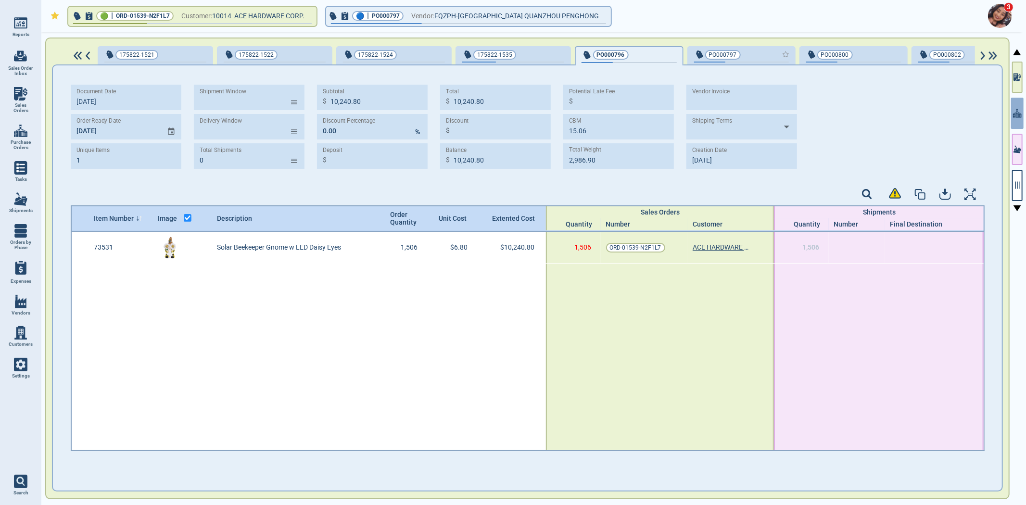
type input "11.48"
type input "2,594.48"
type input "[DATE]"
click at [868, 58] on div "button" at bounding box center [884, 54] width 32 height 10
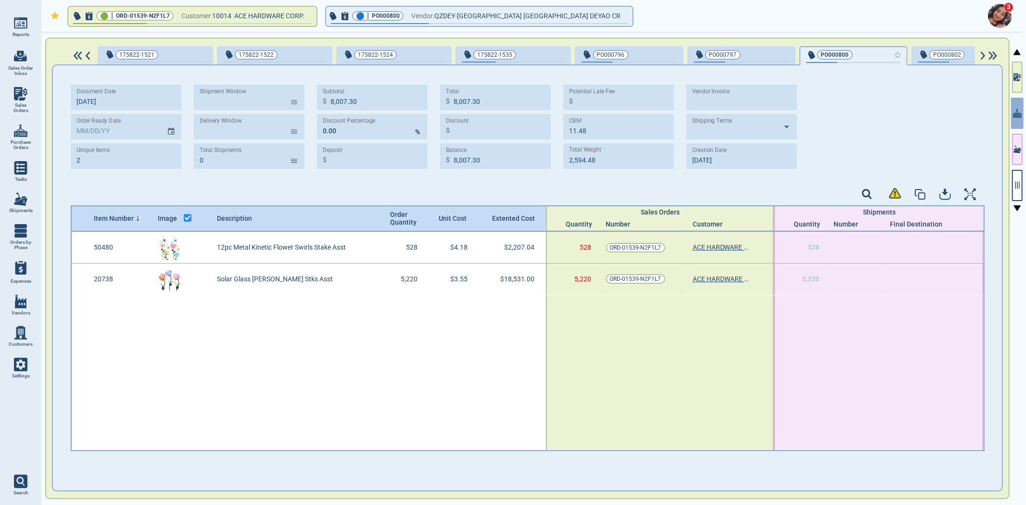
type input "2"
type input "20,738.04"
type input "42.23"
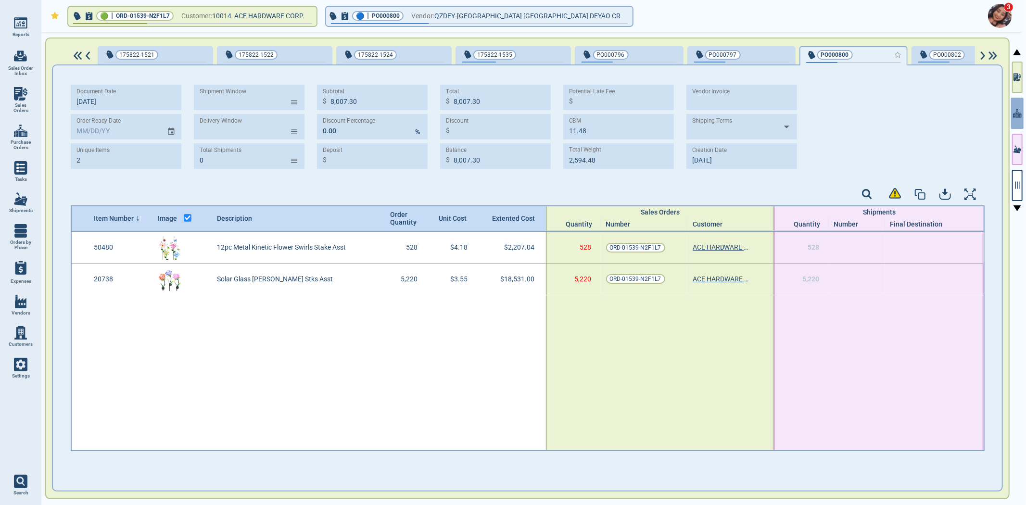
type input "7,297.66"
click at [617, 56] on span "PO000796" at bounding box center [612, 55] width 63 height 10
type input "1"
type input "10,240.80"
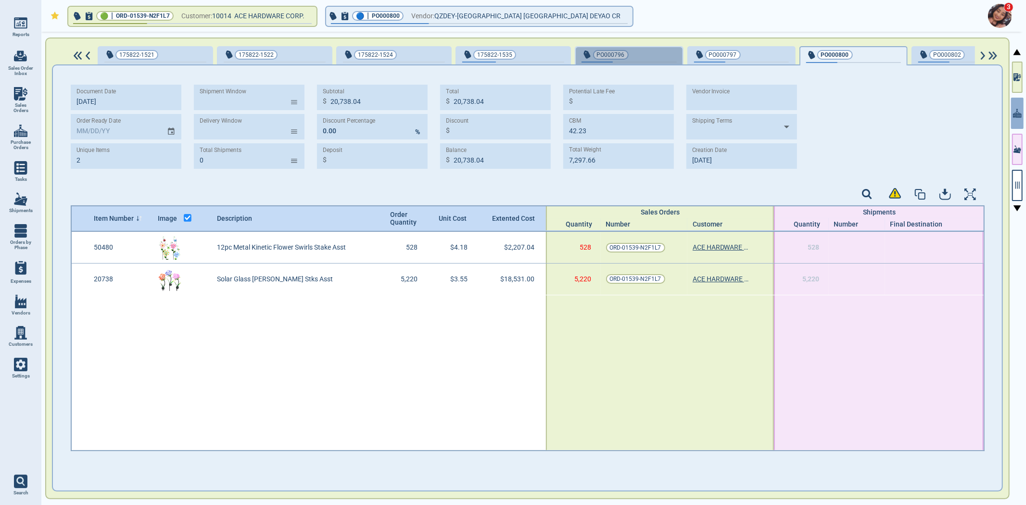
type input "10,240.80"
type input "15.06"
type input "2,986.90"
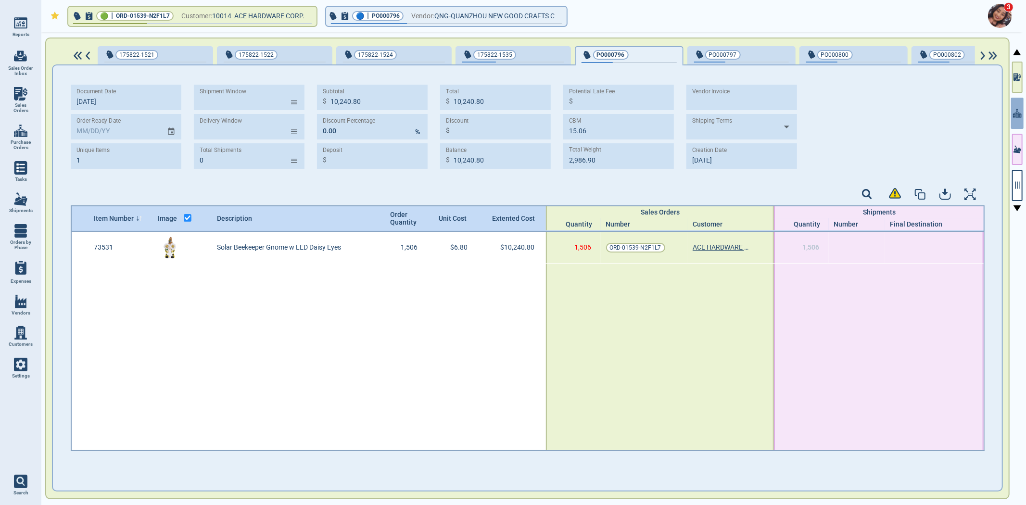
type input "[DATE]"
click at [756, 58] on div "button" at bounding box center [772, 54] width 32 height 10
type input "8,007.30"
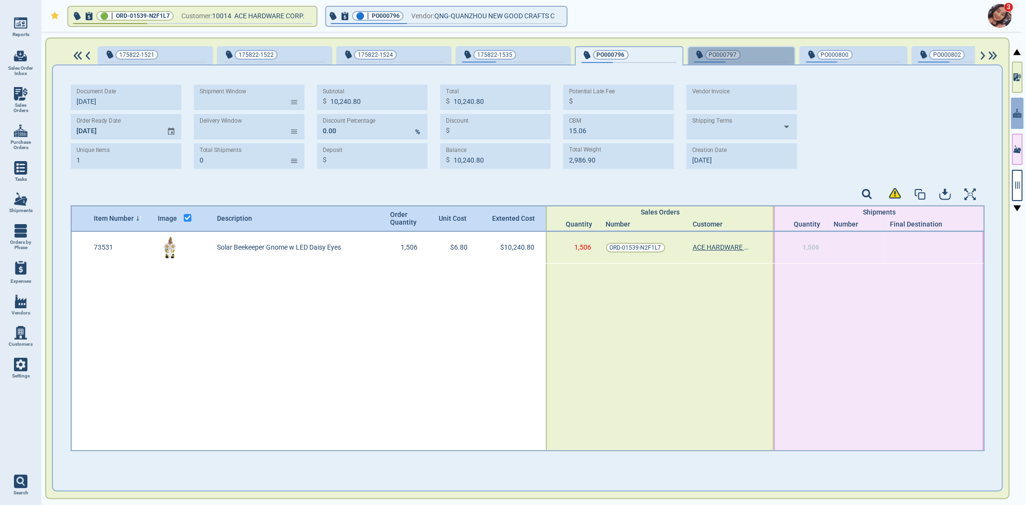
type input "8,007.30"
type input "11.48"
type input "2,594.48"
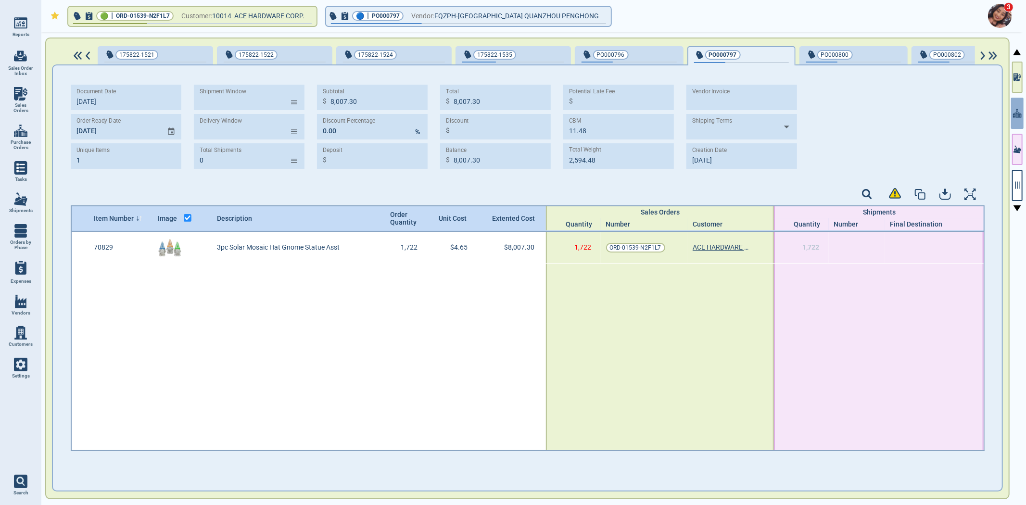
type input "[DATE]"
click at [80, 130] on input "MM/DD/YY" at bounding box center [115, 126] width 88 height 25
paste input "[DATE]"
type input "[DATE]"
click at [847, 56] on span "PO000800" at bounding box center [837, 55] width 63 height 10
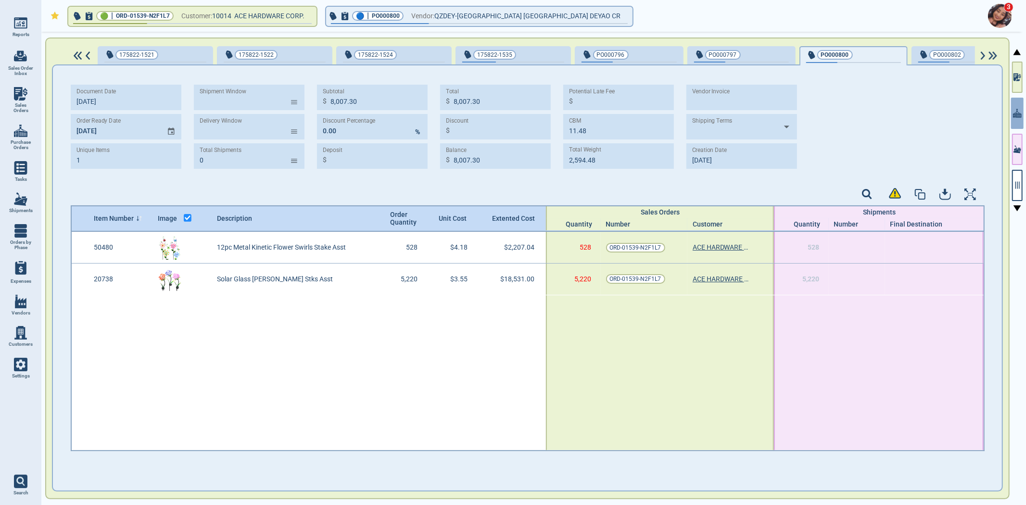
type input "2"
type input "20,738.04"
type input "42.23"
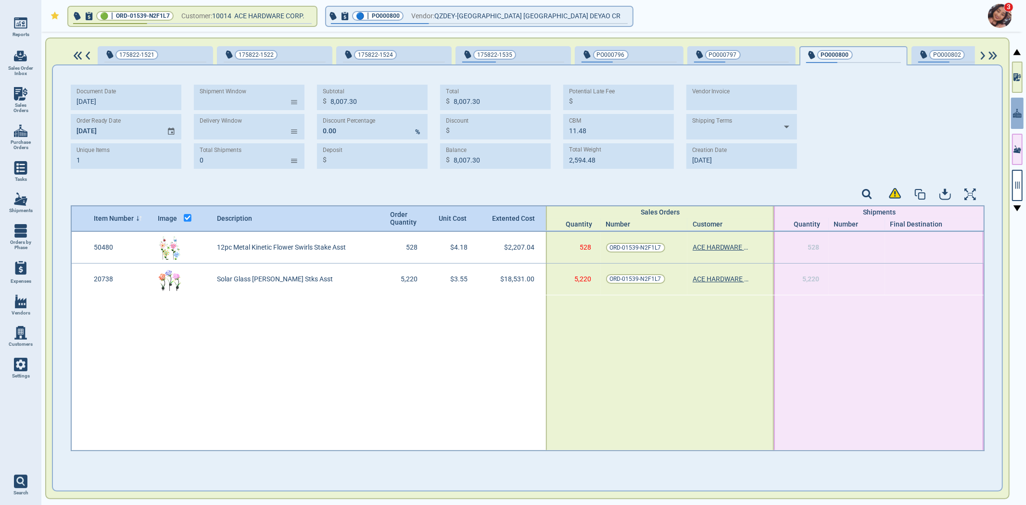
type input "7,297.66"
click at [956, 58] on span "PO000802" at bounding box center [949, 55] width 63 height 10
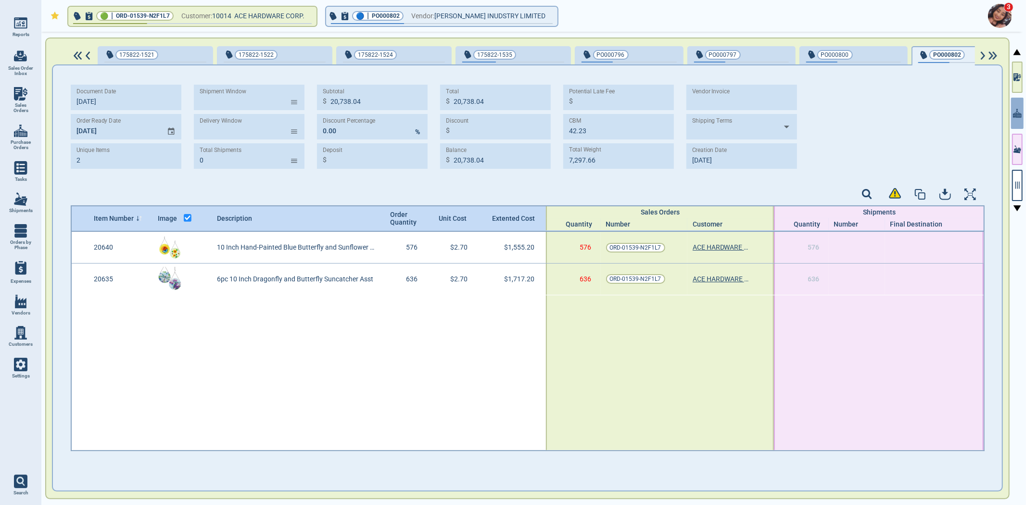
type input "3,272.40"
type input "4.04"
type input "1,684.84"
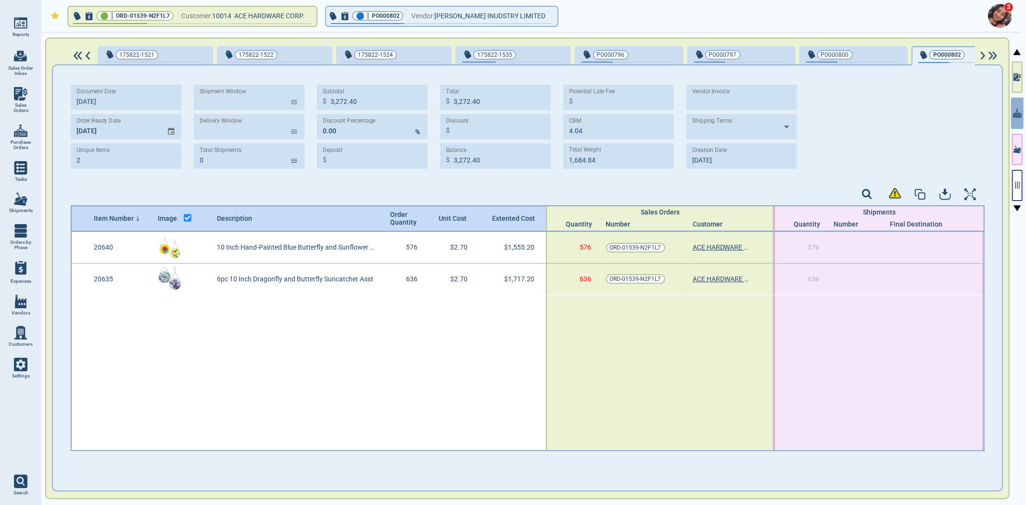
type input "[DATE]"
click at [980, 55] on img at bounding box center [983, 55] width 8 height 9
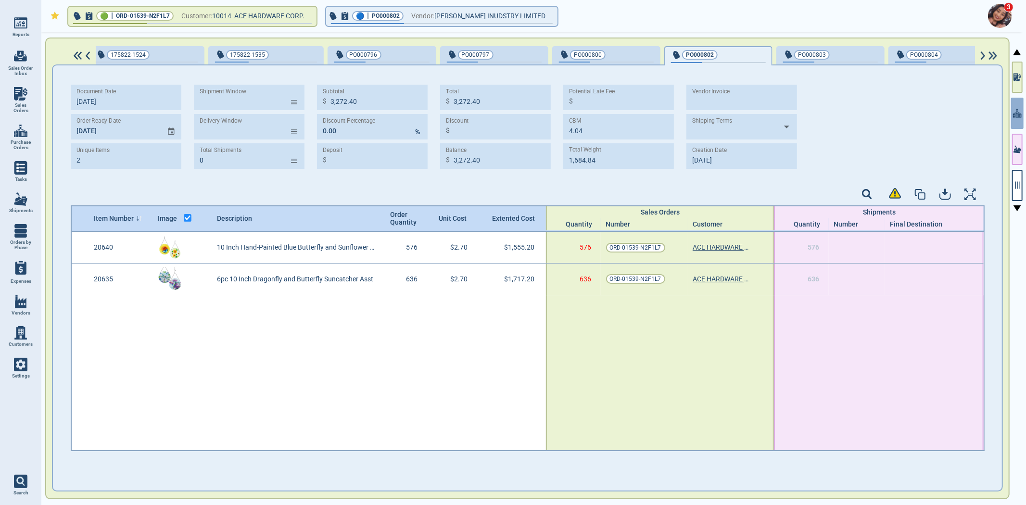
click at [979, 54] on img at bounding box center [983, 55] width 8 height 9
click at [618, 58] on div "button" at bounding box center [634, 54] width 32 height 10
type input "1"
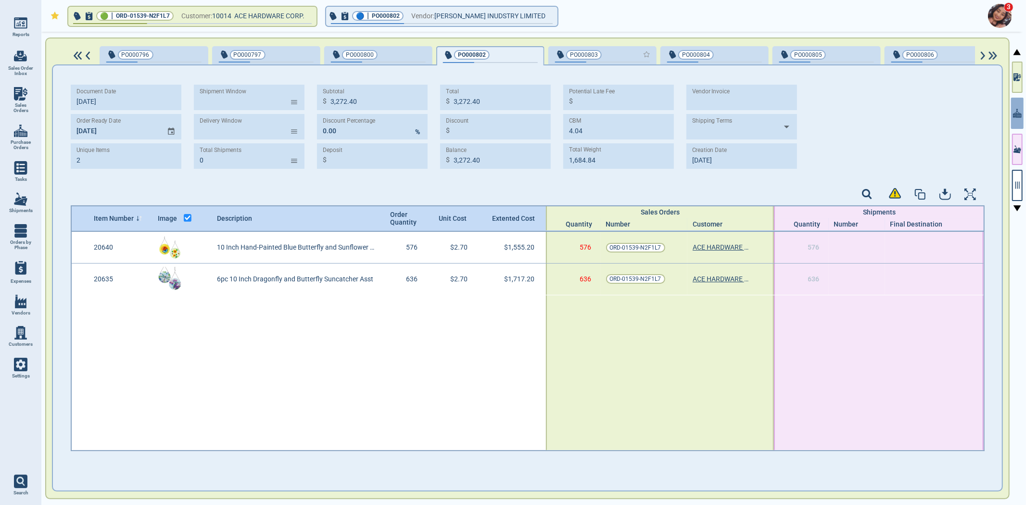
type input "2,546.00"
type input "13.40"
type input "1,329.28"
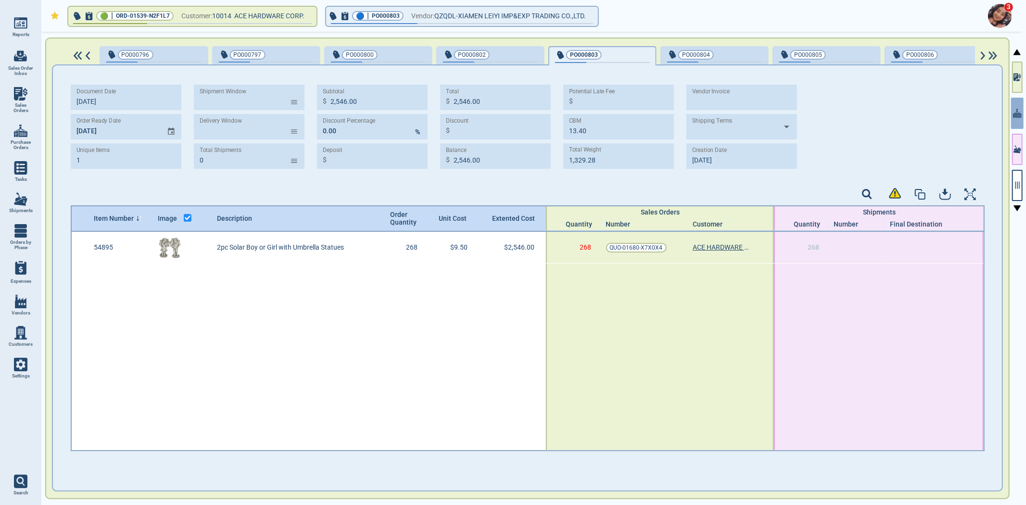
click at [702, 60] on div "PO000804" at bounding box center [714, 55] width 95 height 13
type input "997.60"
type input "2.32"
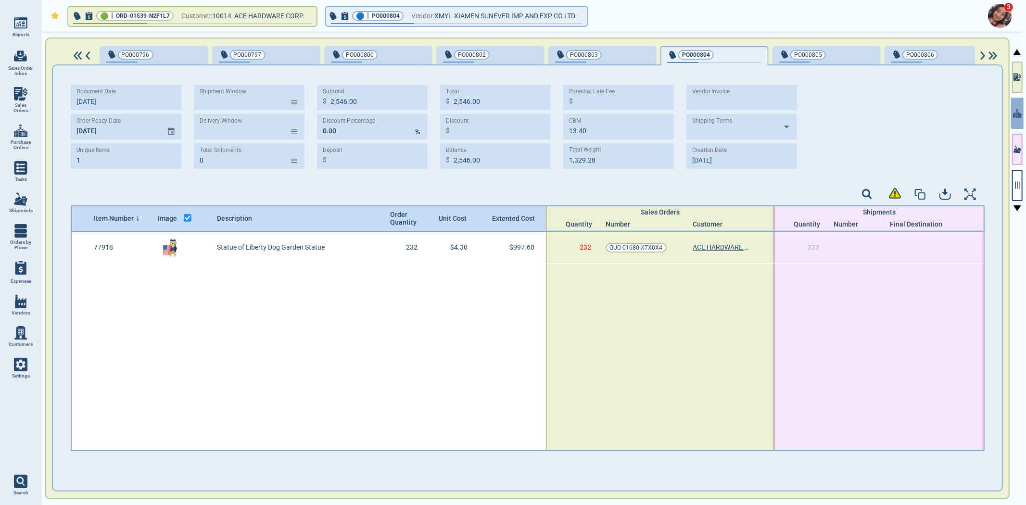
type input "460.52"
click at [828, 62] on span "button" at bounding box center [826, 62] width 95 height 1
type input "2,227.20"
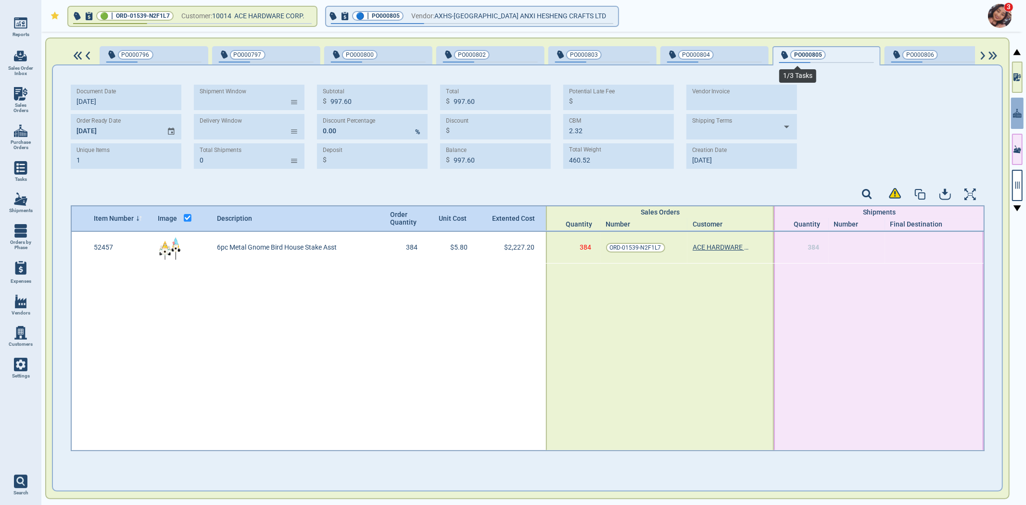
type input "4.48"
type input "776.32"
type input "[DATE]"
click at [936, 62] on span "button" at bounding box center [938, 62] width 95 height 1
type input "1,205.40"
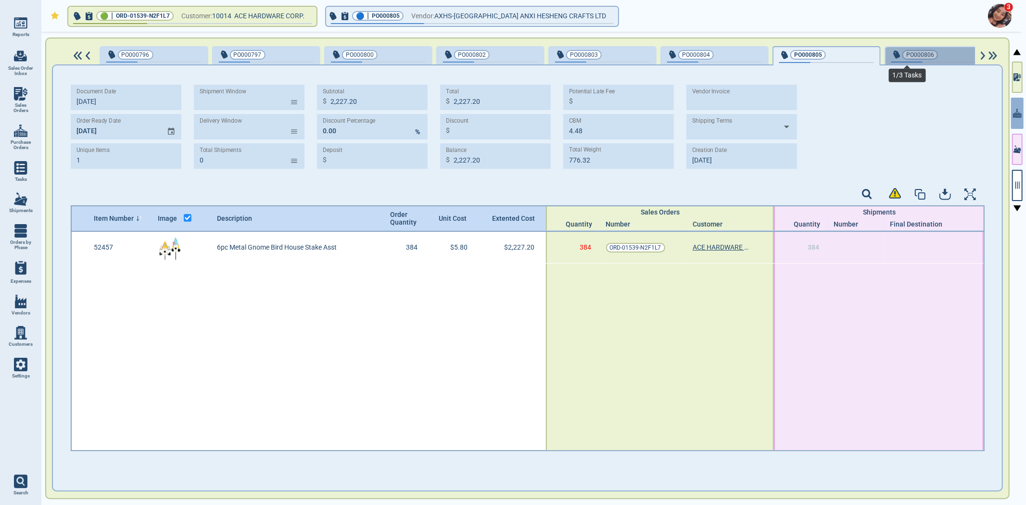
type input "1,205.40"
type input "2.46"
type input "1,699.86"
click at [986, 58] on img at bounding box center [983, 55] width 8 height 9
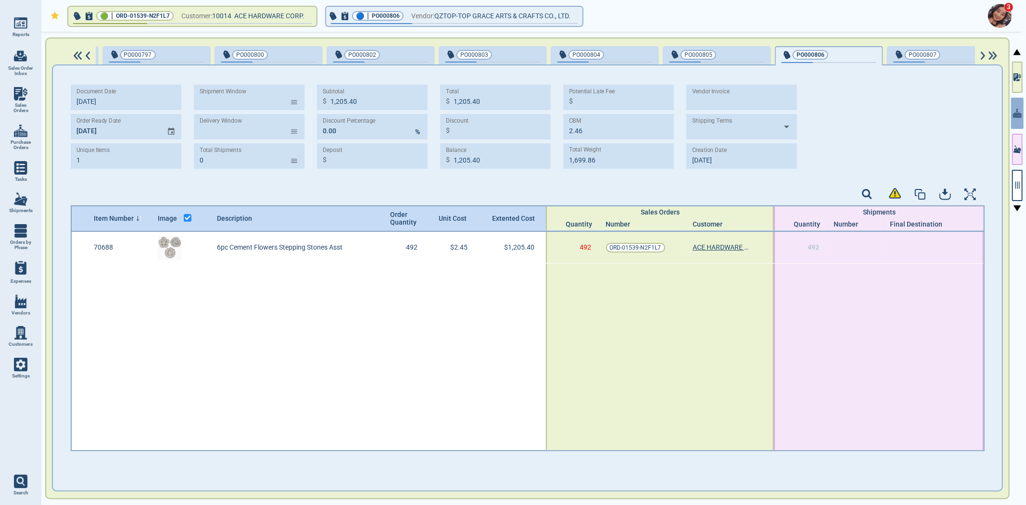
click at [986, 58] on img at bounding box center [983, 55] width 8 height 9
click at [985, 57] on img at bounding box center [983, 55] width 8 height 9
click at [984, 57] on img at bounding box center [983, 55] width 8 height 9
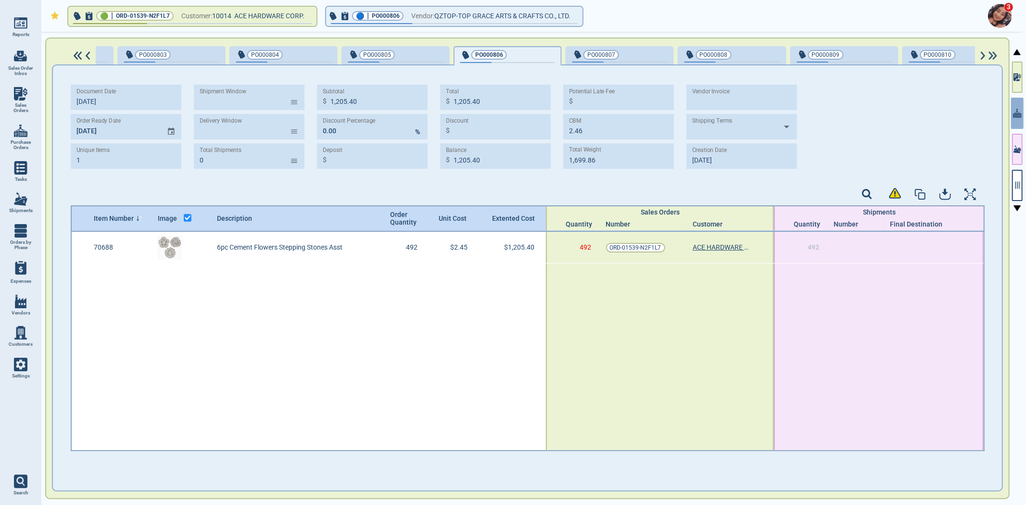
click at [984, 56] on img at bounding box center [983, 55] width 8 height 9
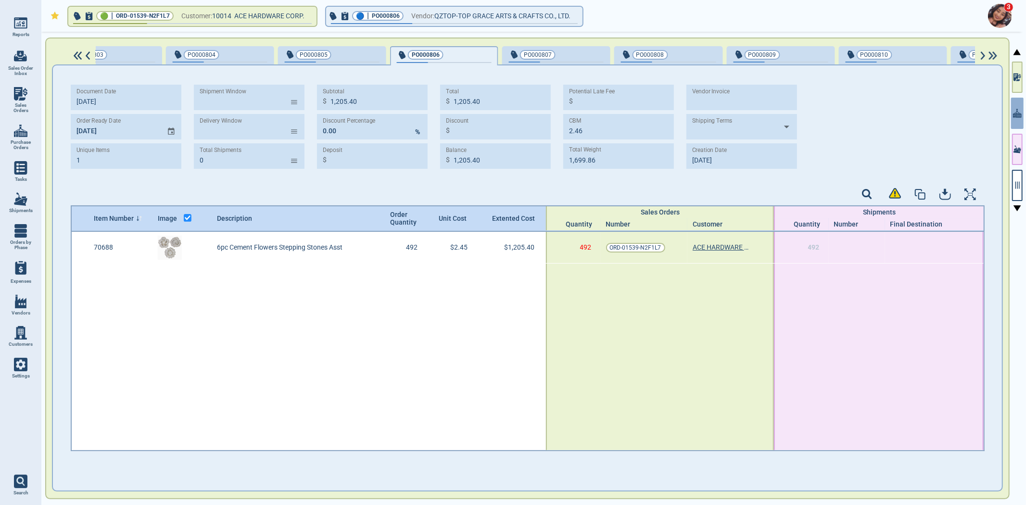
click at [984, 56] on img at bounding box center [983, 55] width 8 height 9
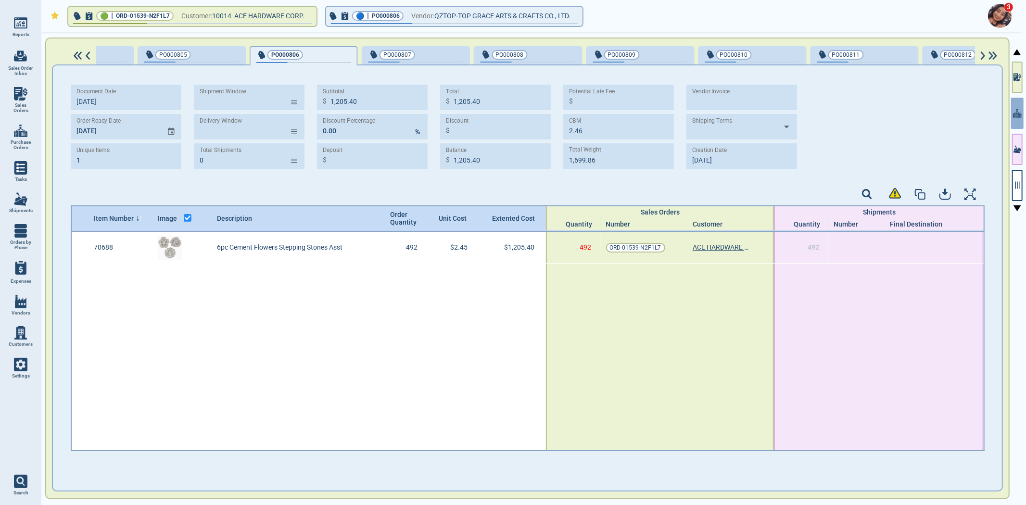
scroll to position [0, 1117]
click at [409, 64] on div "Document Date [DATE] Order Ready Date [DATE] Unique Items 1 Shipment Window ​ D…" at bounding box center [527, 277] width 951 height 427
drag, startPoint x: 399, startPoint y: 53, endPoint x: 410, endPoint y: 54, distance: 11.2
click at [424, 52] on div "button" at bounding box center [440, 54] width 32 height 10
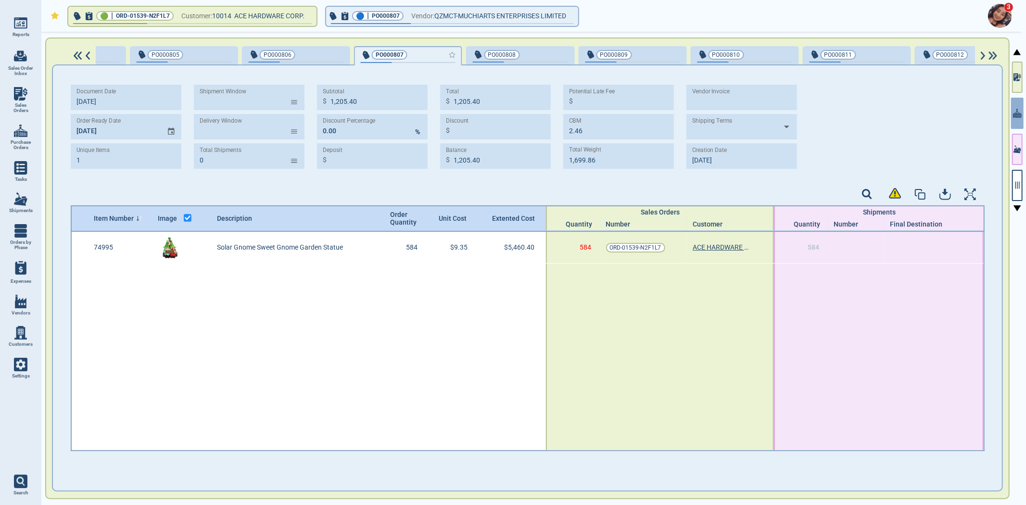
type input "5,460.40"
drag, startPoint x: 509, startPoint y: 54, endPoint x: 526, endPoint y: 59, distance: 17.4
click at [536, 54] on div "button" at bounding box center [552, 54] width 32 height 10
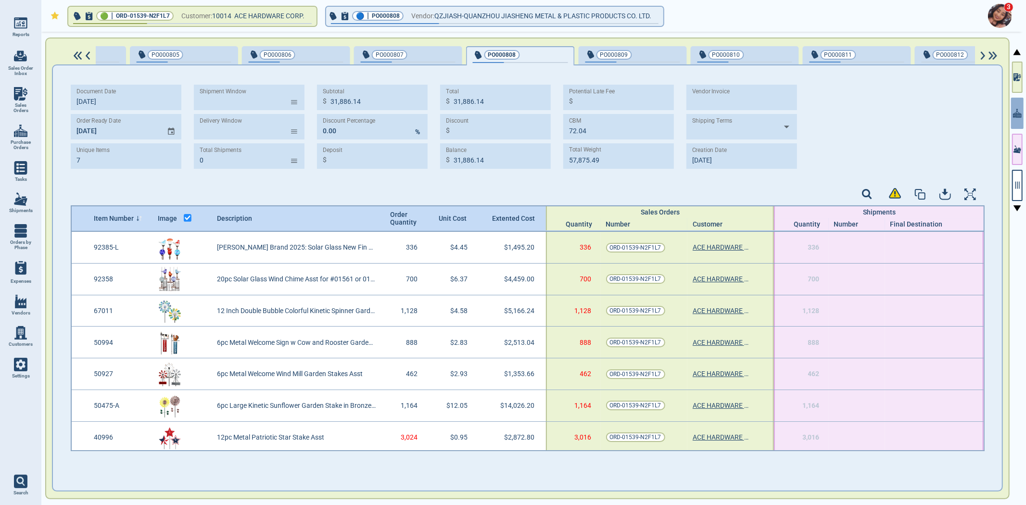
click at [606, 55] on span "PO000809" at bounding box center [616, 55] width 63 height 10
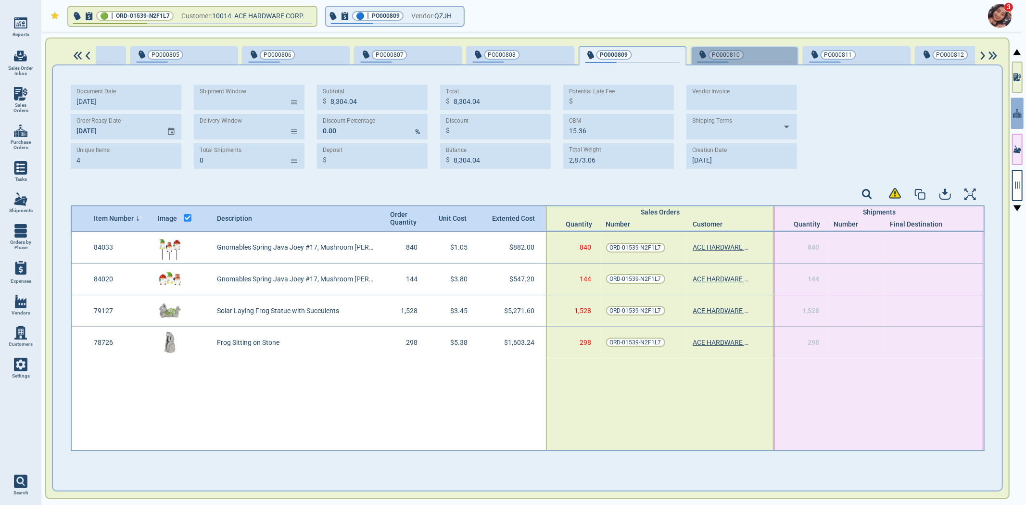
click at [723, 60] on div "PO000810" at bounding box center [744, 55] width 95 height 13
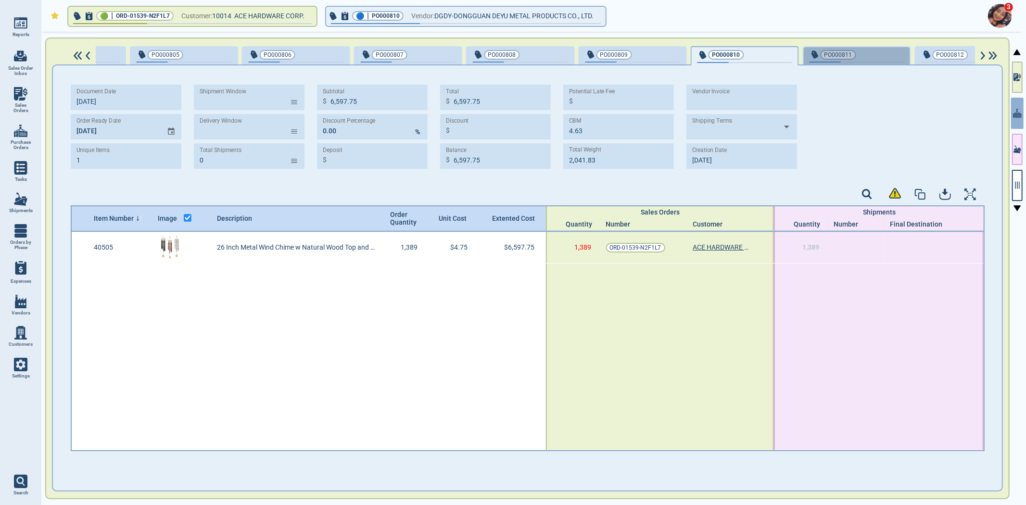
click at [822, 55] on span "PO000811" at bounding box center [840, 55] width 63 height 10
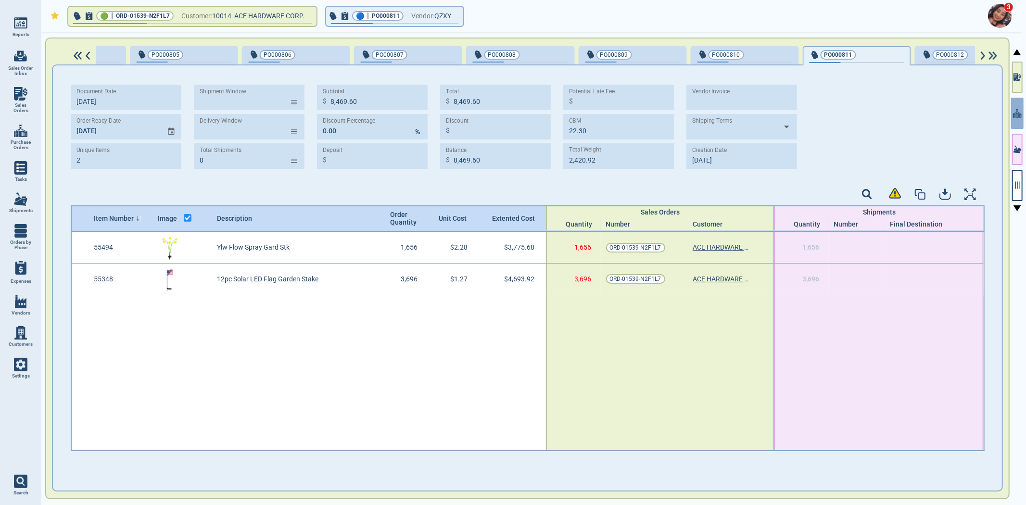
click at [951, 59] on div "PO000812" at bounding box center [968, 54] width 95 height 11
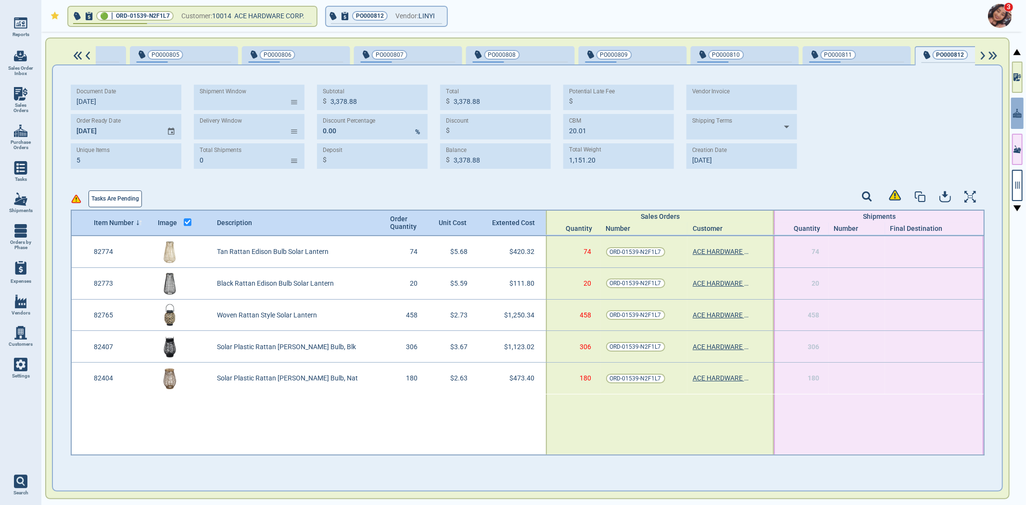
click at [983, 54] on img at bounding box center [983, 55] width 8 height 9
click at [982, 53] on img at bounding box center [983, 55] width 8 height 9
click at [982, 52] on img at bounding box center [983, 55] width 8 height 9
click at [982, 51] on img at bounding box center [983, 55] width 8 height 9
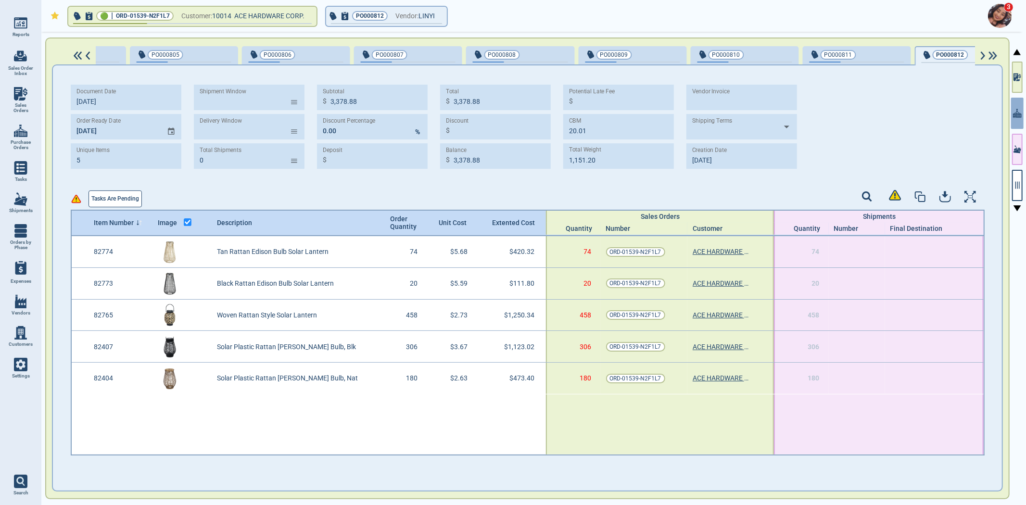
click at [981, 51] on img at bounding box center [983, 55] width 8 height 9
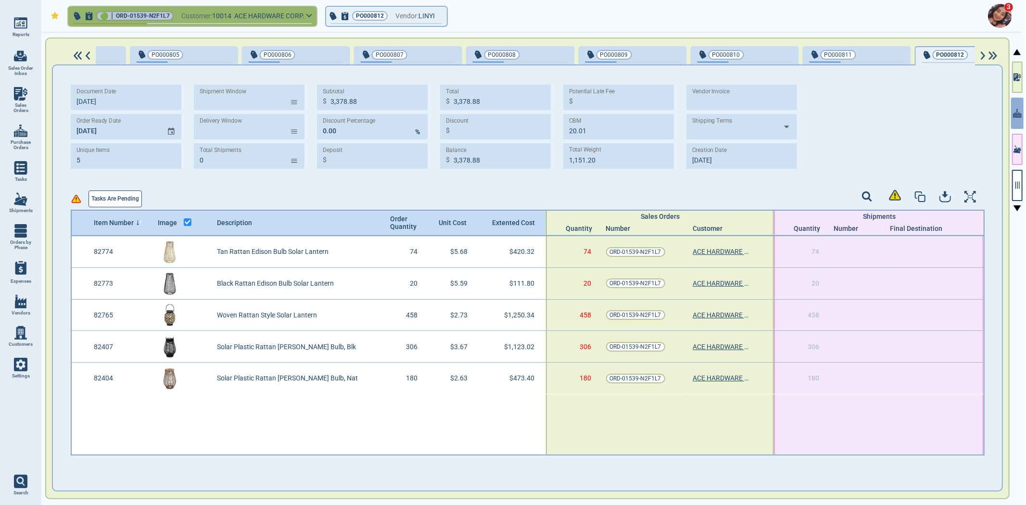
click at [173, 19] on button "🟢 | ORD-01539-N2F1L7 Customer: 10014 ACE HARDWARE CORP." at bounding box center [192, 16] width 248 height 19
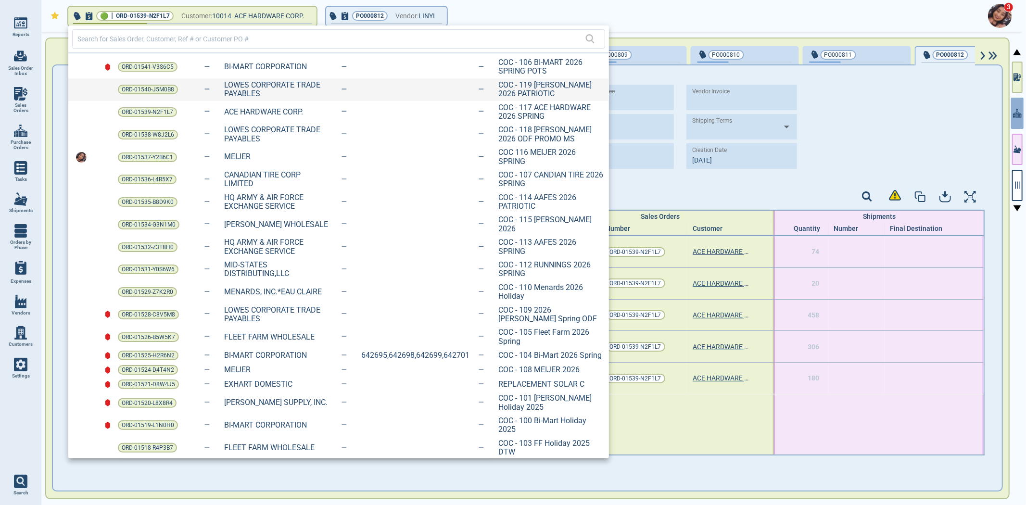
click at [408, 87] on div "ORD-01540-J5M0B8 LOWES CORPORATE TRADE PAYABLES COC - 119 [PERSON_NAME] 2026 PA…" at bounding box center [338, 89] width 540 height 23
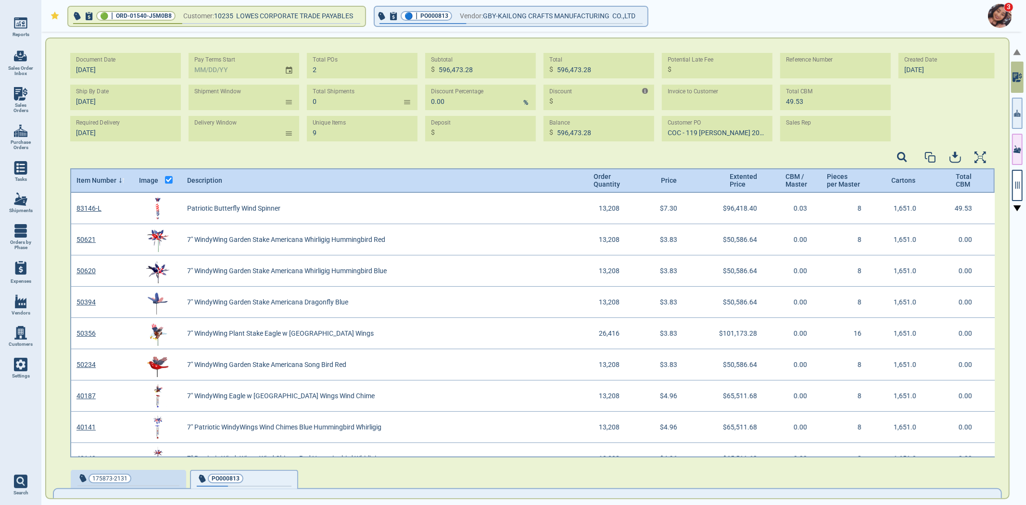
scroll to position [3, 3]
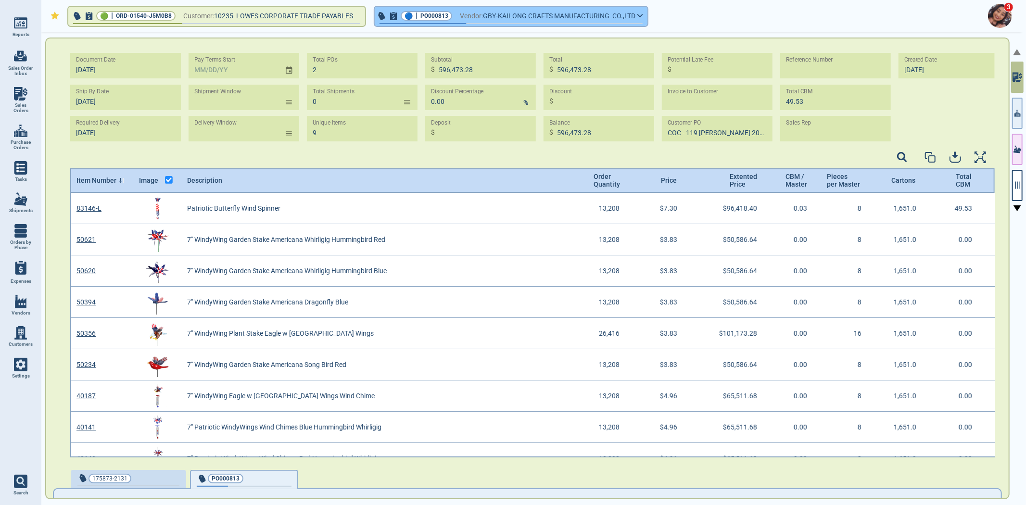
click at [539, 14] on span "GBY-KAILONG CRAFTS MANUFACTURING CO.,LTD" at bounding box center [559, 16] width 152 height 12
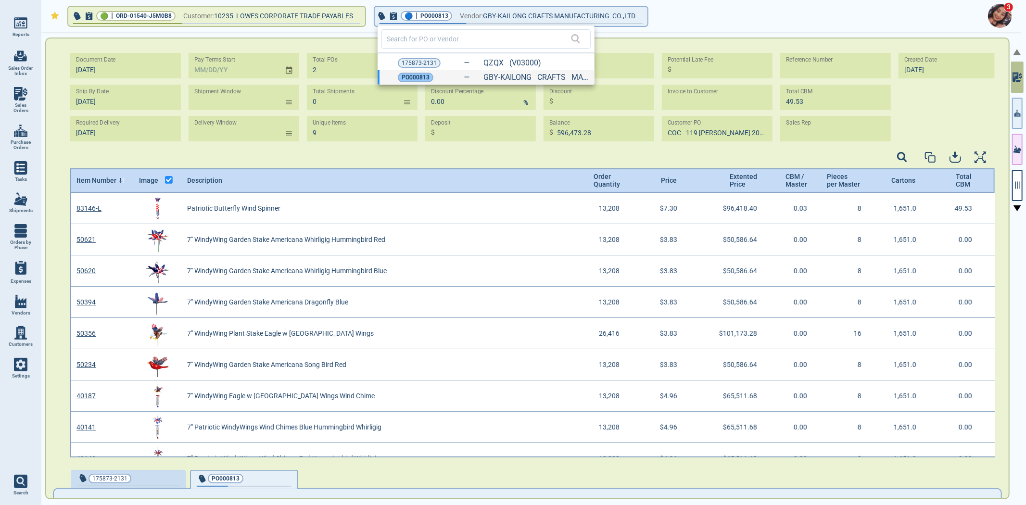
click at [405, 77] on span "PO000813" at bounding box center [415, 78] width 28 height 10
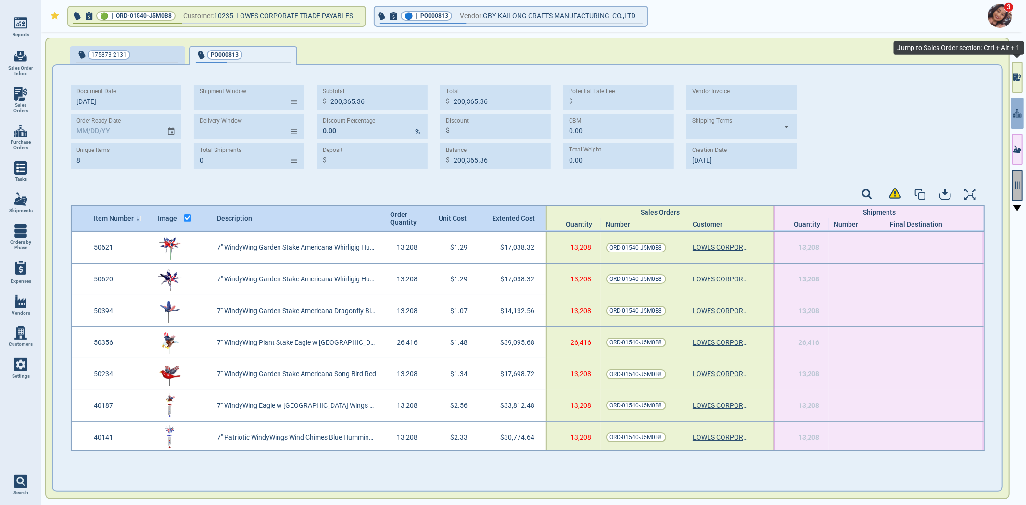
drag, startPoint x: 1016, startPoint y: 78, endPoint x: 1015, endPoint y: 180, distance: 101.5
click at [1016, 78] on icon "button" at bounding box center [1015, 77] width 5 height 8
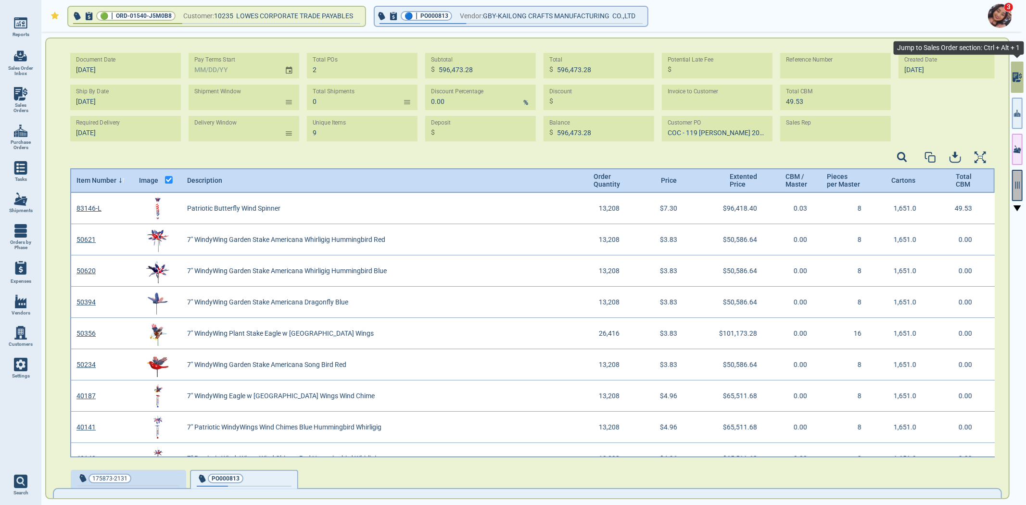
scroll to position [262, 922]
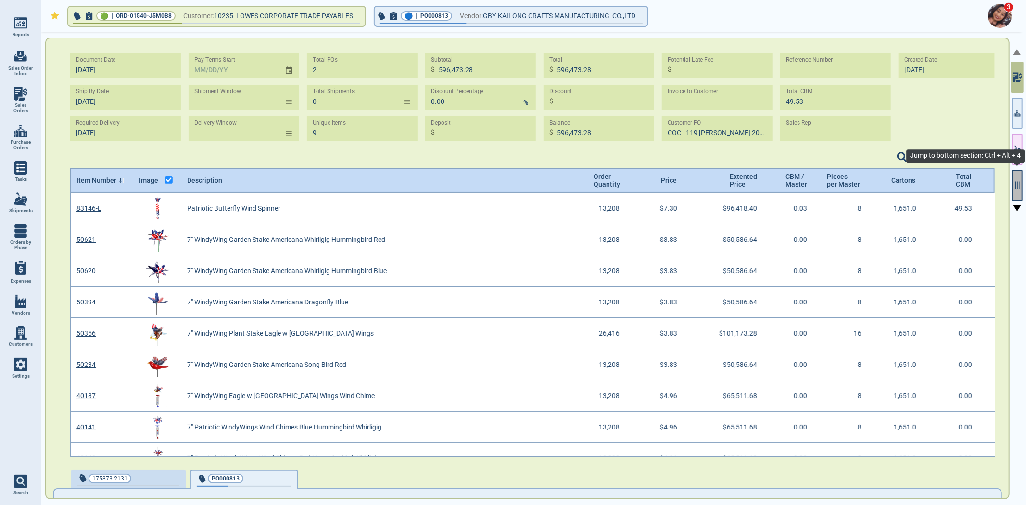
click at [1013, 173] on button "button" at bounding box center [1017, 185] width 11 height 31
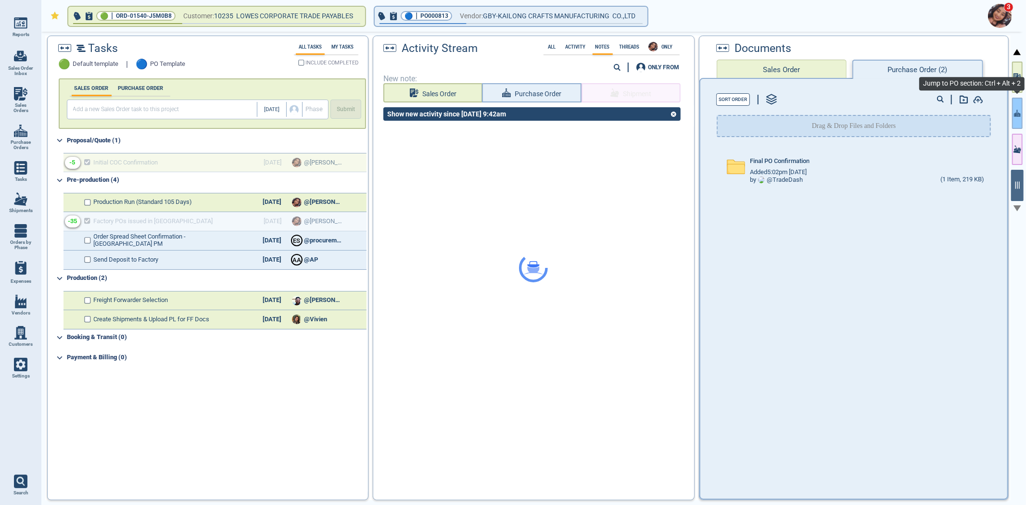
click at [1015, 119] on button "button" at bounding box center [1017, 113] width 11 height 31
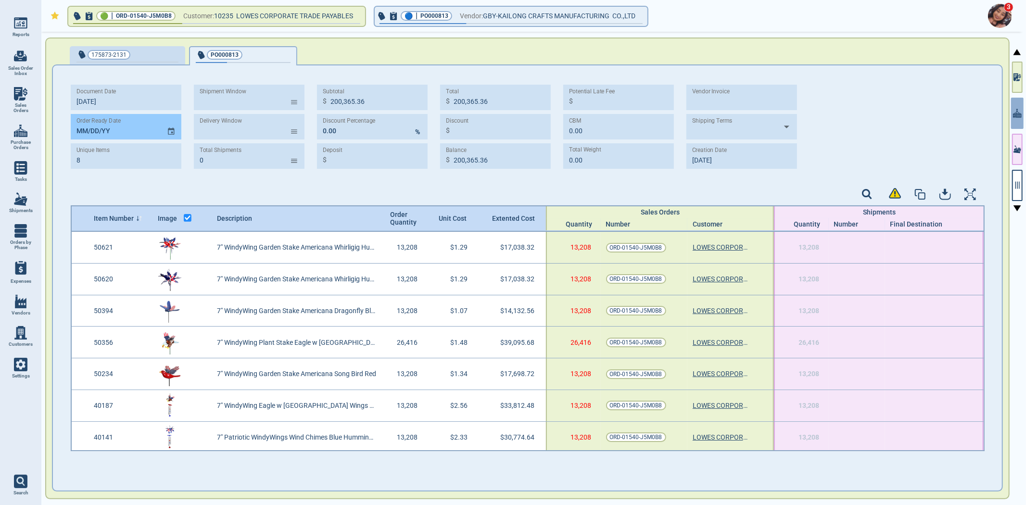
click at [79, 131] on input "MM/DD/YY" at bounding box center [115, 126] width 88 height 25
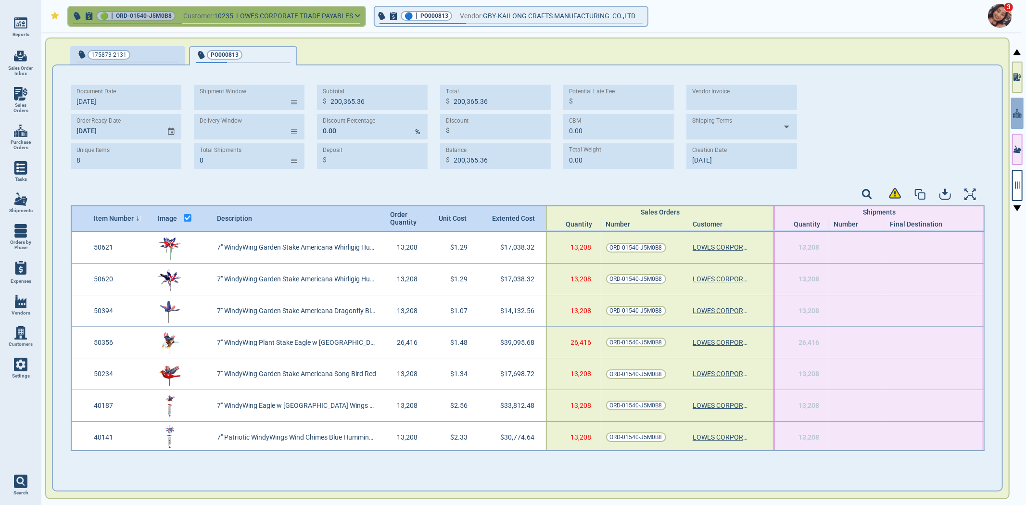
click at [312, 11] on span "LOWES CORPORATE TRADE PAYABLES" at bounding box center [294, 16] width 117 height 12
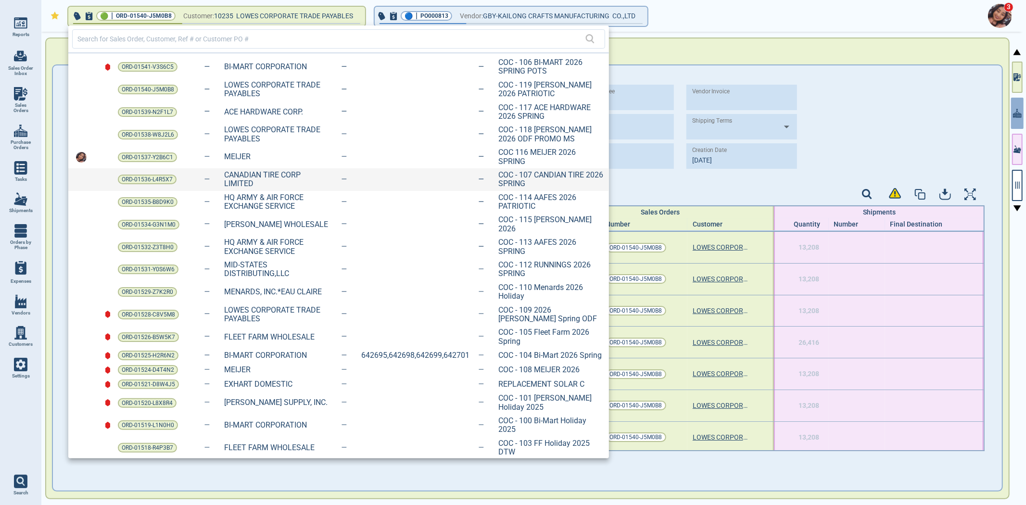
click at [570, 173] on span "COC - 107 CANDIAN TIRE 2026 SPRING" at bounding box center [551, 180] width 106 height 18
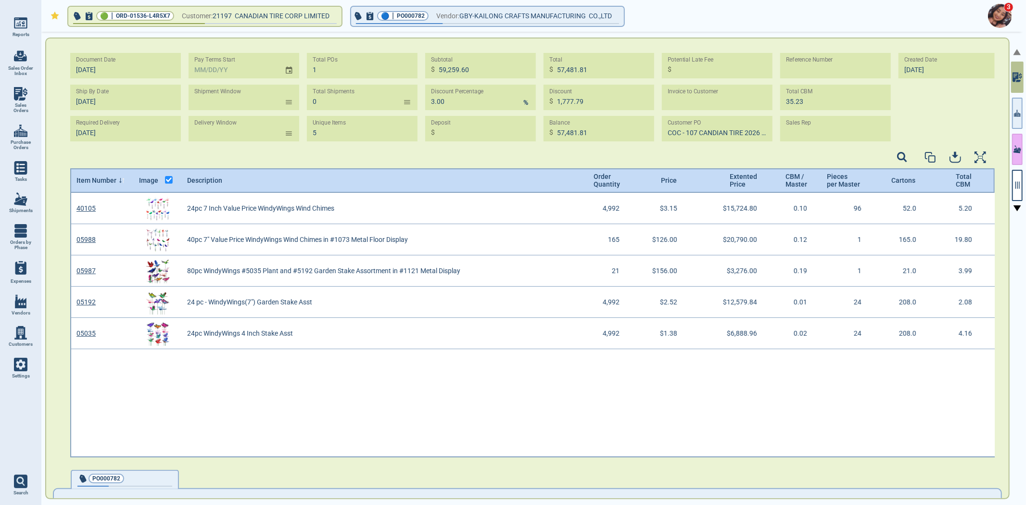
scroll to position [262, 922]
click at [1023, 121] on div at bounding box center [1016, 269] width 13 height 475
click at [1014, 122] on button "button" at bounding box center [1017, 113] width 11 height 31
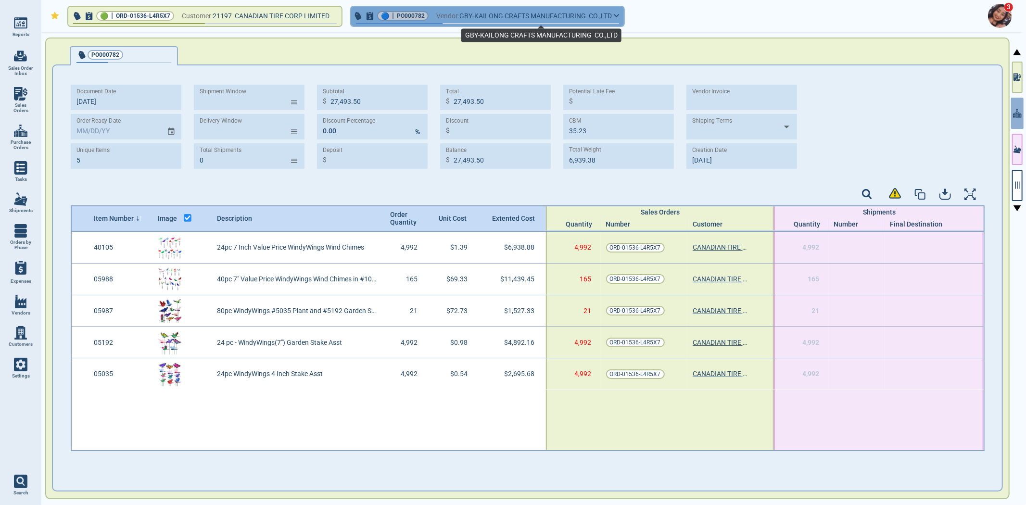
click at [488, 21] on span "GBY-KAILONG CRAFTS MANUFACTURING CO.,LTD" at bounding box center [535, 16] width 152 height 12
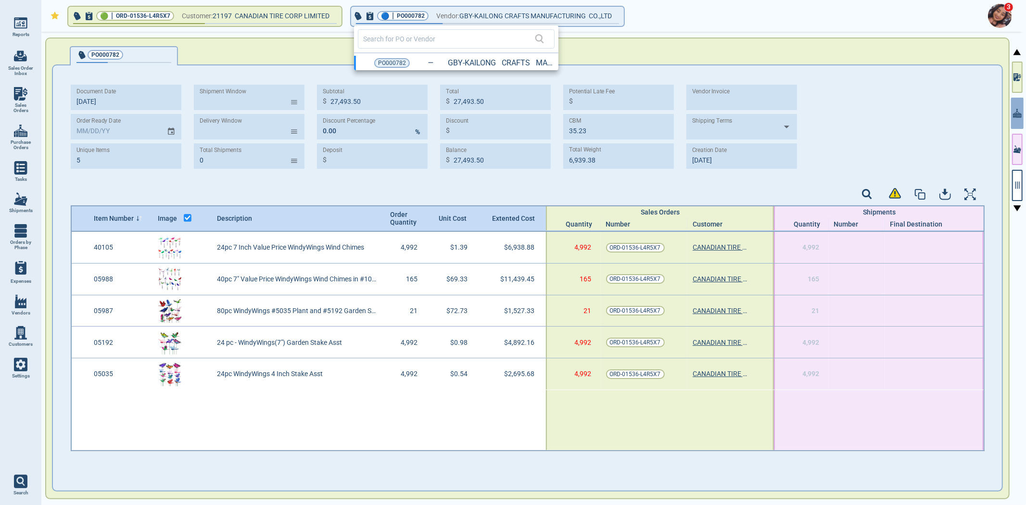
click at [75, 136] on div at bounding box center [513, 252] width 1026 height 505
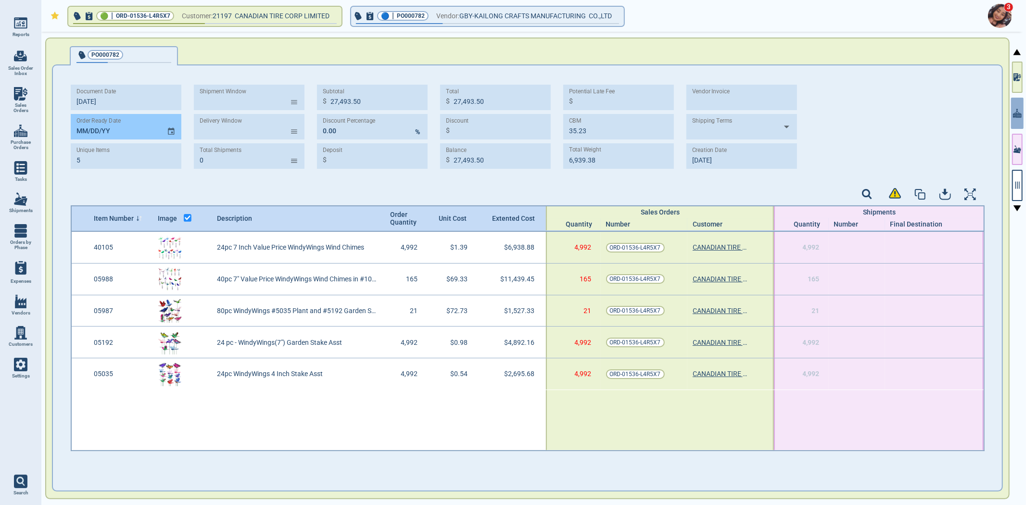
click at [75, 130] on input "MM/DD/YY" at bounding box center [115, 126] width 88 height 25
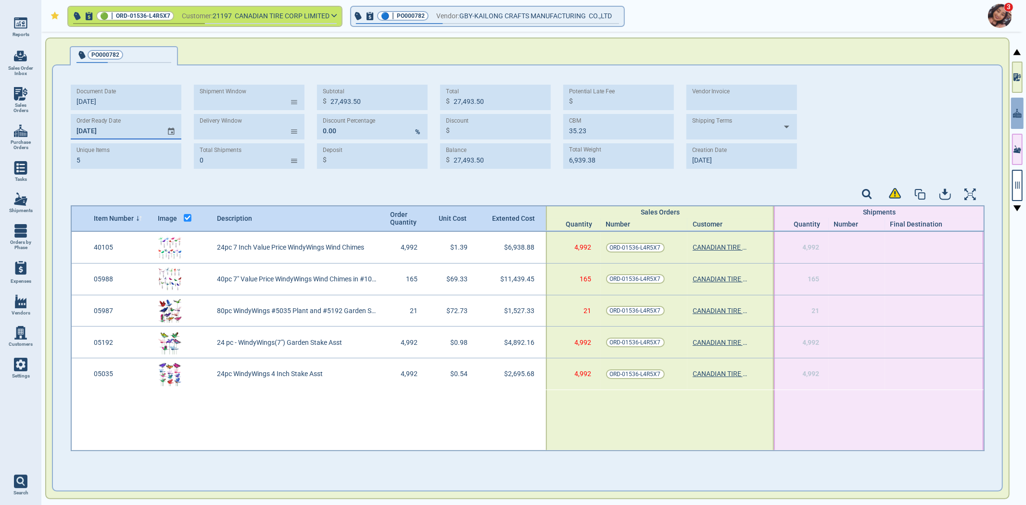
click at [179, 17] on button "🟢 | ORD-01536-L4R5X7 Customer: 21197 CANADIAN TIRE CORP LIMITED" at bounding box center [204, 16] width 273 height 19
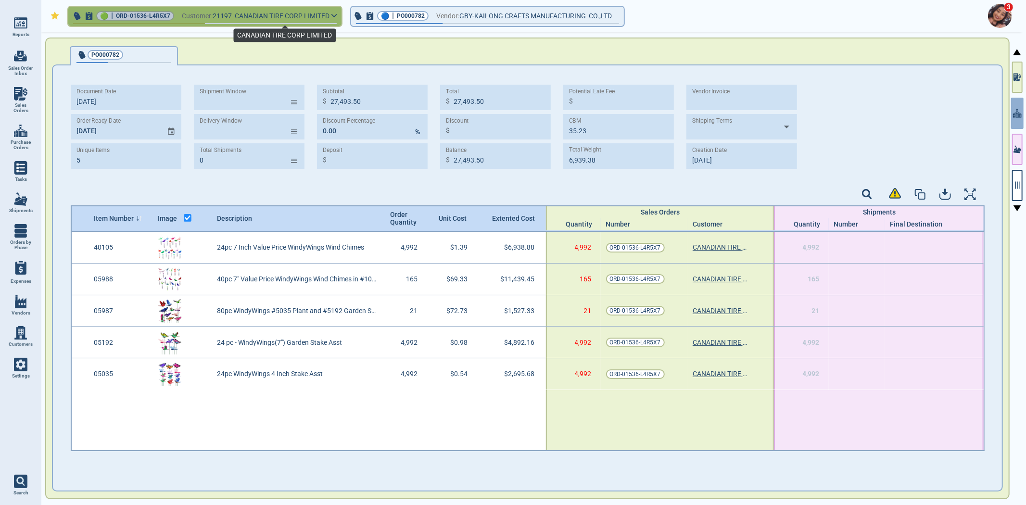
click at [255, 16] on span "CANADIAN TIRE CORP LIMITED" at bounding box center [282, 16] width 95 height 8
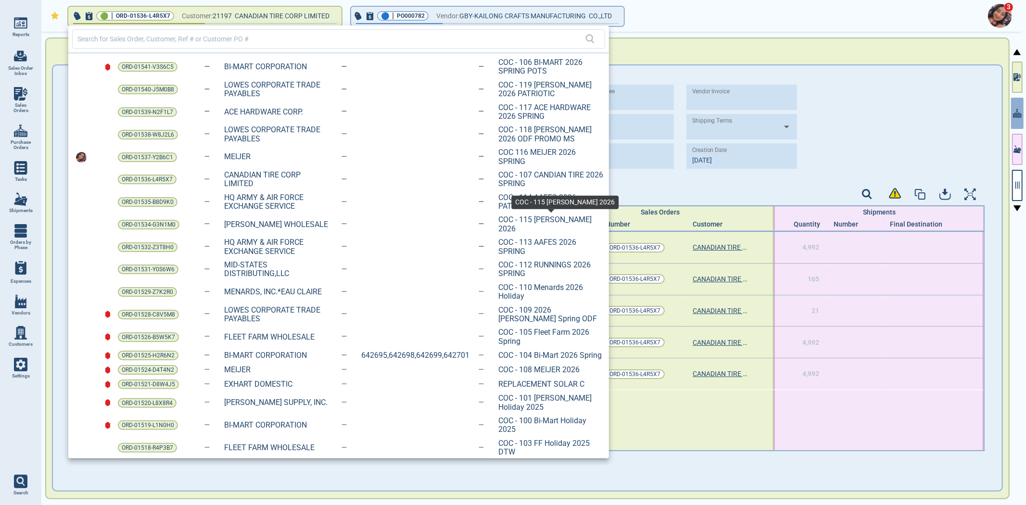
click at [551, 225] on div "ORD-01534-G3N1M0 [PERSON_NAME] WHOLESALE COC - 115 [PERSON_NAME] 2026" at bounding box center [338, 224] width 540 height 23
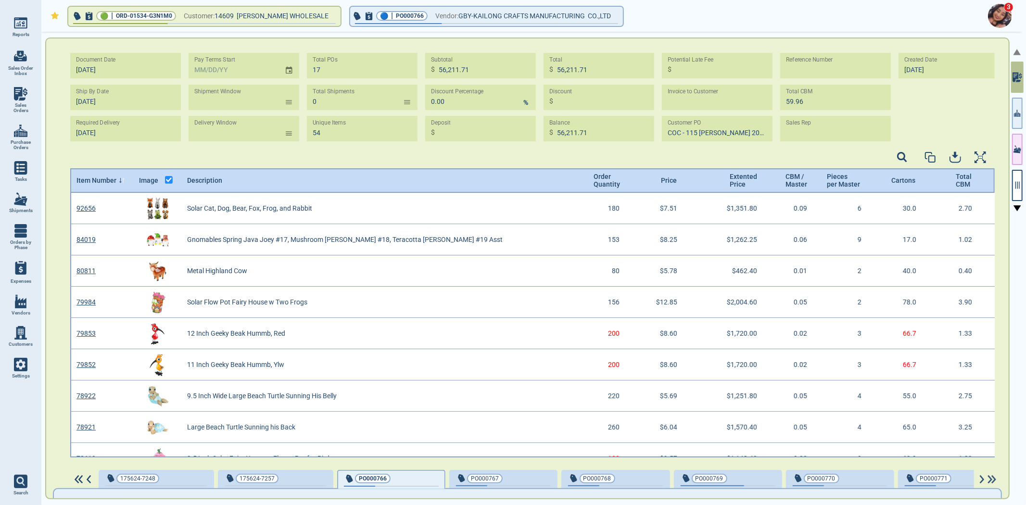
scroll to position [262, 922]
click at [1015, 116] on icon "button" at bounding box center [1015, 114] width 1 height 3
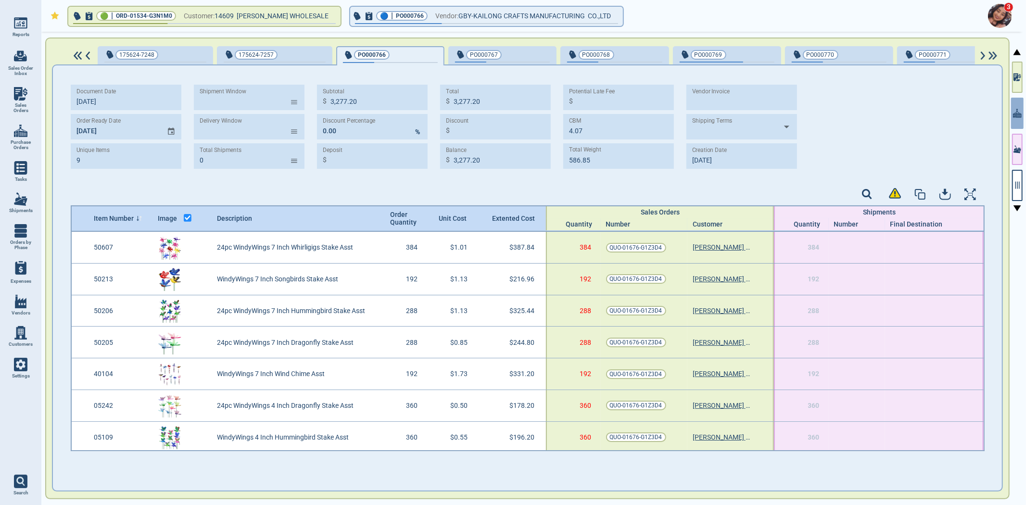
click at [515, 64] on div "Document Date [DATE] Order Ready Date [DATE] Unique Items 9 Shipment Window ​ D…" at bounding box center [527, 277] width 951 height 427
drag, startPoint x: 514, startPoint y: 60, endPoint x: 615, endPoint y: 68, distance: 100.3
click at [514, 60] on div "PO000767" at bounding box center [502, 55] width 95 height 13
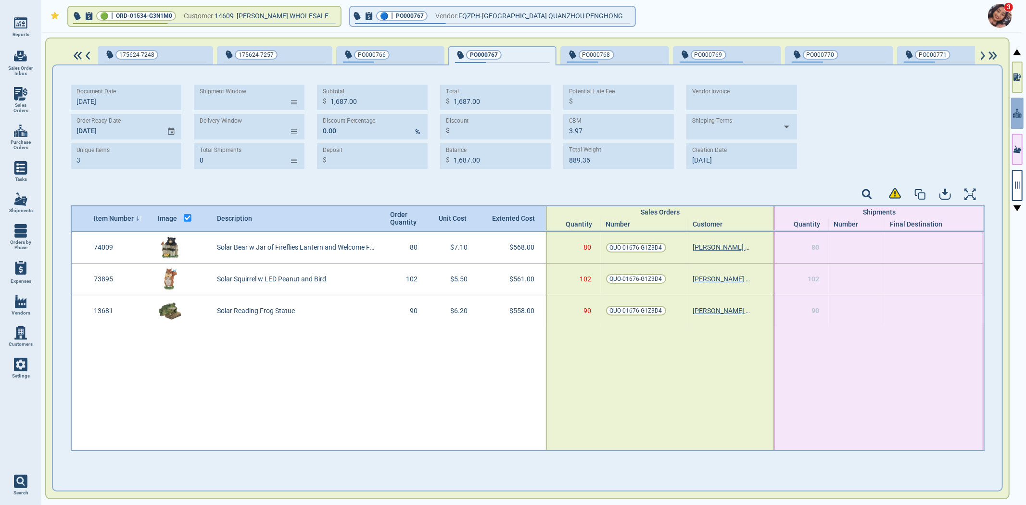
click at [630, 50] on div "button" at bounding box center [646, 54] width 32 height 10
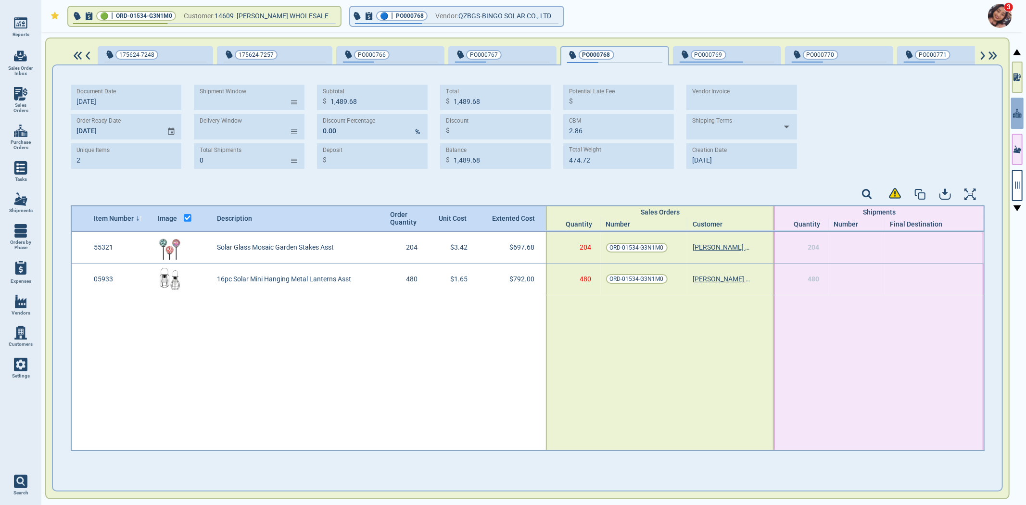
click at [720, 51] on span "PO000769" at bounding box center [710, 55] width 63 height 10
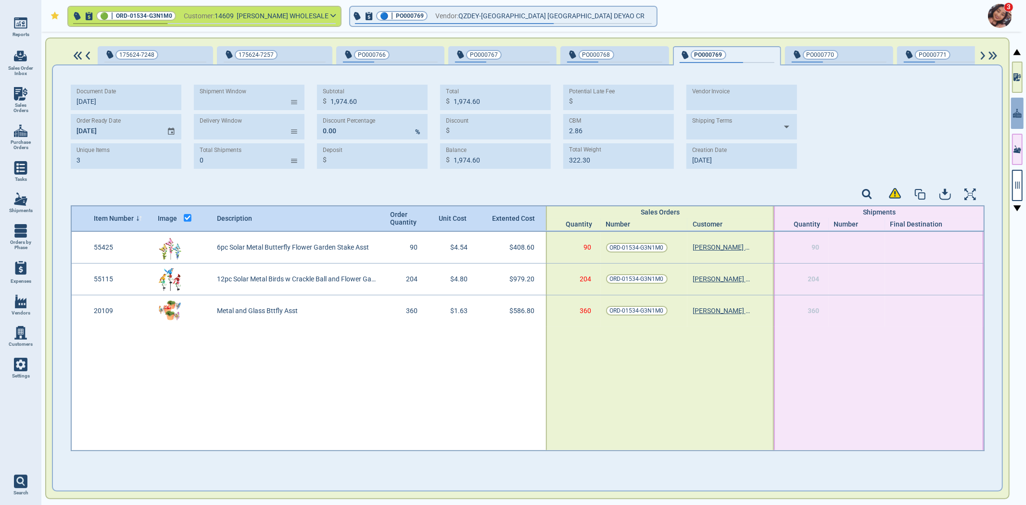
click at [256, 16] on span "[PERSON_NAME] WHOLESALE" at bounding box center [283, 16] width 92 height 8
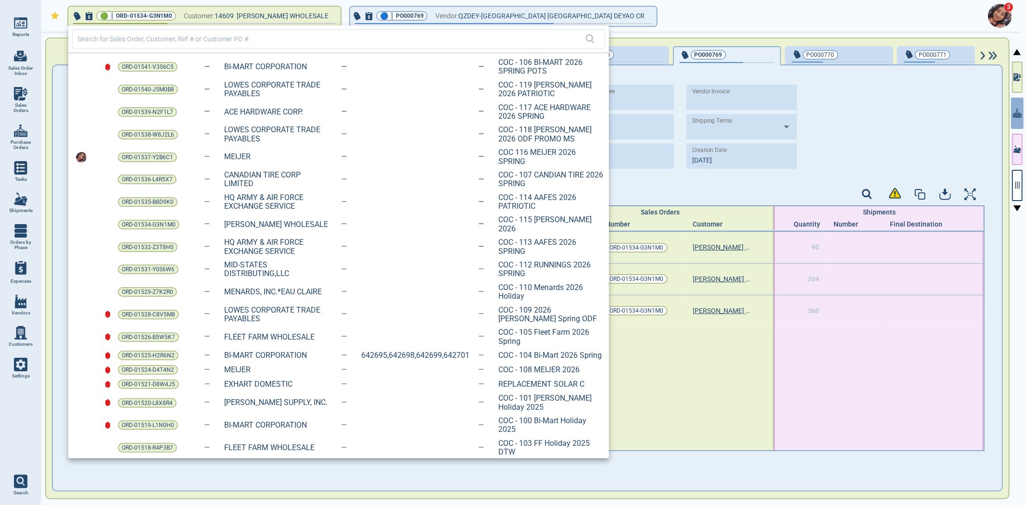
click at [439, 281] on div "ORD-01529-Z7K2R0 MENARDS, INC.*EAU CLAIRE COC - 110 Menards 2026 Holiday" at bounding box center [338, 292] width 540 height 23
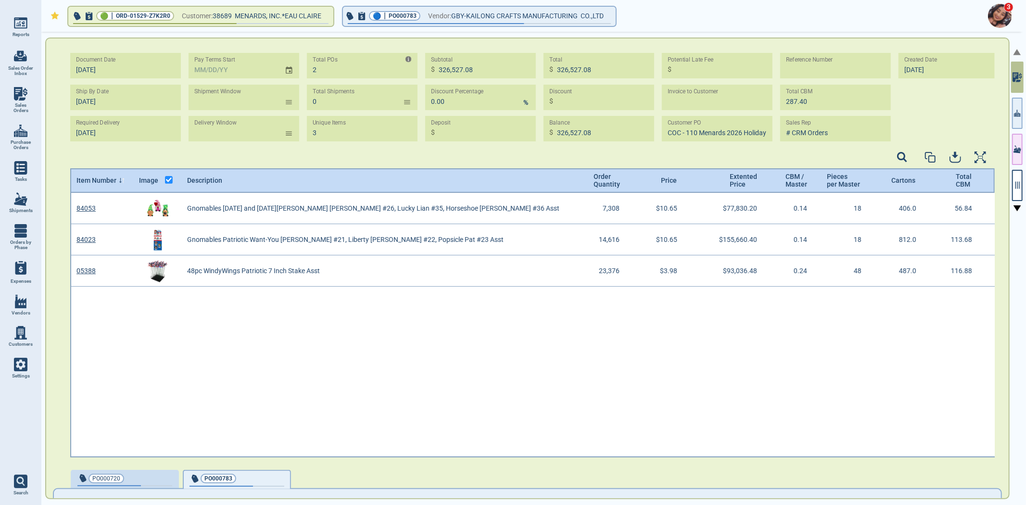
scroll to position [262, 922]
click at [1017, 108] on icon "button" at bounding box center [1017, 113] width 7 height 10
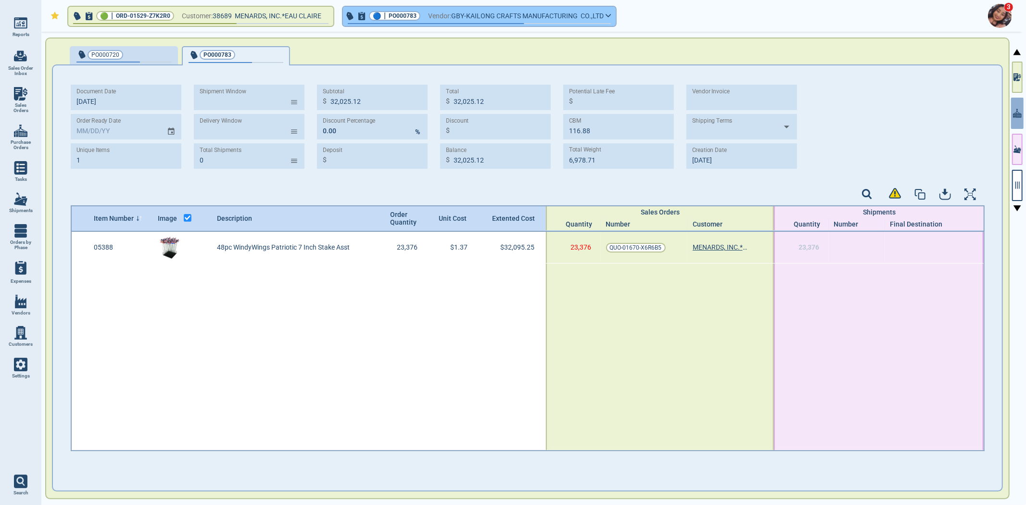
click at [467, 21] on span "GBY-KAILONG CRAFTS MANUFACTURING CO.,LTD" at bounding box center [527, 16] width 152 height 12
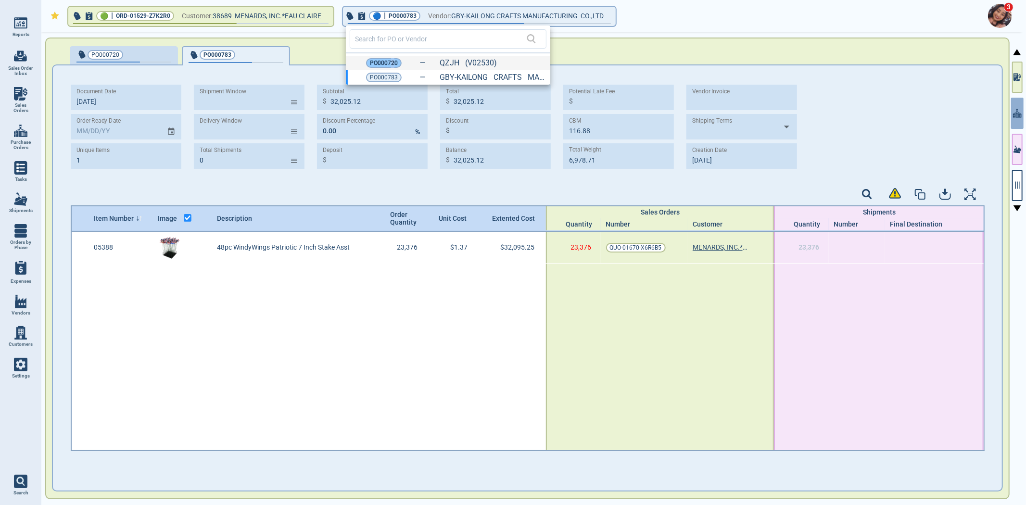
click at [391, 59] on span "PO000720" at bounding box center [384, 63] width 28 height 10
click at [374, 63] on span "PO000720" at bounding box center [384, 63] width 28 height 10
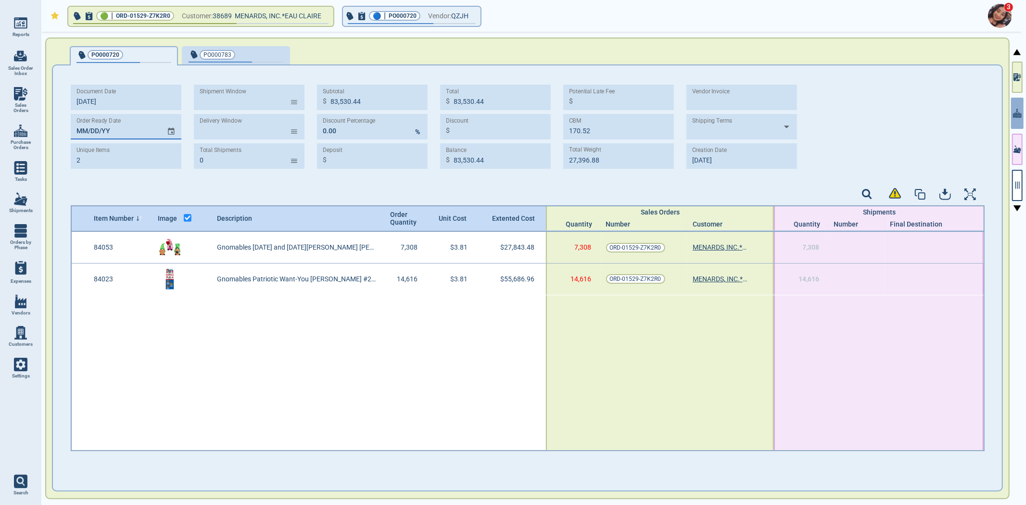
click at [69, 126] on div "Document Date [DATE] Order Ready Date MM/DD/YY Unique Items 2 Shipment Window ​…" at bounding box center [527, 264] width 949 height 399
click at [214, 55] on span "PO000783" at bounding box center [217, 55] width 28 height 10
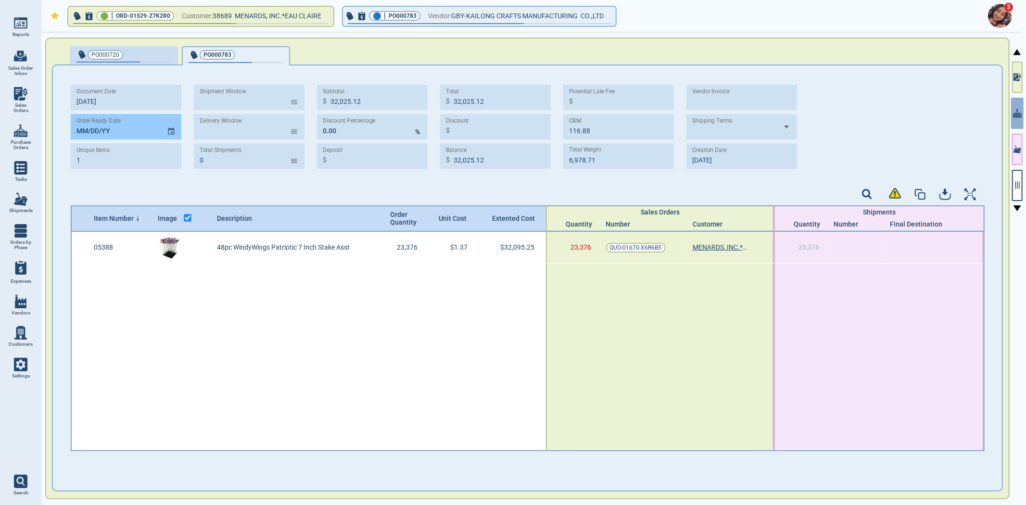
click at [71, 123] on input "MM/DD/YY" at bounding box center [115, 126] width 88 height 25
click at [171, 181] on div "Document Date [DATE] Order Ready Date [DATE] Unique Items 1 Shipment Window ​ D…" at bounding box center [528, 266] width 914 height 382
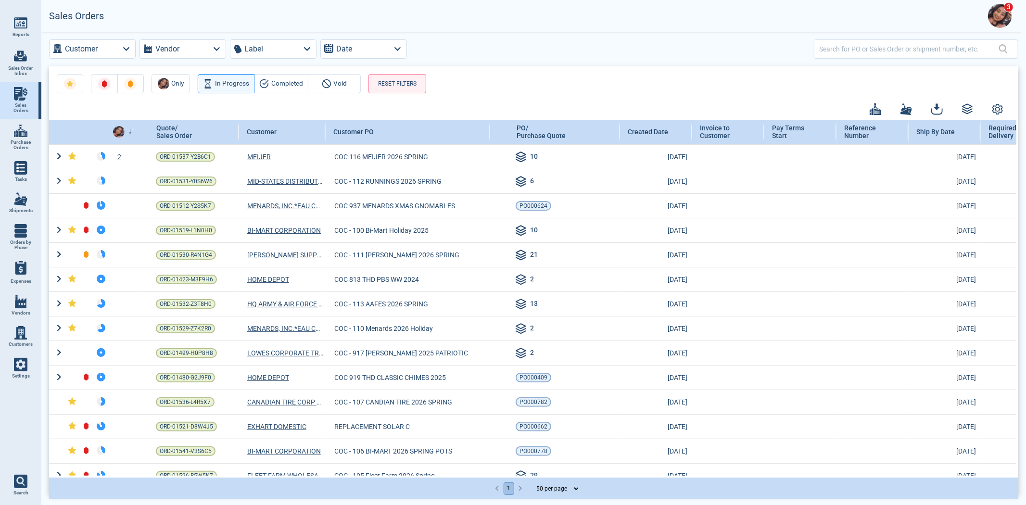
click at [17, 32] on span "Reports" at bounding box center [21, 35] width 17 height 6
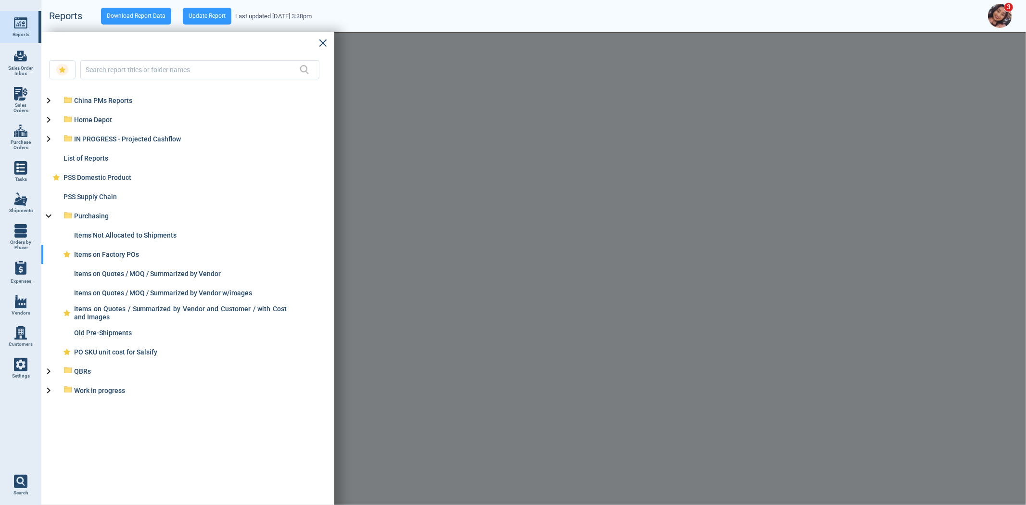
click at [16, 32] on span "Reports" at bounding box center [21, 35] width 17 height 6
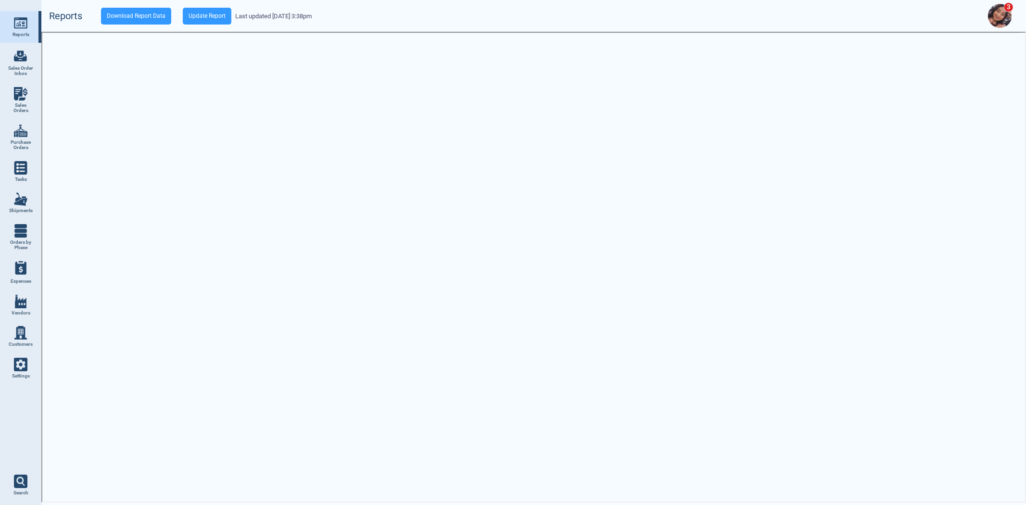
click at [29, 121] on link "Purchase Orders" at bounding box center [20, 137] width 41 height 37
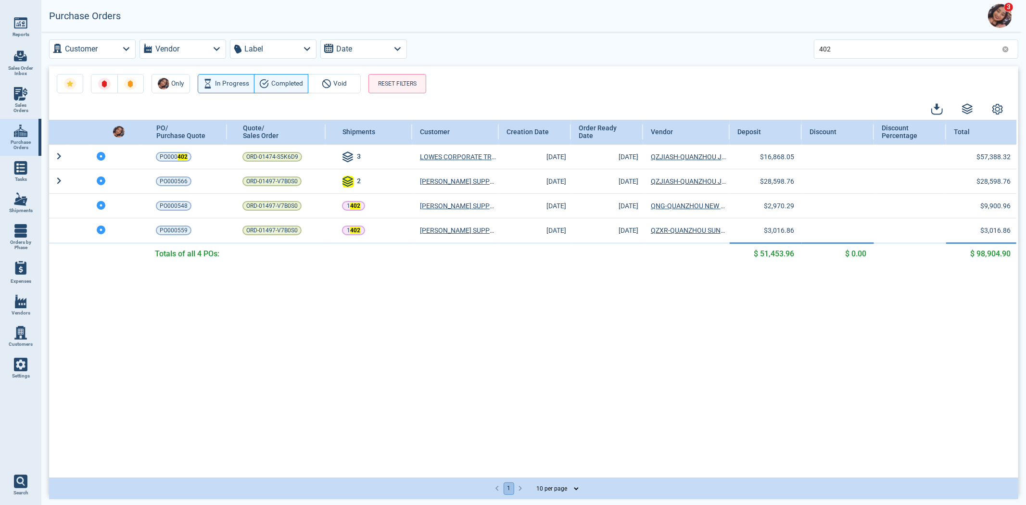
click at [1004, 46] on icon at bounding box center [1005, 49] width 7 height 7
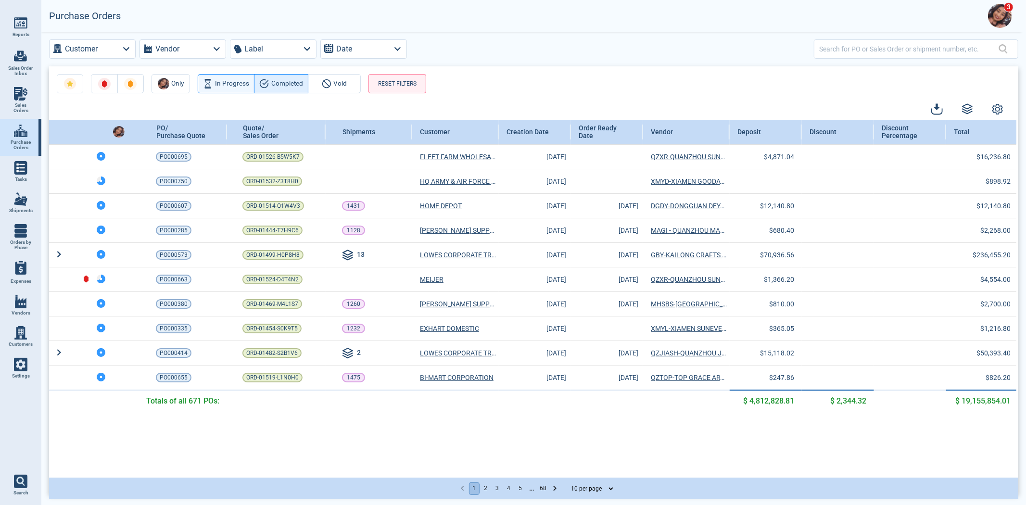
click at [274, 76] on button "Completed" at bounding box center [281, 83] width 54 height 19
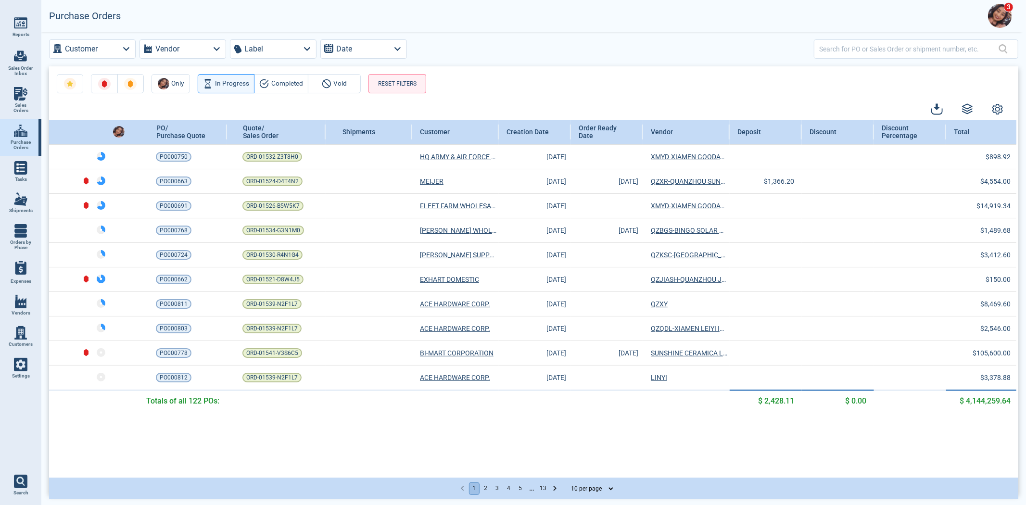
click at [572, 485] on select "10 per page 25 per page 50 per page" at bounding box center [590, 489] width 50 height 12
select select "50"
click at [565, 483] on select "10 per page 25 per page 50 per page" at bounding box center [590, 489] width 50 height 12
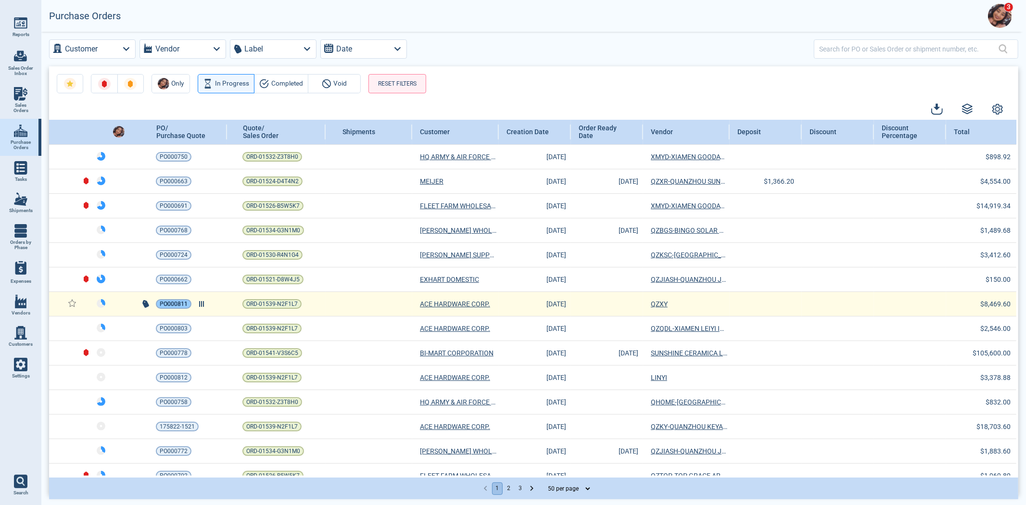
click at [178, 304] on span "PO000811" at bounding box center [174, 304] width 28 height 10
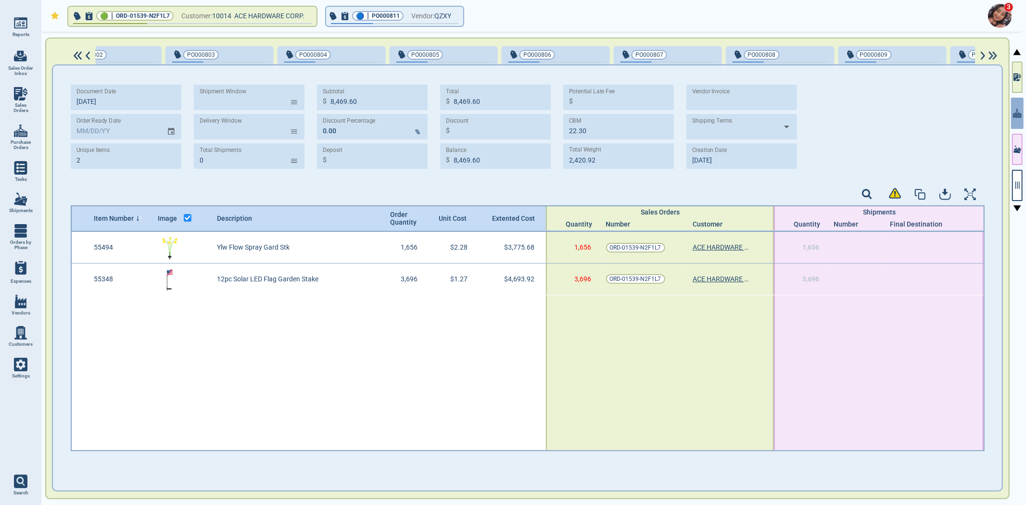
scroll to position [0, 1008]
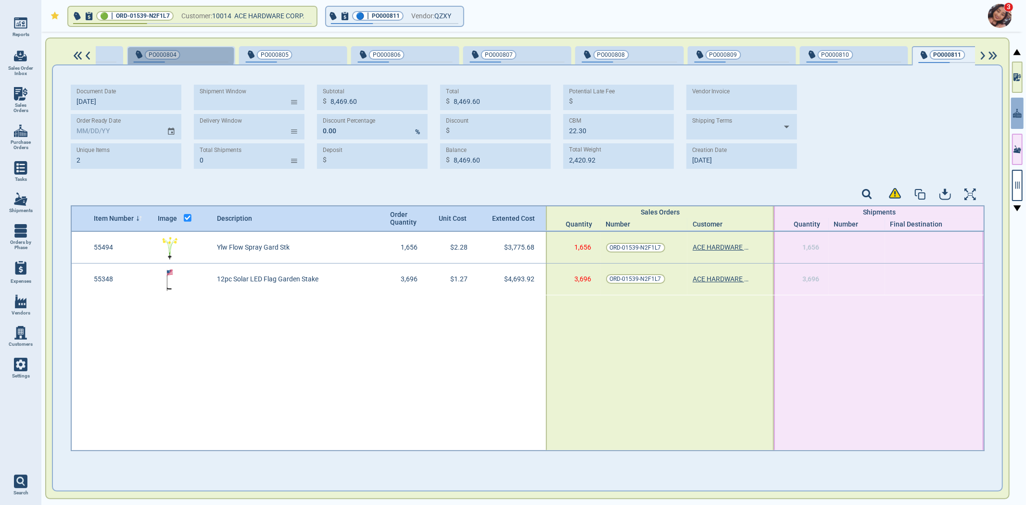
click at [154, 50] on span "PO000804" at bounding box center [165, 55] width 63 height 10
type input "1"
type input "997.60"
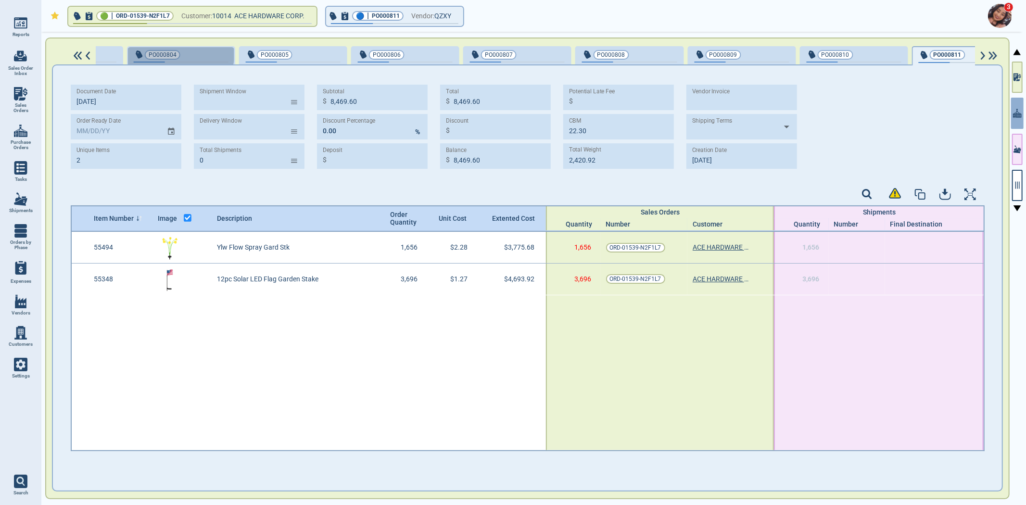
type input "2.32"
type input "460.52"
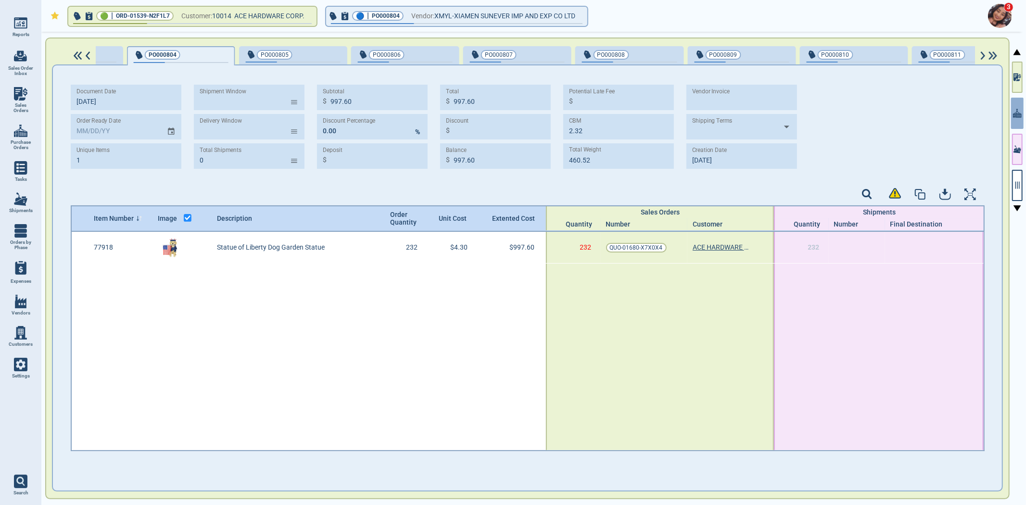
click at [78, 56] on img at bounding box center [78, 55] width 12 height 9
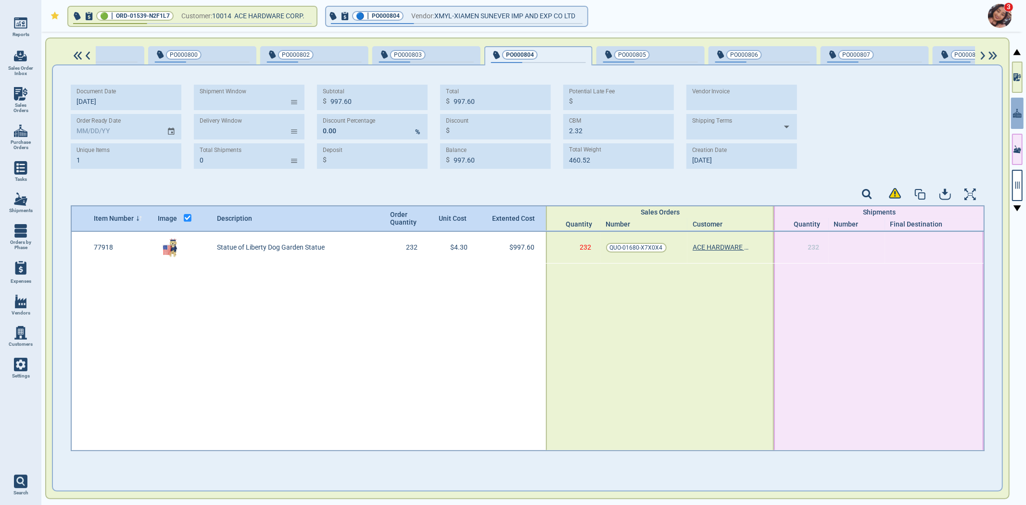
click at [78, 56] on img at bounding box center [78, 55] width 12 height 9
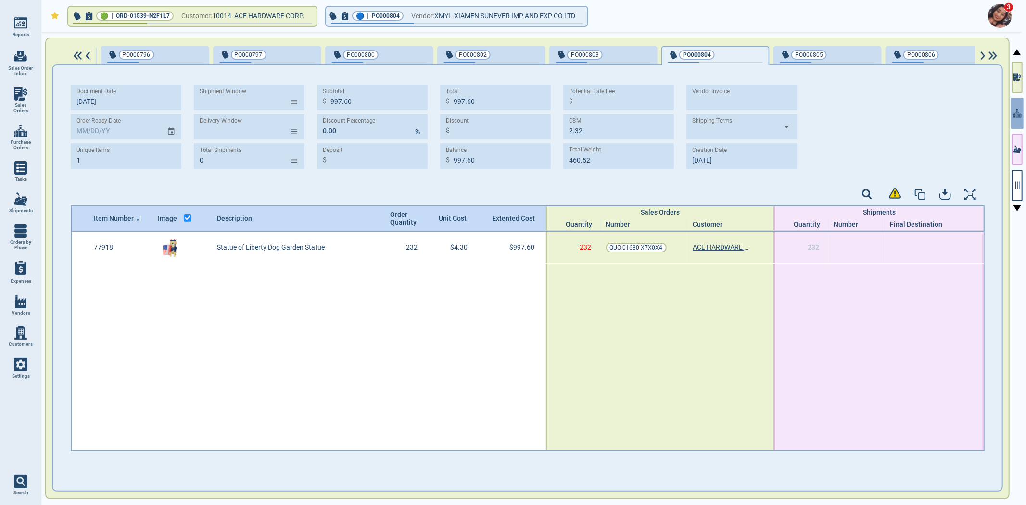
click at [77, 56] on img at bounding box center [78, 55] width 12 height 9
click at [76, 55] on img at bounding box center [78, 55] width 12 height 9
click at [75, 54] on img at bounding box center [78, 55] width 12 height 9
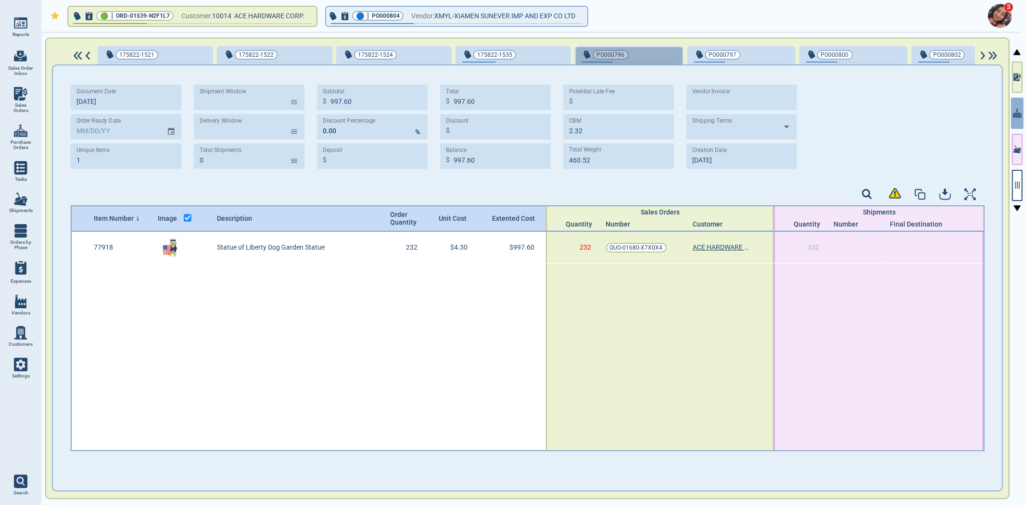
click at [621, 46] on button "PO000796" at bounding box center [629, 55] width 108 height 19
type input "10,240.80"
type input "15.06"
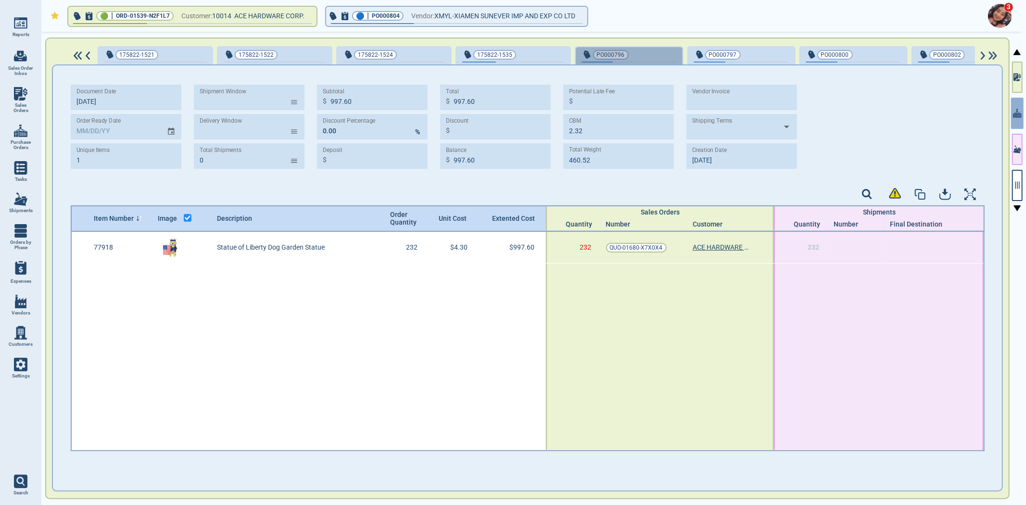
type input "2,986.90"
type input "[DATE]"
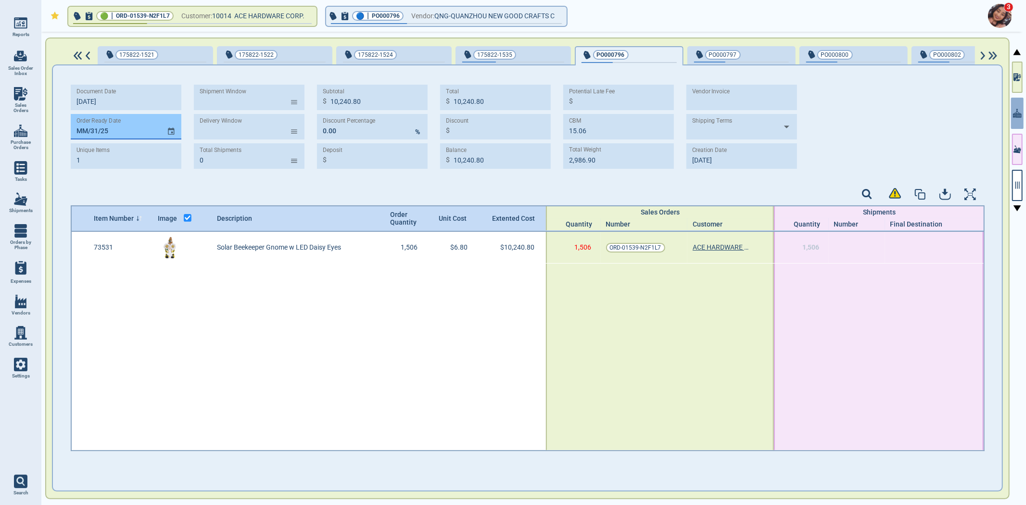
click at [80, 125] on input "MM/31/25" at bounding box center [115, 126] width 88 height 25
click at [78, 128] on input "MM/31/25" at bounding box center [115, 126] width 88 height 25
click at [75, 135] on input "MM/31/25" at bounding box center [115, 126] width 88 height 25
type input "[DATE]"
click at [79, 123] on div "Order Ready Date 12/31/25" at bounding box center [126, 126] width 111 height 25
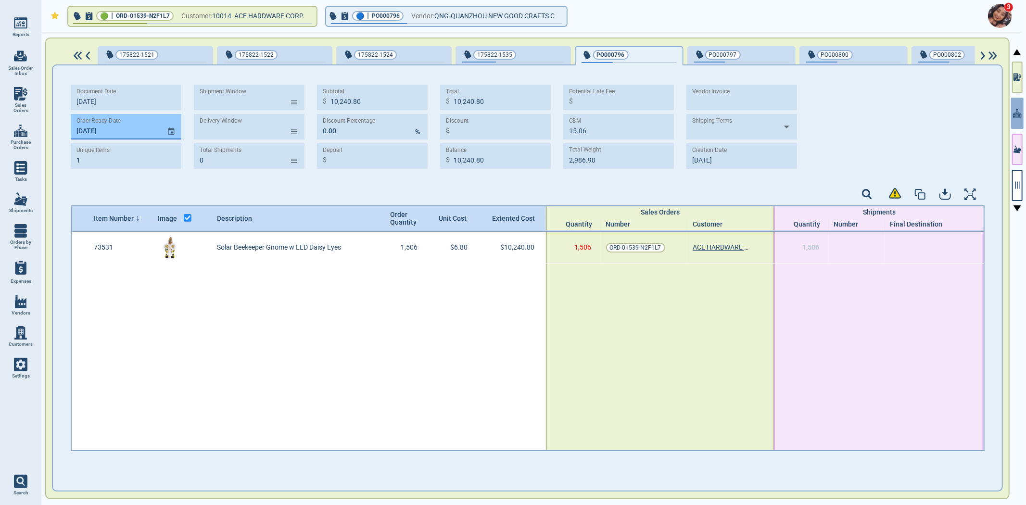
click at [74, 125] on input "[DATE]" at bounding box center [115, 126] width 88 height 25
drag, startPoint x: 74, startPoint y: 128, endPoint x: 100, endPoint y: 125, distance: 26.6
click at [100, 125] on input "[DATE]" at bounding box center [115, 126] width 88 height 25
click at [738, 50] on span "PO000797" at bounding box center [725, 55] width 63 height 10
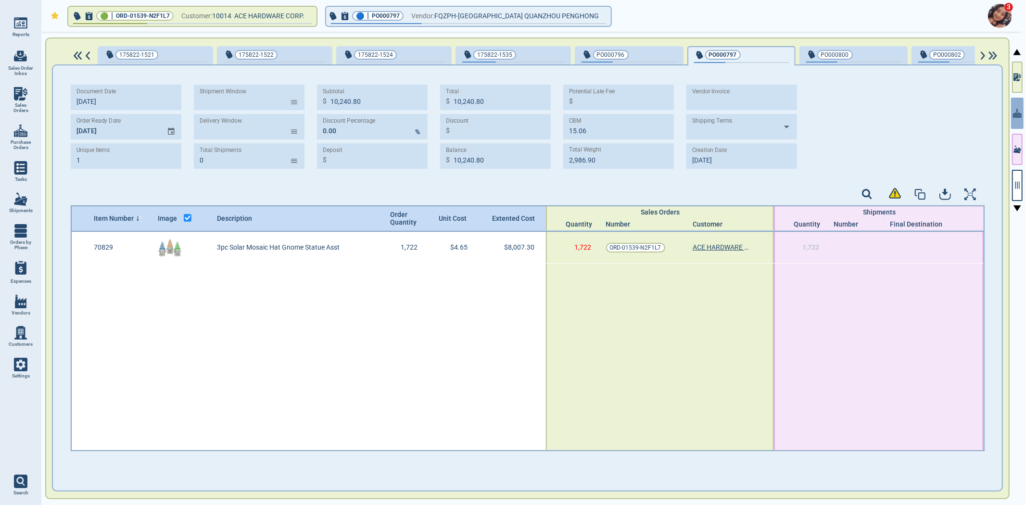
type input "8,007.30"
type input "11.48"
type input "2,594.48"
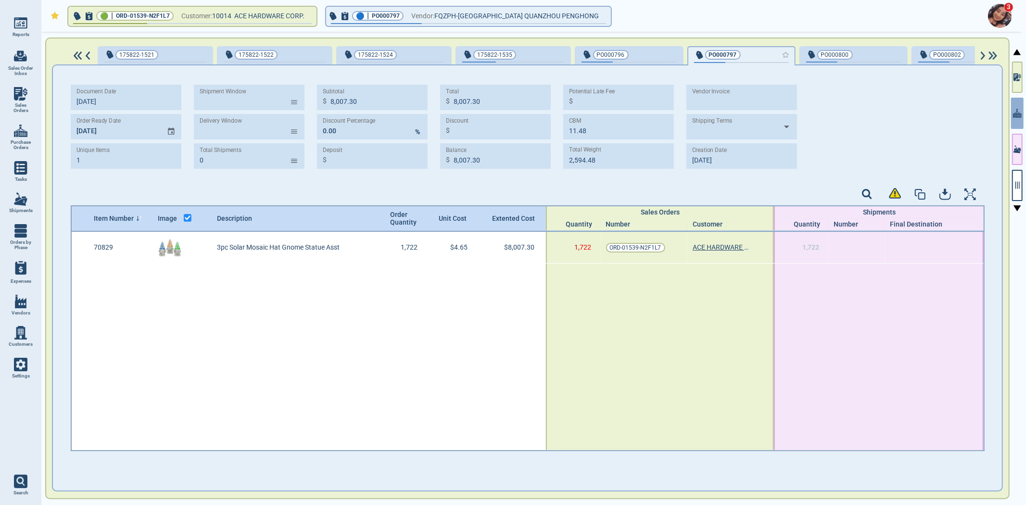
type input "[DATE]"
click at [844, 58] on span "PO000800" at bounding box center [837, 55] width 63 height 10
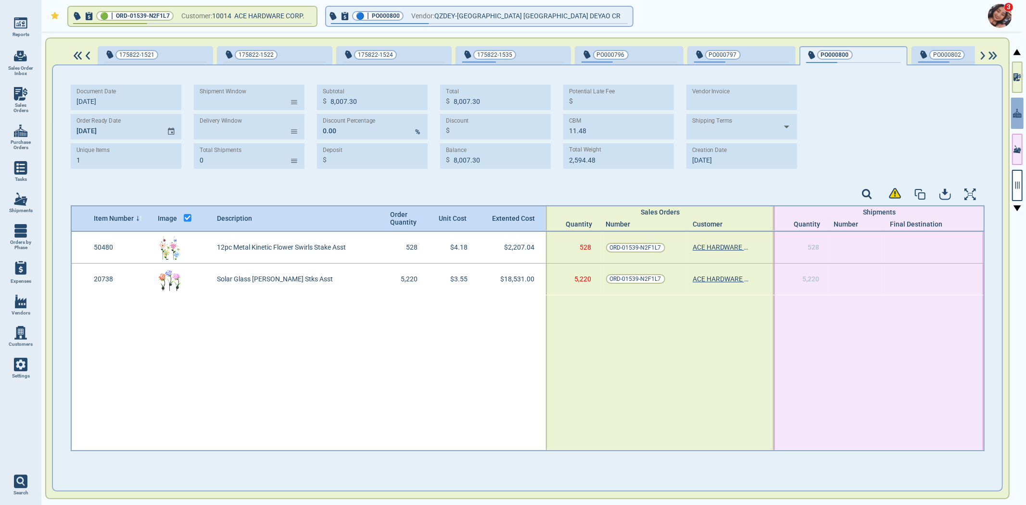
type input "2"
type input "20,738.04"
type input "42.23"
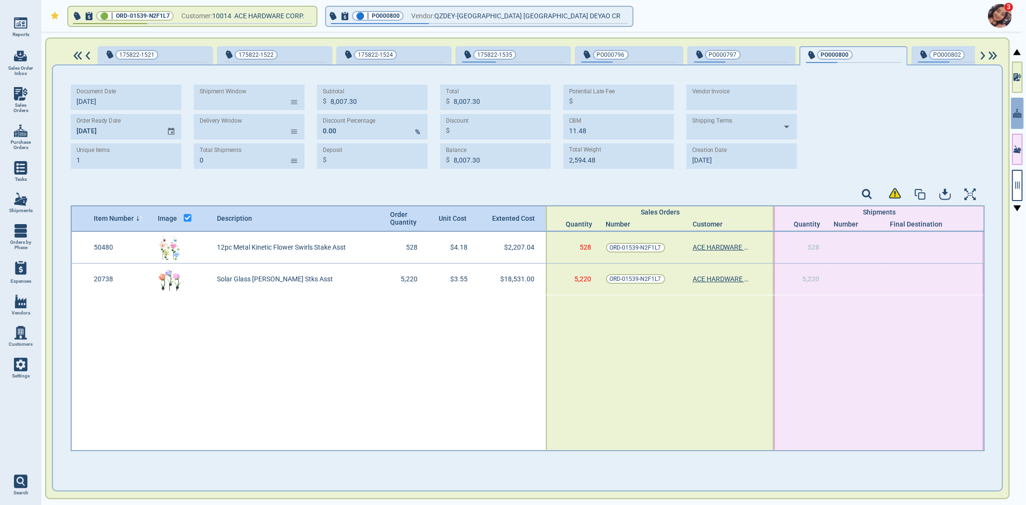
type input "7,297.66"
click at [79, 131] on input "MM/DD/YY" at bounding box center [115, 126] width 88 height 25
paste input "[DATE]"
type input "[DATE]"
click at [955, 57] on span "PO000802" at bounding box center [949, 55] width 63 height 10
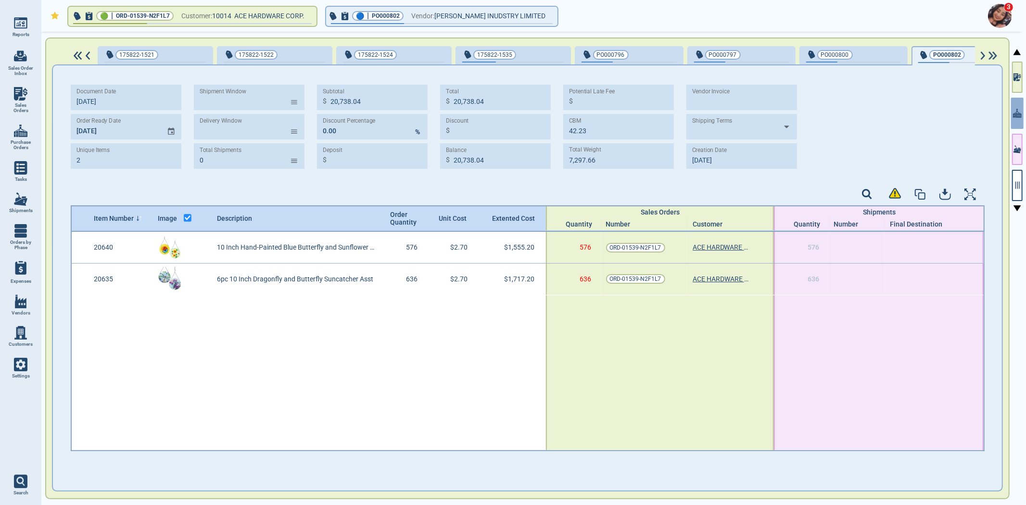
type input "3,272.40"
type input "4.04"
type input "1,684.84"
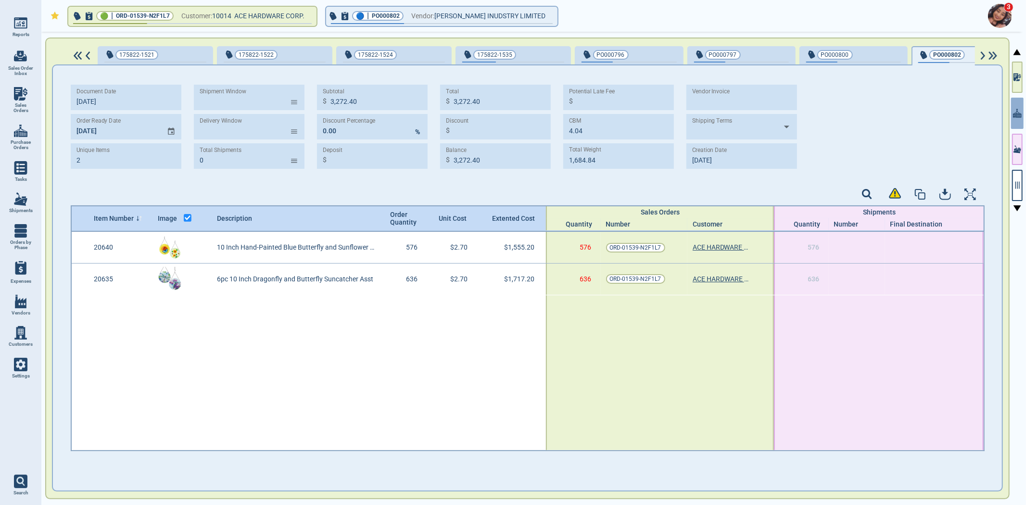
type input "[DATE]"
click at [982, 56] on img at bounding box center [983, 55] width 8 height 9
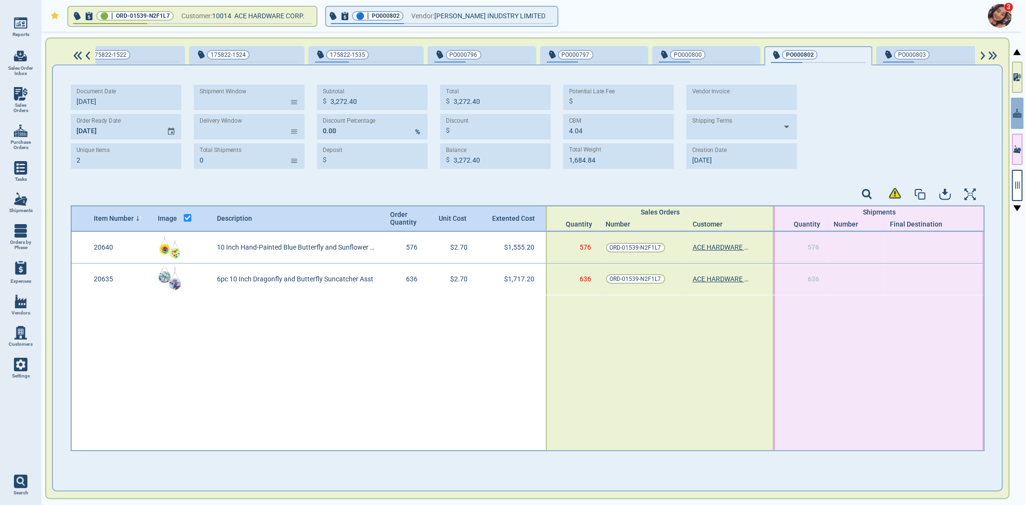
click at [982, 55] on img at bounding box center [983, 55] width 8 height 9
drag, startPoint x: 982, startPoint y: 55, endPoint x: 971, endPoint y: 54, distance: 10.7
click at [982, 54] on img at bounding box center [983, 55] width 8 height 9
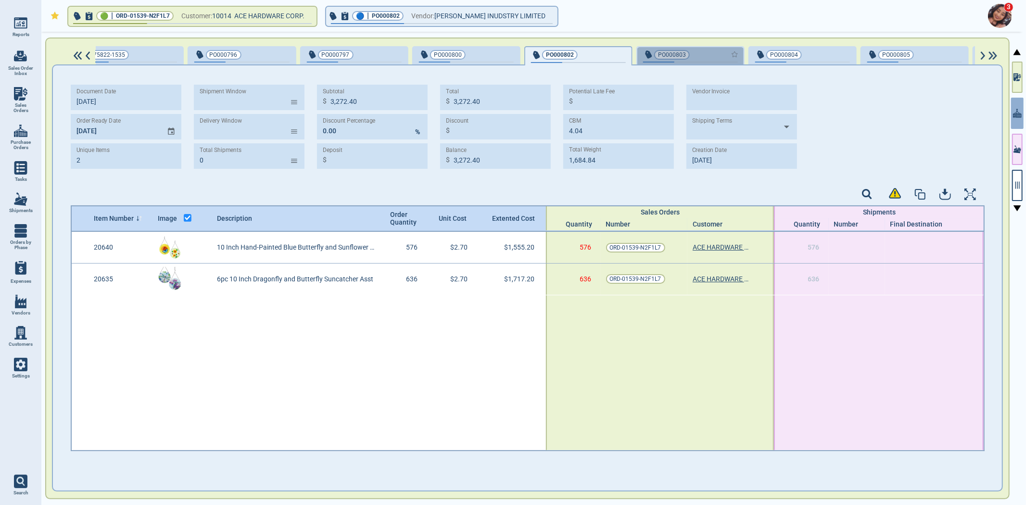
click at [706, 58] on div "button" at bounding box center [722, 54] width 32 height 10
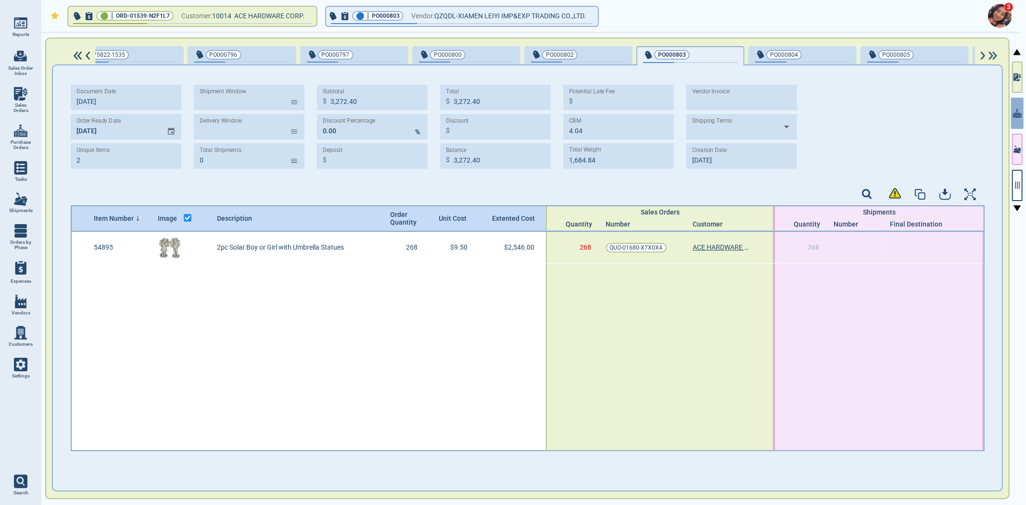
type input "1"
type input "2,546.00"
type input "13.40"
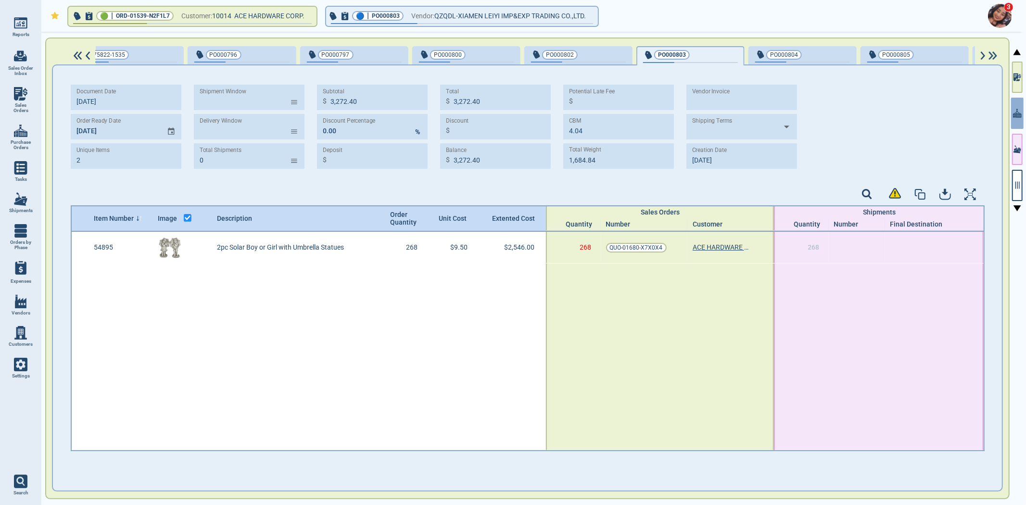
type input "1,329.28"
click at [818, 55] on div "button" at bounding box center [834, 54] width 32 height 10
type input "997.60"
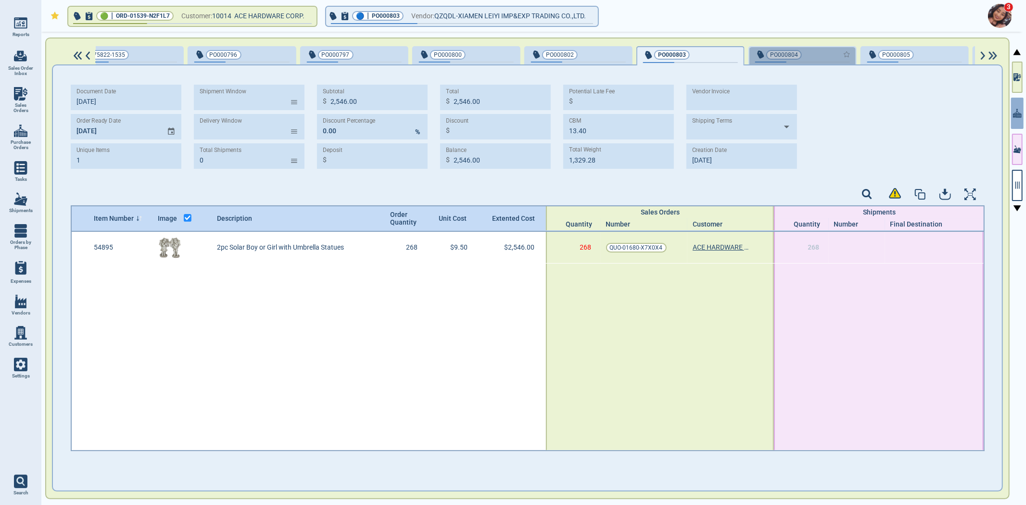
type input "2.32"
type input "460.52"
click at [916, 59] on div "PO000805" at bounding box center [914, 54] width 95 height 11
type input "2,227.20"
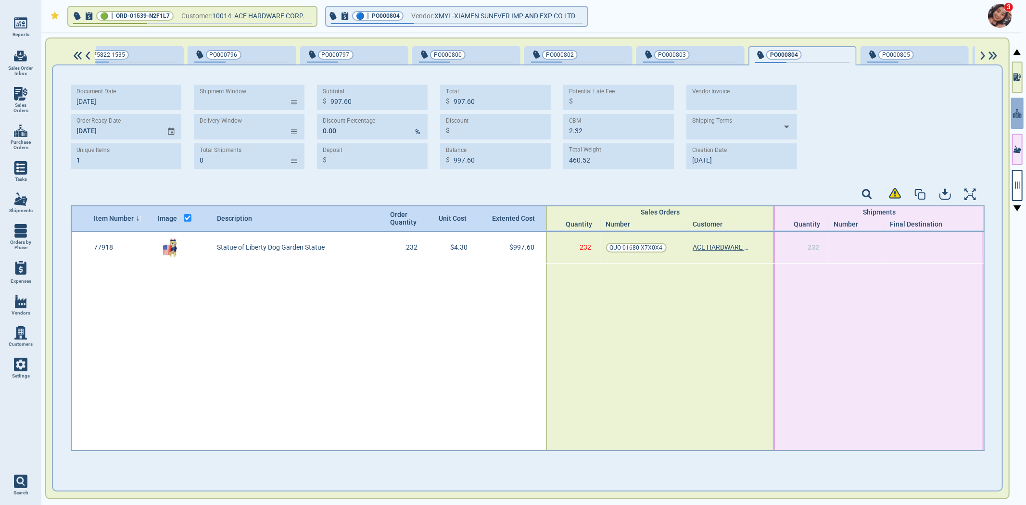
type input "2,227.20"
type input "4.48"
type input "776.32"
type input "[DATE]"
click at [984, 55] on img at bounding box center [983, 55] width 8 height 9
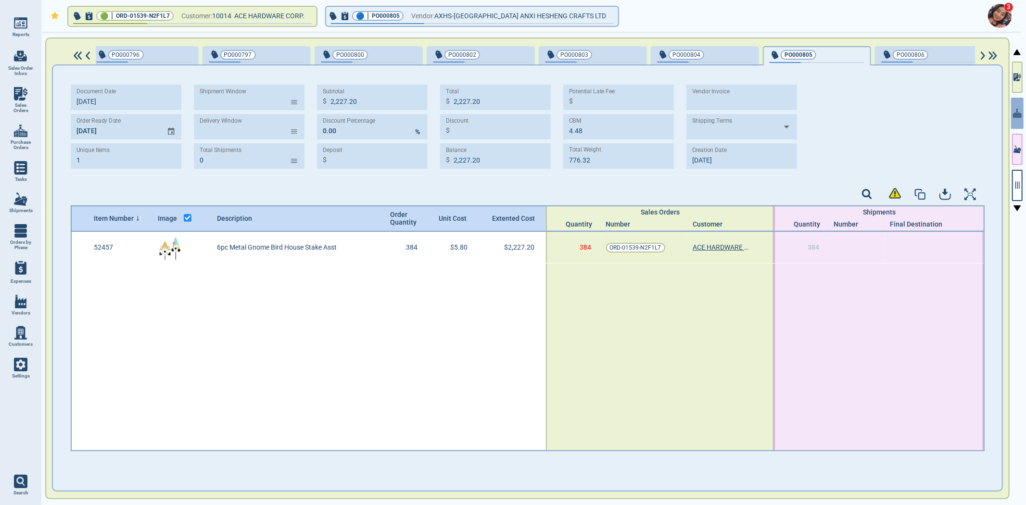
click at [984, 55] on img at bounding box center [983, 55] width 8 height 9
click at [983, 55] on img at bounding box center [983, 55] width 8 height 9
click at [982, 55] on img at bounding box center [983, 55] width 8 height 9
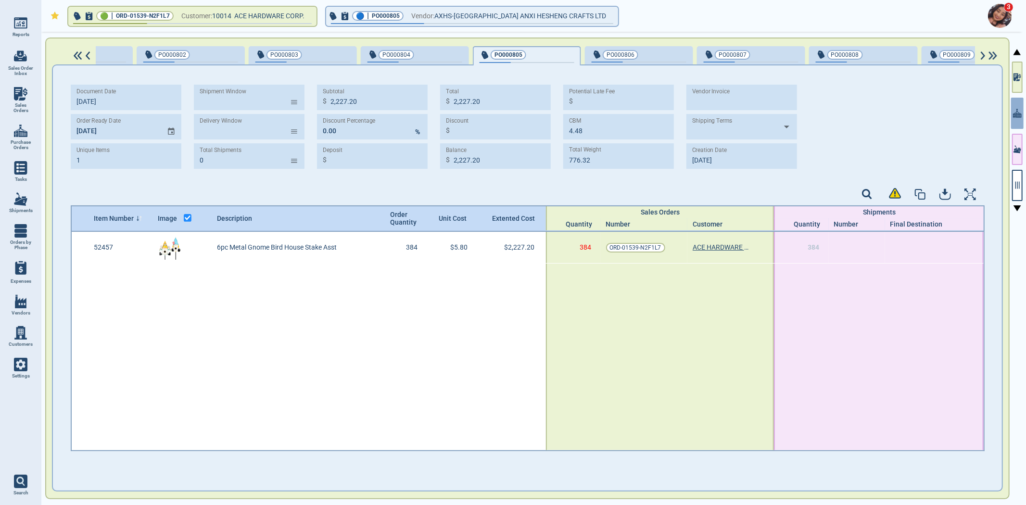
click at [982, 55] on img at bounding box center [983, 55] width 8 height 9
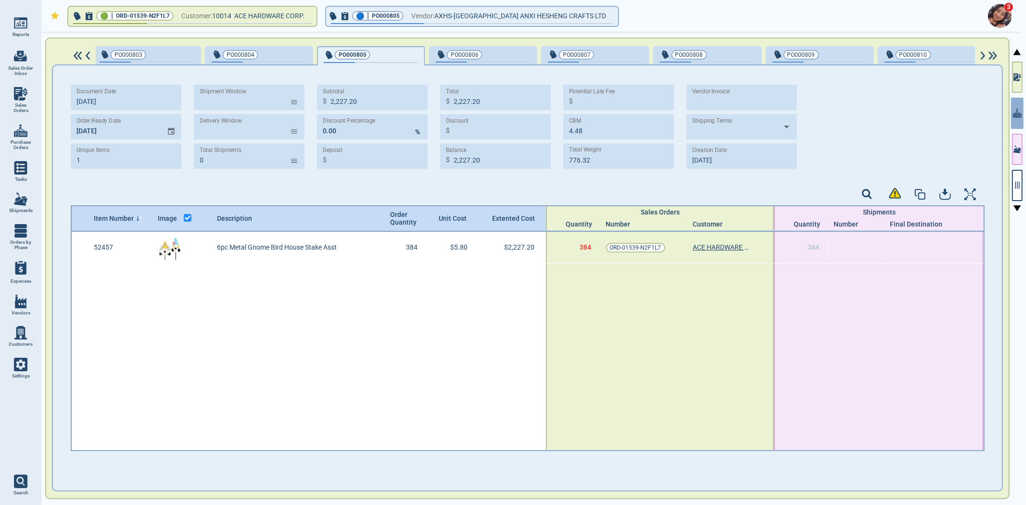
scroll to position [0, 945]
click at [484, 52] on div "button" at bounding box center [500, 54] width 32 height 10
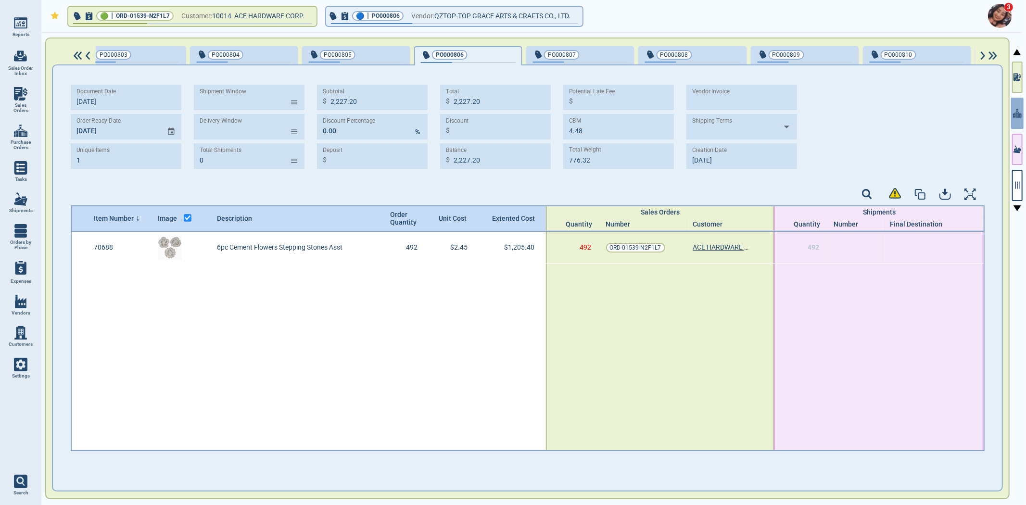
type input "1,205.40"
type input "2.46"
type input "1,699.86"
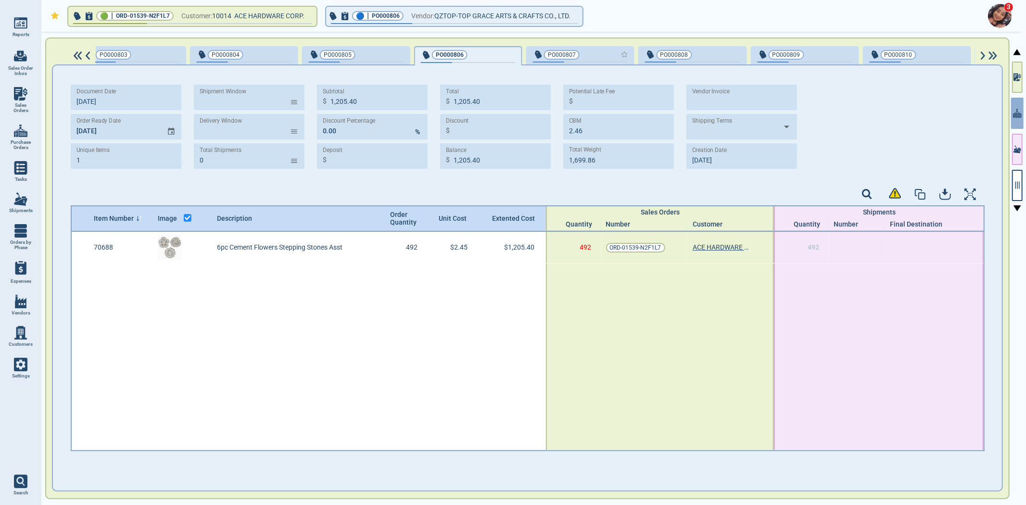
drag, startPoint x: 559, startPoint y: 58, endPoint x: 568, endPoint y: 57, distance: 9.2
click at [560, 57] on span "PO000807" at bounding box center [564, 55] width 63 height 10
type input "5,460.40"
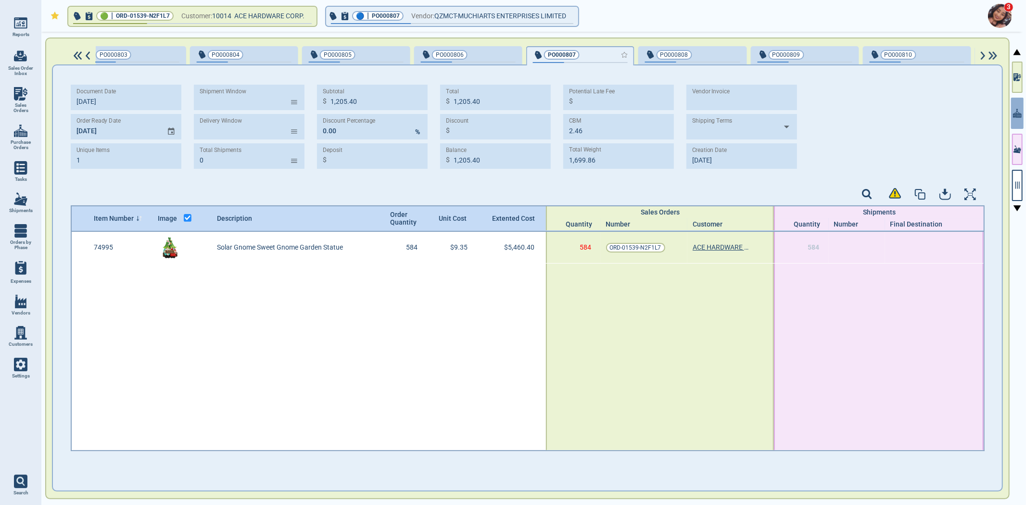
type input "14.60"
type input "1,865.88"
type input "[DATE]"
drag, startPoint x: 683, startPoint y: 60, endPoint x: 765, endPoint y: 63, distance: 82.3
click at [694, 59] on div "PO000808" at bounding box center [692, 55] width 95 height 13
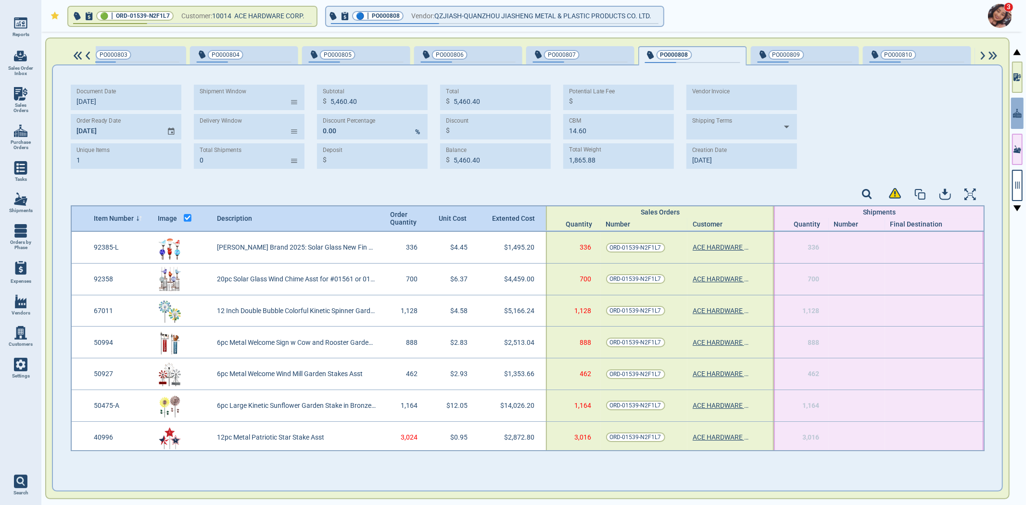
type input "7"
type input "31,886.14"
type input "72.04"
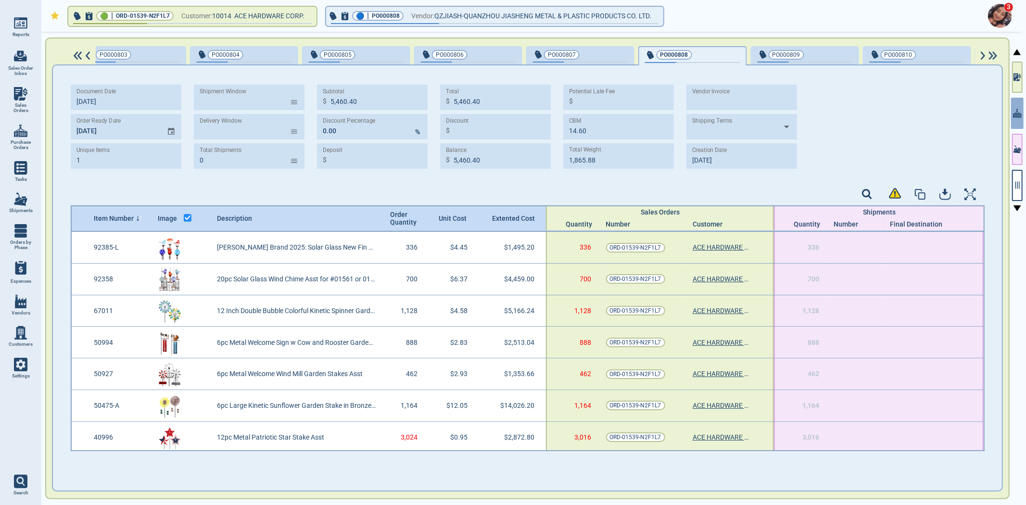
type input "57,875.49"
click at [785, 63] on button "PO000809" at bounding box center [805, 55] width 108 height 19
type input "4"
type input "8,304.04"
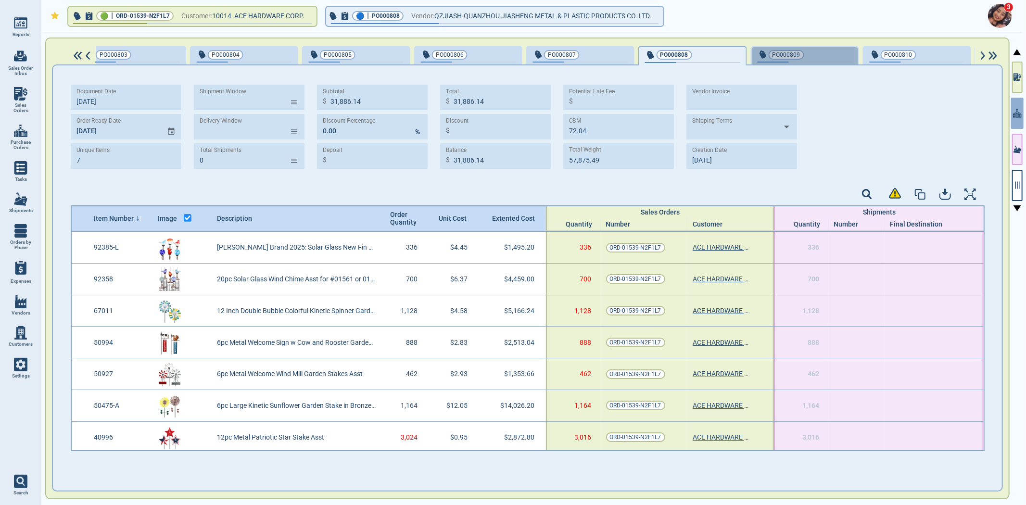
type input "8,304.04"
type input "15.36"
type input "2,873.06"
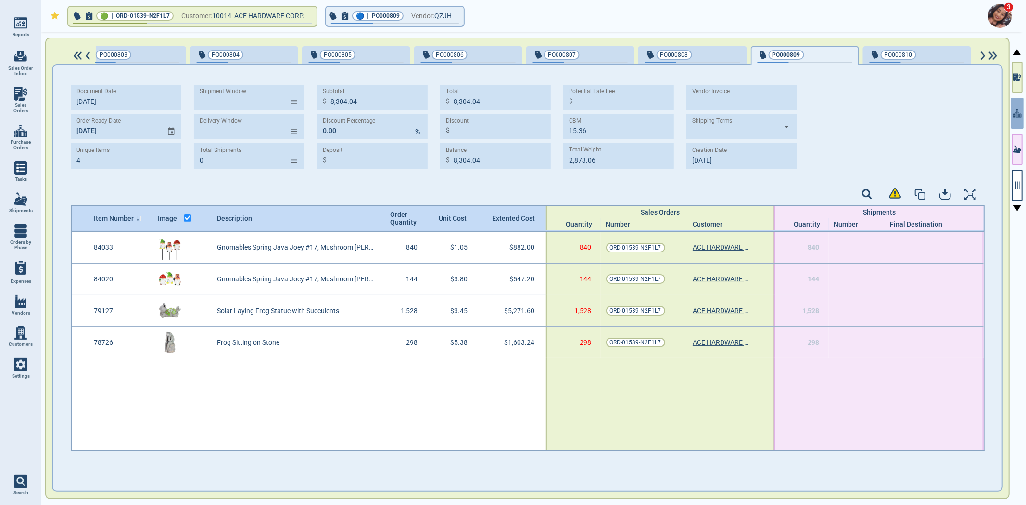
type input "[DATE]"
click at [932, 58] on div "button" at bounding box center [948, 54] width 32 height 10
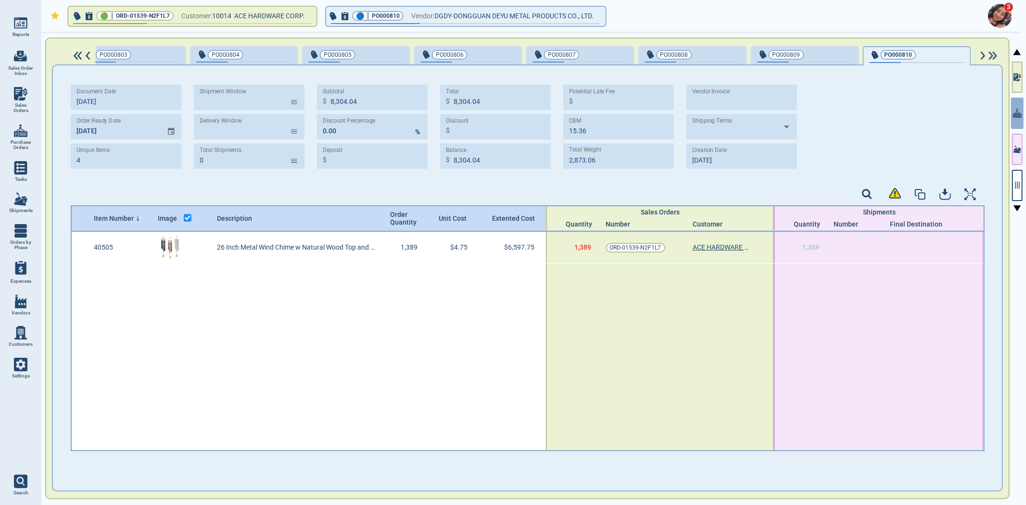
type input "1"
type input "6,597.75"
type input "4.63"
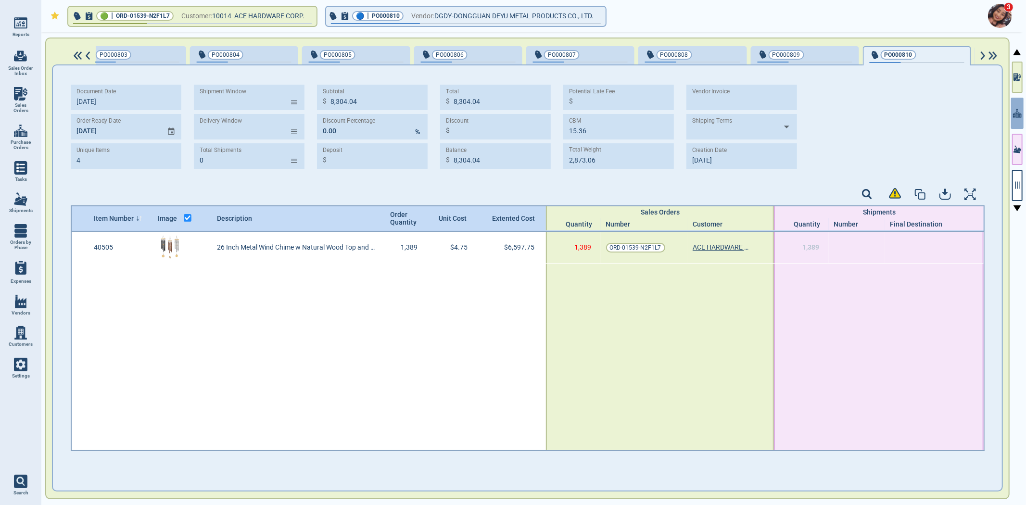
type input "2,041.83"
click at [983, 51] on img at bounding box center [983, 55] width 8 height 9
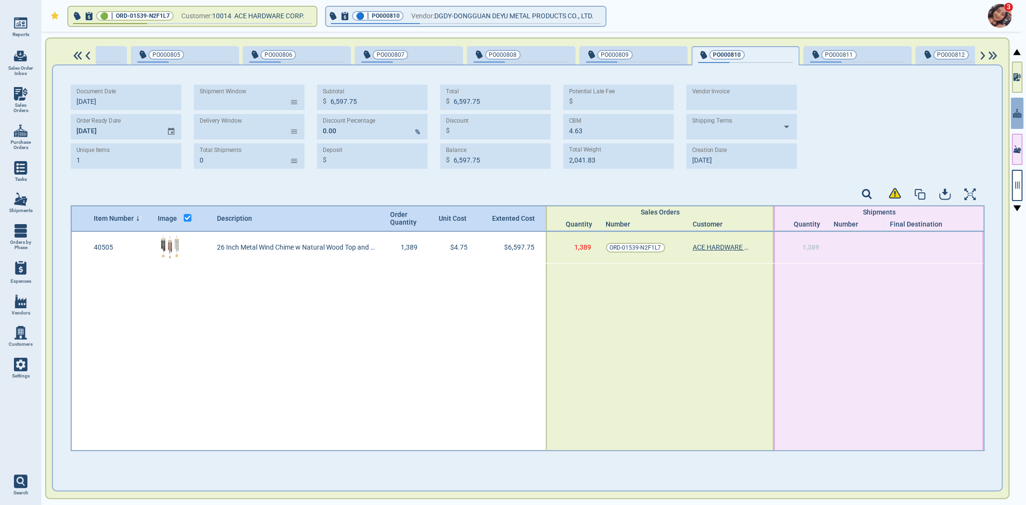
click at [983, 50] on div "175822-1521 175822-1522 175822-1524 175822-1535 PO000796 PO000797 PO000800 PO00…" at bounding box center [535, 55] width 935 height 19
click at [983, 48] on div "175822-1521 175822-1522 175822-1524 175822-1535 PO000796 PO000797 PO000800 PO00…" at bounding box center [535, 55] width 935 height 19
drag, startPoint x: 983, startPoint y: 48, endPoint x: 891, endPoint y: 54, distance: 92.5
click at [983, 46] on div "175822-1521 175822-1522 175822-1524 175822-1535 PO000796 PO000797 PO000800 PO00…" at bounding box center [535, 55] width 935 height 19
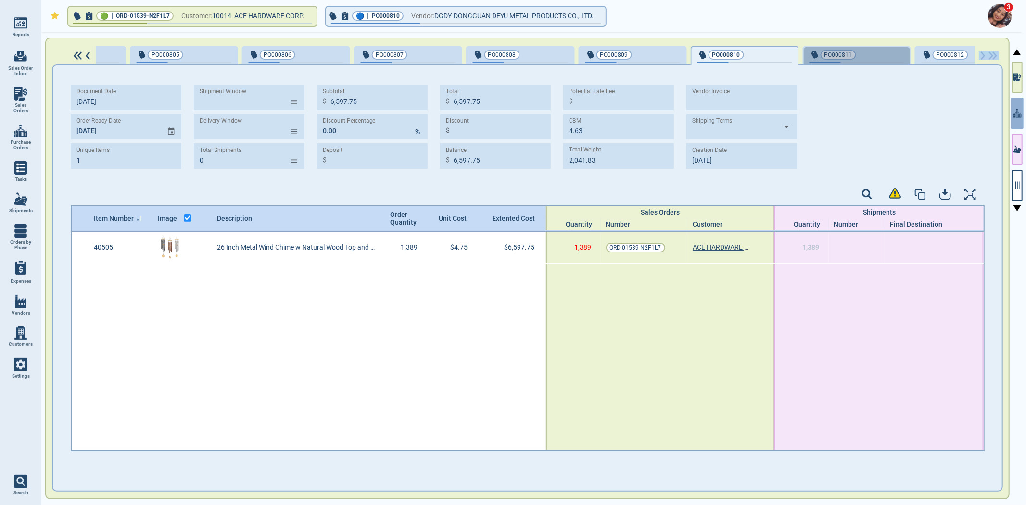
click at [825, 55] on span "PO000811" at bounding box center [840, 55] width 63 height 10
type input "2"
type input "8,469.60"
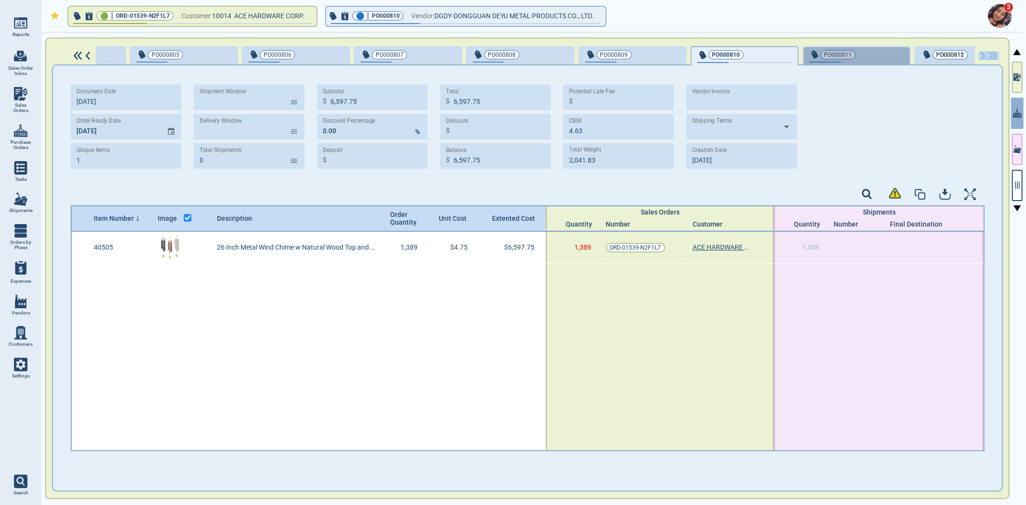
type input "22.30"
type input "2,420.92"
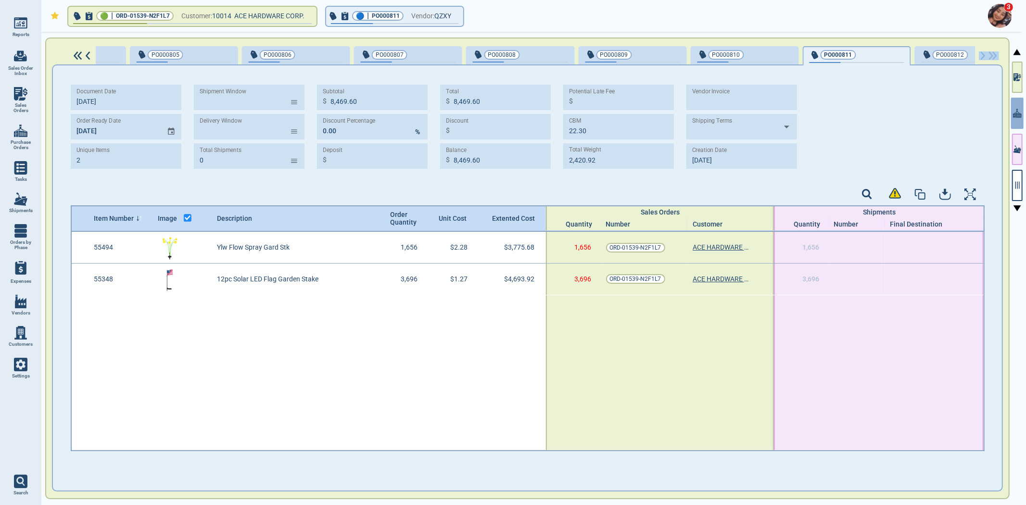
type input "[DATE]"
click at [935, 50] on span "PO000812" at bounding box center [952, 55] width 63 height 10
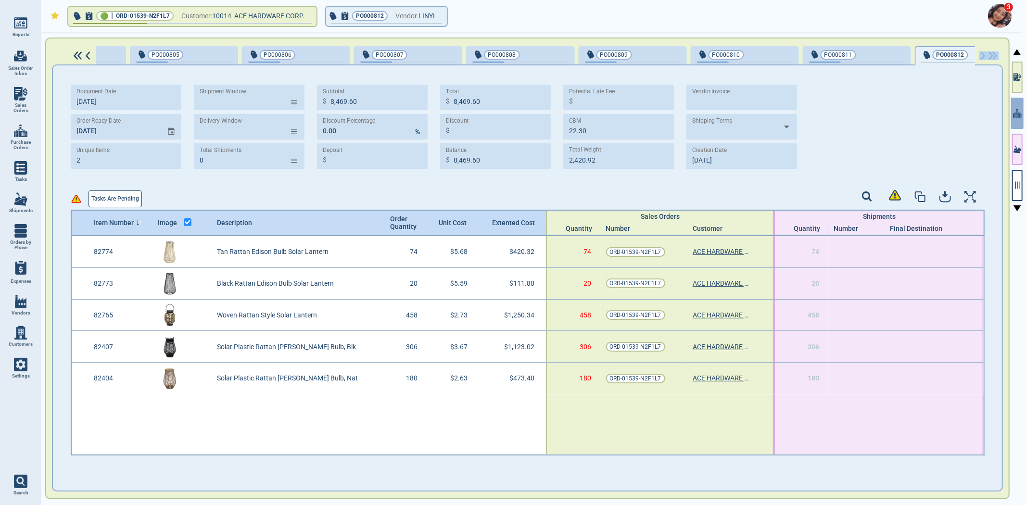
type input "5"
type input "3,378.88"
type input "20.01"
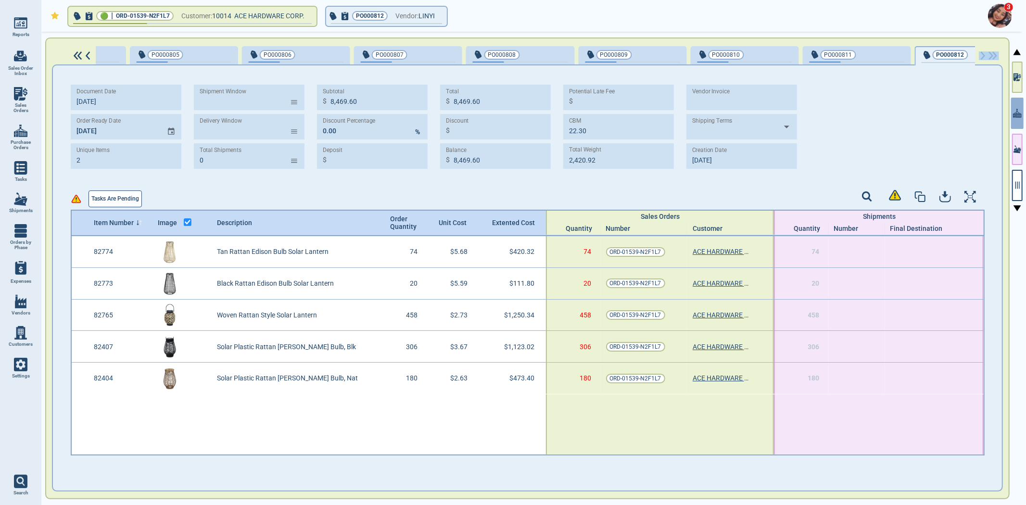
type input "1,151.20"
type input "[DATE]"
click at [113, 203] on button "Tasks are pending" at bounding box center [114, 198] width 53 height 17
click at [1018, 186] on icon "button" at bounding box center [1017, 185] width 9 height 9
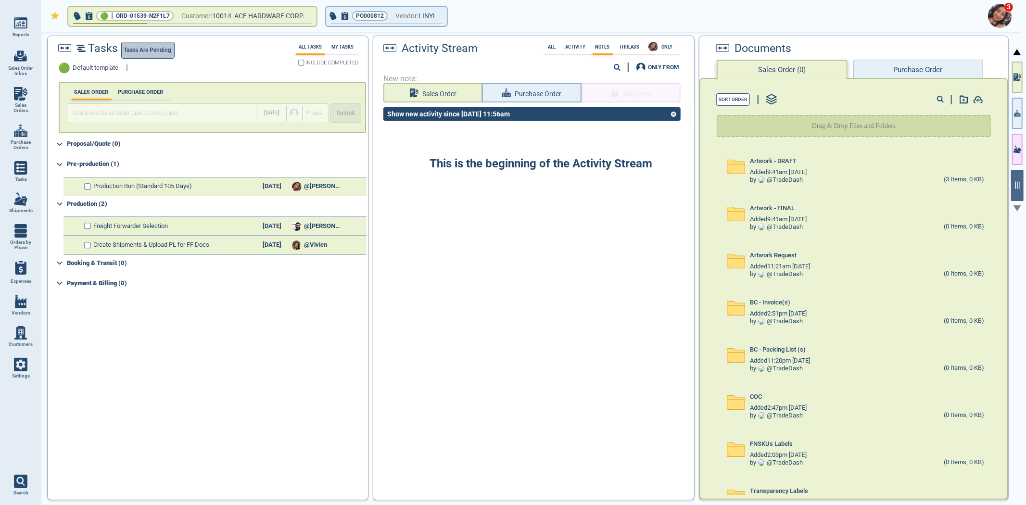
click at [148, 50] on span "Tasks are pending" at bounding box center [148, 50] width 48 height 10
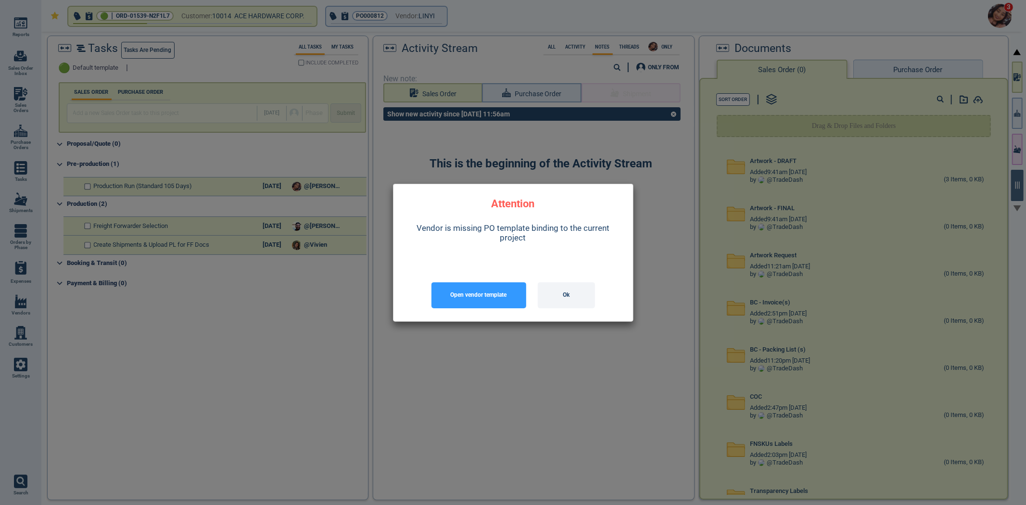
click at [552, 298] on button "Ok" at bounding box center [566, 295] width 57 height 26
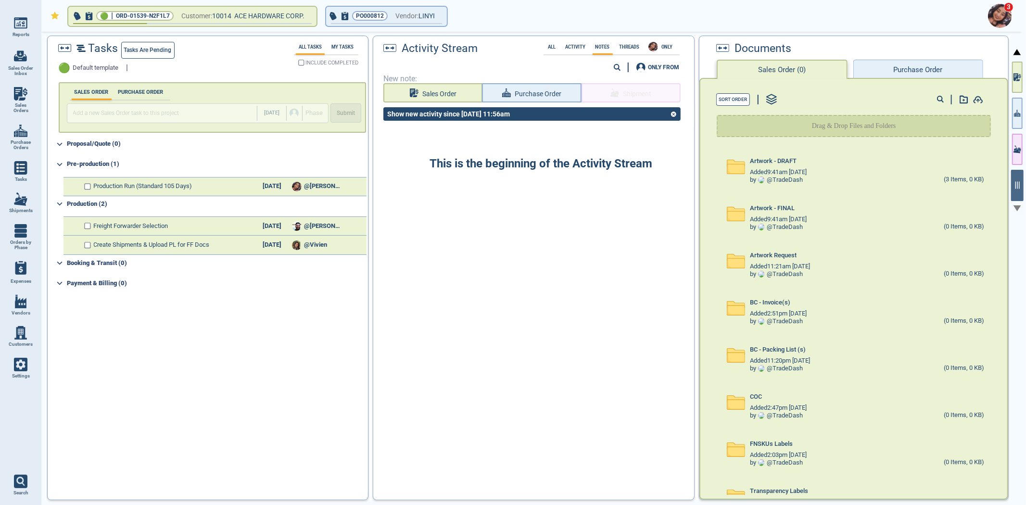
click at [1008, 122] on div "Documents Sales Order (0) Purchase Order Sort Order Drag & Drop Files and Folde…" at bounding box center [854, 268] width 310 height 464
click at [1020, 117] on icon "button" at bounding box center [1017, 113] width 7 height 10
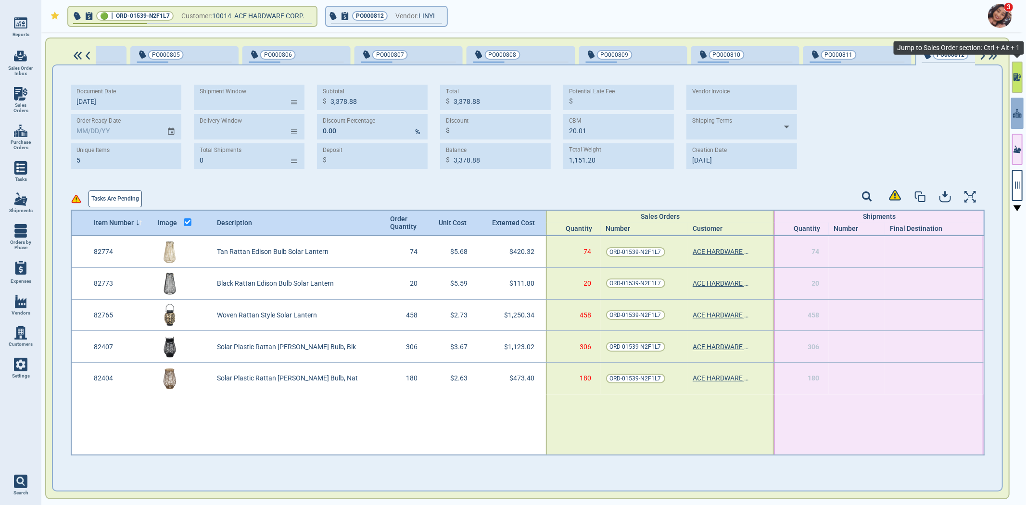
scroll to position [0, 1117]
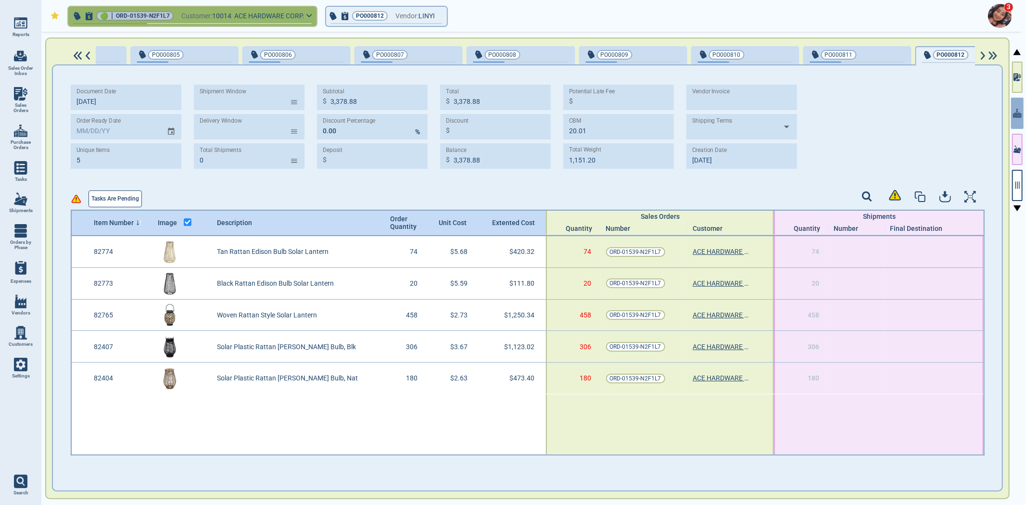
click at [229, 23] on span "button" at bounding box center [192, 23] width 238 height 1
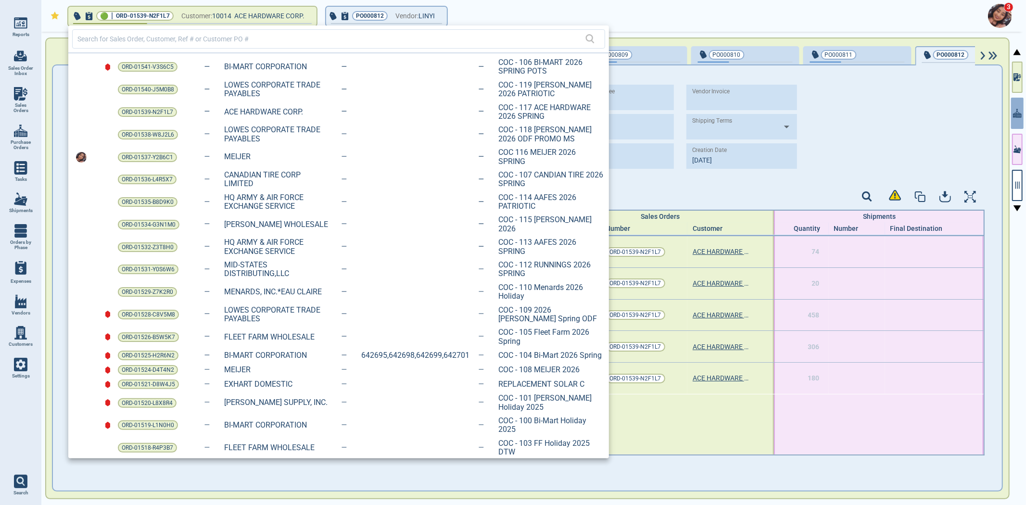
click at [11, 303] on div at bounding box center [513, 252] width 1026 height 505
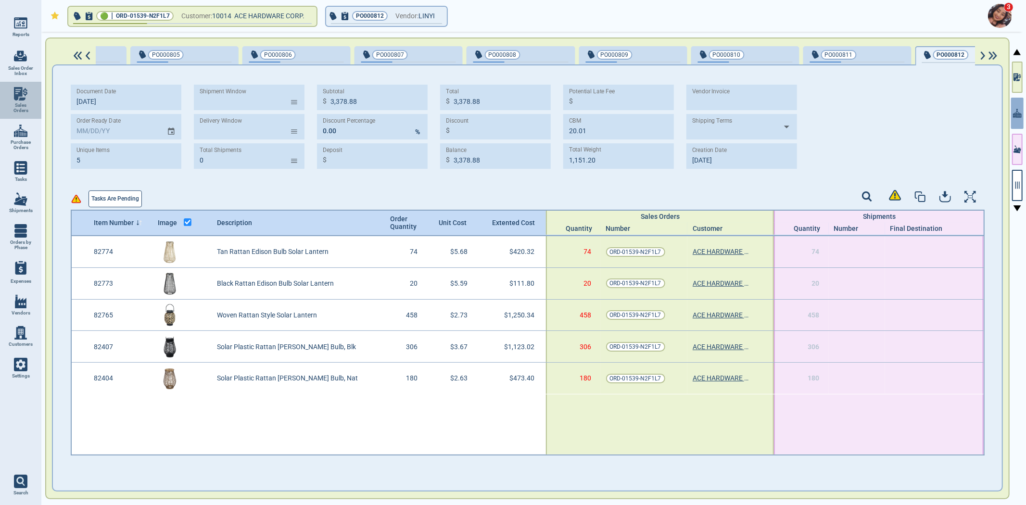
click at [13, 113] on link "Sales Orders" at bounding box center [20, 100] width 41 height 37
select select "50"
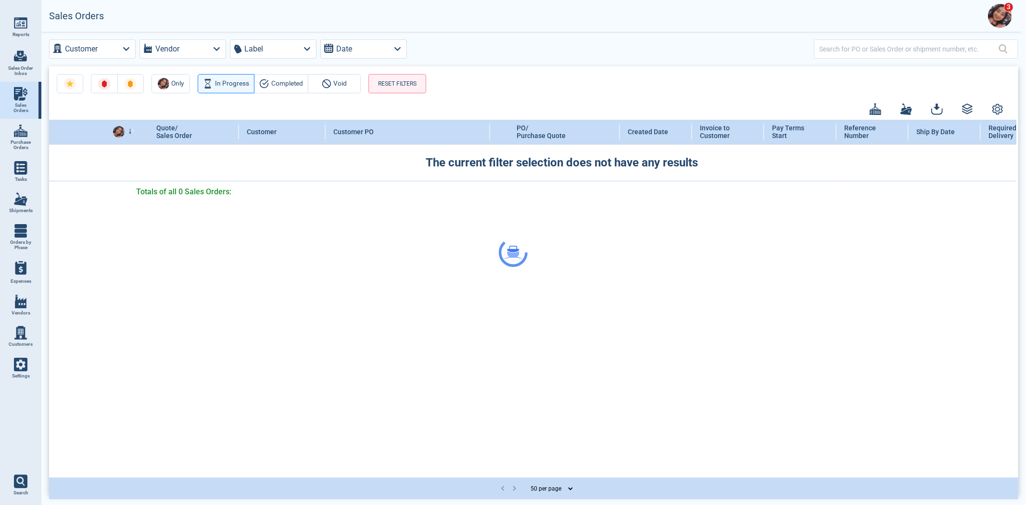
click at [13, 136] on link "Purchase Orders" at bounding box center [20, 137] width 41 height 37
select select "50"
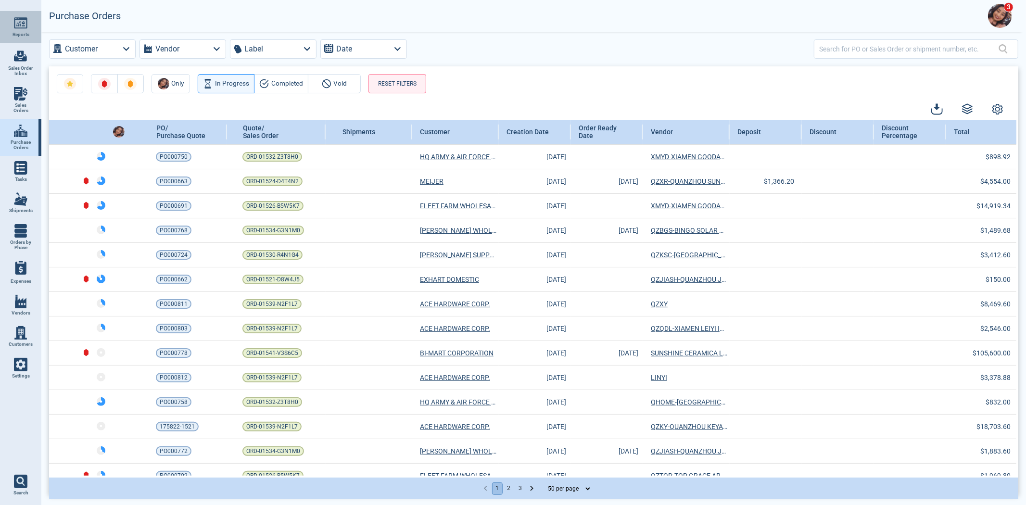
click at [16, 28] on img at bounding box center [20, 22] width 13 height 13
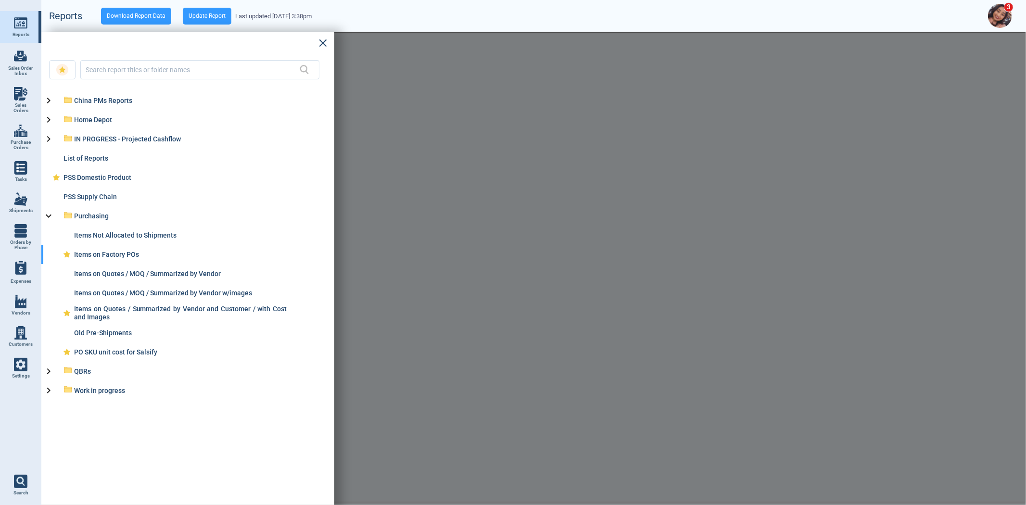
select select "50"
